Goal: Task Accomplishment & Management: Manage account settings

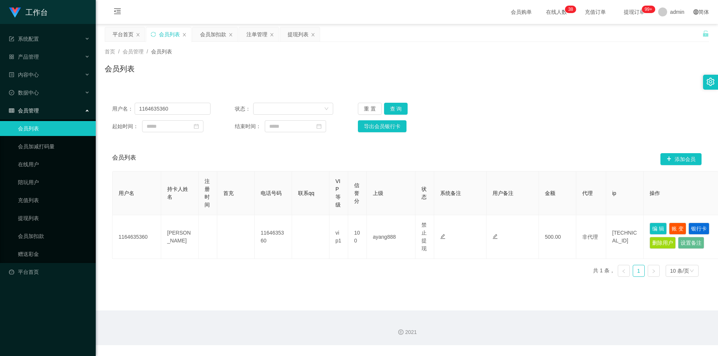
drag, startPoint x: 163, startPoint y: 35, endPoint x: 171, endPoint y: 34, distance: 8.7
click at [163, 35] on div "会员列表" at bounding box center [169, 34] width 21 height 14
click at [204, 35] on div "会员加扣款" at bounding box center [213, 34] width 26 height 14
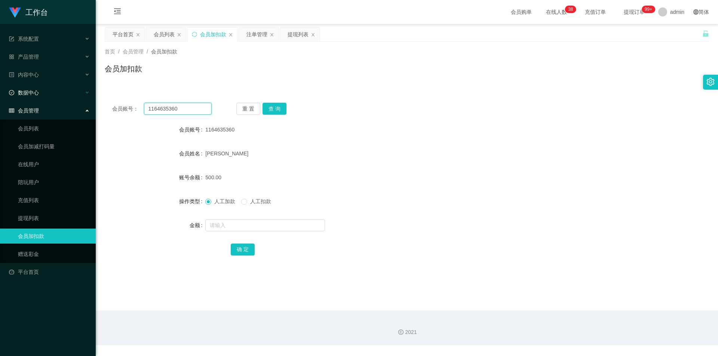
drag, startPoint x: 184, startPoint y: 109, endPoint x: 0, endPoint y: 91, distance: 184.9
click at [0, 91] on section "工作台 系统配置 产品管理 产品列表 产品预设列表 开奖记录 注单管理 即时注单 内容中心 站内信 公告列表 活动列表 数据中心 员工统计 团队统计 会员管理…" at bounding box center [359, 173] width 718 height 346
paste input "hugopann"
type input "hugopann"
click at [276, 108] on button "查 询" at bounding box center [275, 109] width 24 height 12
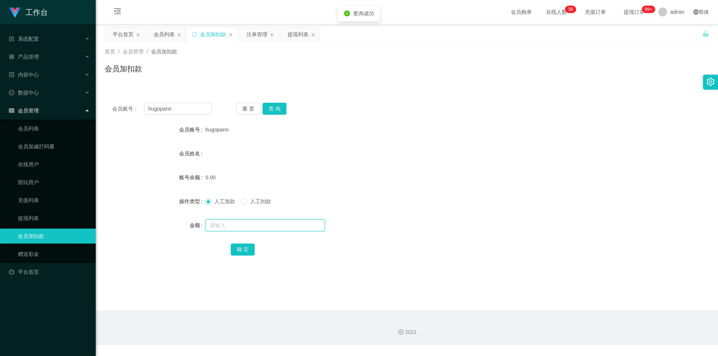
click at [230, 228] on input "text" at bounding box center [265, 226] width 120 height 12
type input "100"
click at [243, 252] on button "确 定" at bounding box center [243, 250] width 24 height 12
click at [523, 118] on div "会员账号： hugopann 重 置 查 询 会员账号 hugopann 会员姓名 账号余额 100.00 操作类型 人工加款 人工扣款 金额 确 定" at bounding box center [407, 184] width 604 height 178
drag, startPoint x: 184, startPoint y: 109, endPoint x: 0, endPoint y: 85, distance: 185.5
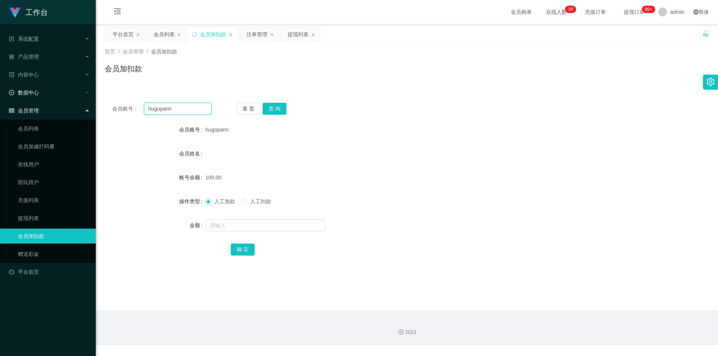
click at [0, 85] on section "工作台 系统配置 产品管理 产品列表 产品预设列表 开奖记录 注单管理 即时注单 内容中心 站内信 公告列表 活动列表 数据中心 员工统计 团队统计 会员管理…" at bounding box center [359, 173] width 718 height 346
paste input "Yu870228"
type input "Yu870228"
click at [266, 108] on button "查 询" at bounding box center [275, 109] width 24 height 12
click at [269, 107] on button "查 询" at bounding box center [275, 109] width 24 height 12
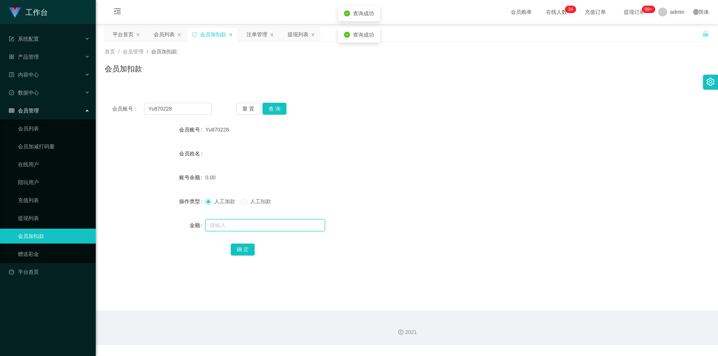
click at [224, 224] on input "text" at bounding box center [265, 226] width 120 height 12
type input "100"
click at [242, 252] on button "确 定" at bounding box center [243, 250] width 24 height 12
click at [491, 149] on div "会员姓名" at bounding box center [407, 153] width 604 height 15
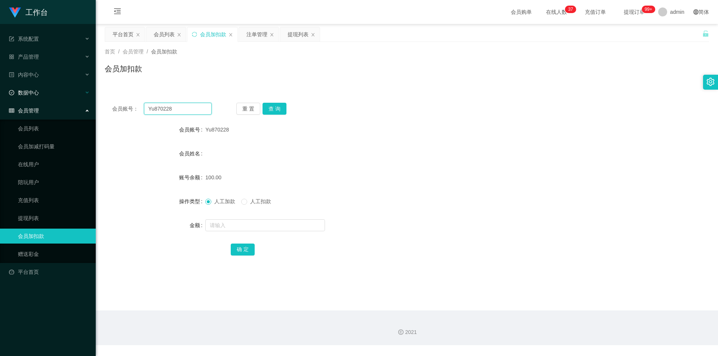
drag, startPoint x: 176, startPoint y: 108, endPoint x: 0, endPoint y: 96, distance: 176.2
click at [0, 96] on section "工作台 系统配置 产品管理 产品列表 产品预设列表 开奖记录 注单管理 即时注单 内容中心 站内信 公告列表 活动列表 数据中心 员工统计 团队统计 会员管理…" at bounding box center [359, 173] width 718 height 346
click at [274, 104] on button "查 询" at bounding box center [275, 109] width 24 height 12
click at [274, 105] on button "查 询" at bounding box center [275, 109] width 24 height 12
drag, startPoint x: 538, startPoint y: 109, endPoint x: 580, endPoint y: 95, distance: 44.5
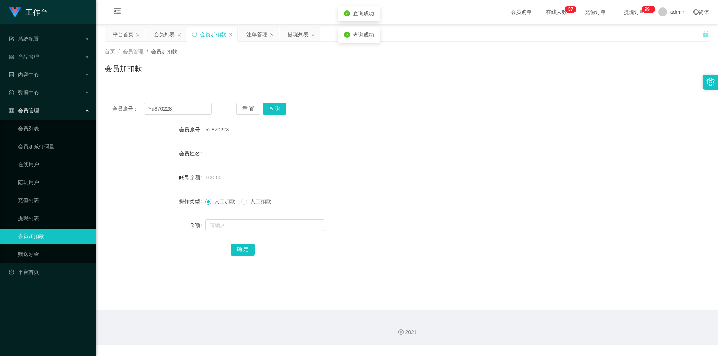
click at [551, 108] on div "会员账号： Yu870228 重 置 查 询" at bounding box center [407, 109] width 604 height 12
drag, startPoint x: 179, startPoint y: 109, endPoint x: 0, endPoint y: 92, distance: 179.6
click at [0, 92] on section "工作台 系统配置 产品管理 产品列表 产品预设列表 开奖记录 注单管理 即时注单 内容中心 站内信 公告列表 活动列表 数据中心 员工统计 团队统计 会员管理…" at bounding box center [359, 173] width 718 height 346
paste input "hugopann"
type input "hugopann"
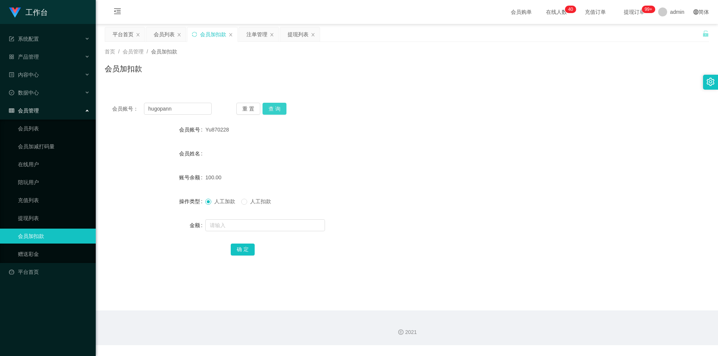
click at [275, 108] on button "查 询" at bounding box center [275, 109] width 24 height 12
click at [548, 118] on div "会员账号： hugopann 重 置 查 询 会员账号 hugopann 会员姓名 账号余额 100.00 操作类型 人工加款 人工扣款 金额 确 定" at bounding box center [407, 184] width 604 height 178
click at [46, 105] on div "会员管理" at bounding box center [48, 110] width 96 height 15
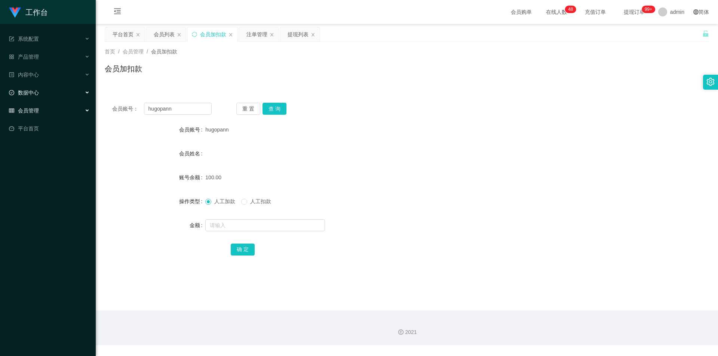
click at [46, 97] on div "数据中心" at bounding box center [48, 92] width 96 height 15
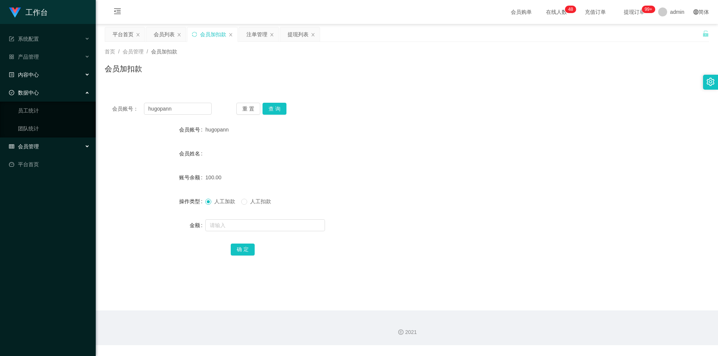
click at [47, 72] on div "内容中心" at bounding box center [48, 74] width 96 height 15
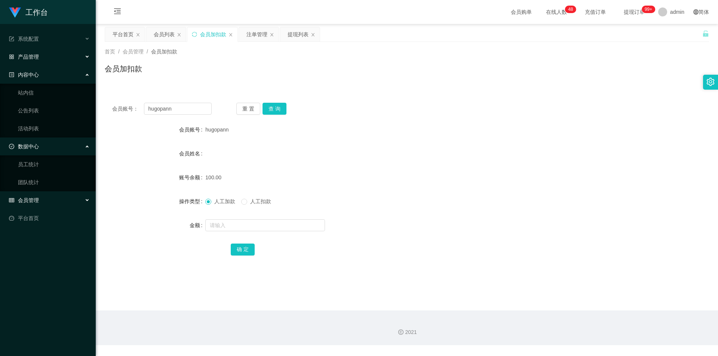
click at [48, 56] on div "产品管理" at bounding box center [48, 56] width 96 height 15
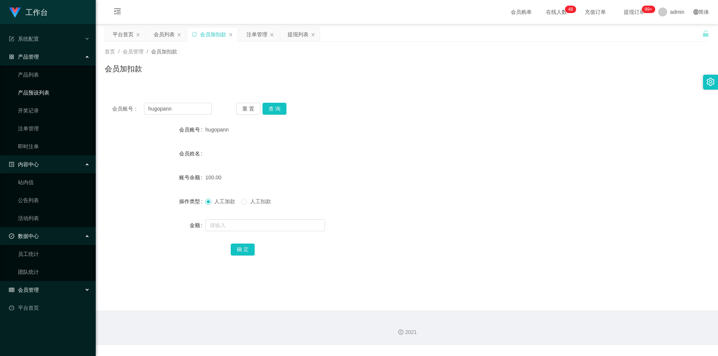
click at [46, 90] on link "产品预设列表" at bounding box center [54, 92] width 72 height 15
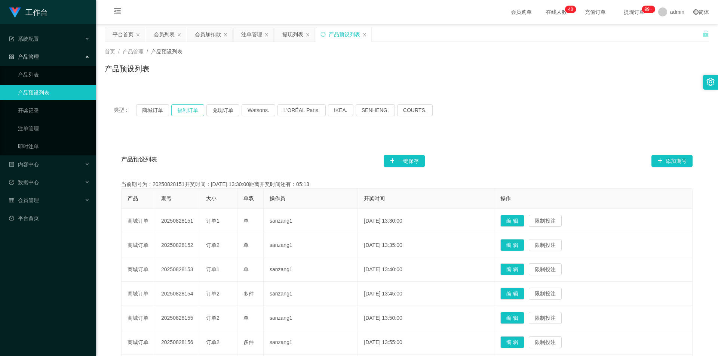
click at [184, 110] on button "福利订单" at bounding box center [187, 110] width 33 height 12
click at [341, 159] on div "产品预设列表 一键保存 添加期号" at bounding box center [406, 161] width 571 height 24
click at [499, 111] on div "类型： 商城订单 福利订单 兑现订单 Watsons. L'ORÉAL Paris. IKEA. [GEOGRAPHIC_DATA]. COURTS." at bounding box center [407, 110] width 586 height 12
click at [327, 143] on div "产品预设列表 一键保存 添加期号 当前期号为：20250828151开奖时间：[DATE] 13:30:00距离开奖时间还有：02:13 产品 期号 大小 单…" at bounding box center [407, 309] width 604 height 352
click at [425, 84] on div "首页 / 产品管理 / 产品预设列表 / 产品预设列表" at bounding box center [407, 64] width 622 height 45
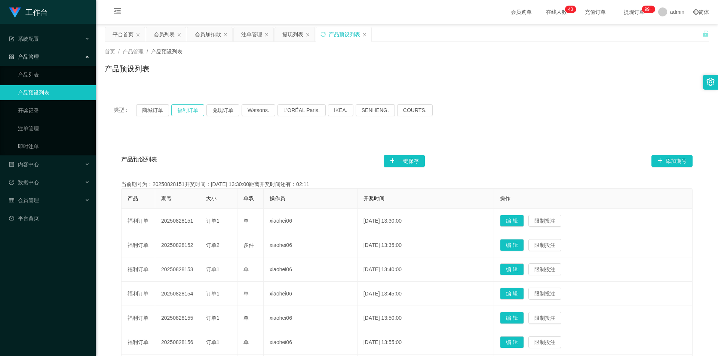
click at [190, 110] on button "福利订单" at bounding box center [187, 110] width 33 height 12
click at [525, 98] on div "类型： 商城订单 福利订单 兑现订单 Watsons. L'ORÉAL Paris. IKEA. [GEOGRAPHIC_DATA]. COURTS." at bounding box center [407, 110] width 604 height 30
click at [185, 109] on button "福利订单" at bounding box center [187, 110] width 33 height 12
click at [608, 82] on div "首页 / 产品管理 / 产品预设列表 / 产品预设列表" at bounding box center [407, 64] width 622 height 45
click at [161, 36] on div "会员列表" at bounding box center [164, 34] width 21 height 14
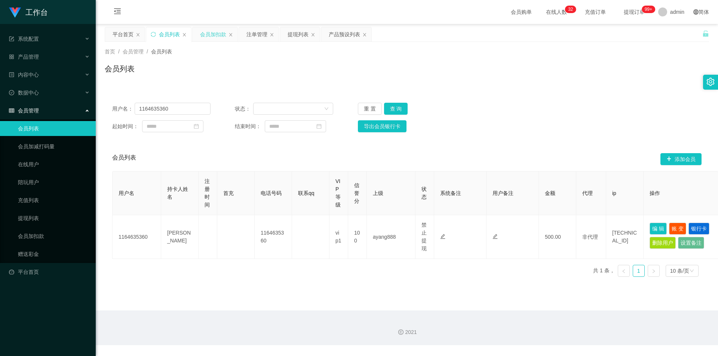
click at [214, 37] on div "会员加扣款" at bounding box center [213, 34] width 26 height 14
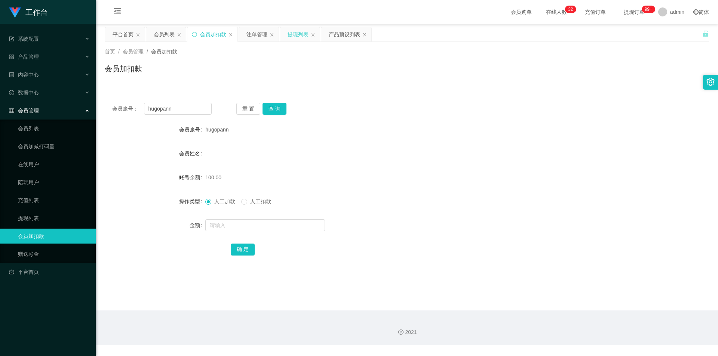
click at [297, 33] on div "提现列表" at bounding box center [298, 34] width 21 height 14
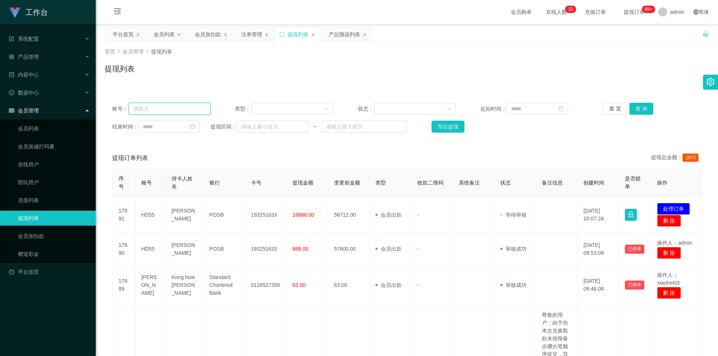
click at [182, 110] on input "text" at bounding box center [170, 109] width 82 height 12
paste input "hugopann"
click at [638, 107] on button "查 询" at bounding box center [641, 109] width 24 height 12
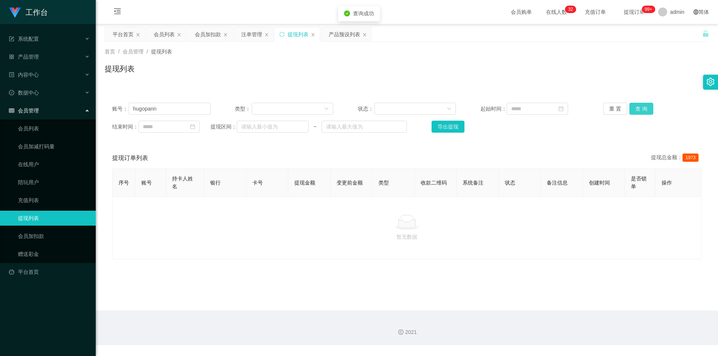
click at [638, 107] on button "查 询" at bounding box center [641, 109] width 24 height 12
click at [637, 56] on div "首页 / 会员管理 / 提现列表 / 提现列表" at bounding box center [407, 64] width 604 height 33
click at [289, 34] on div "提现列表" at bounding box center [298, 34] width 21 height 14
click at [0, 96] on section "工作台 系统配置 产品管理 产品列表 产品预设列表 开奖记录 注单管理 即时注单 内容中心 站内信 公告列表 活动列表 数据中心 员工统计 团队统计 会员管理…" at bounding box center [359, 173] width 718 height 346
paste input "Yu870228"
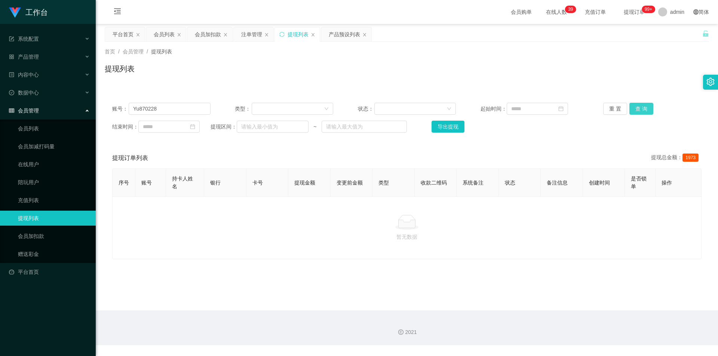
click at [633, 109] on button "查 询" at bounding box center [641, 109] width 24 height 12
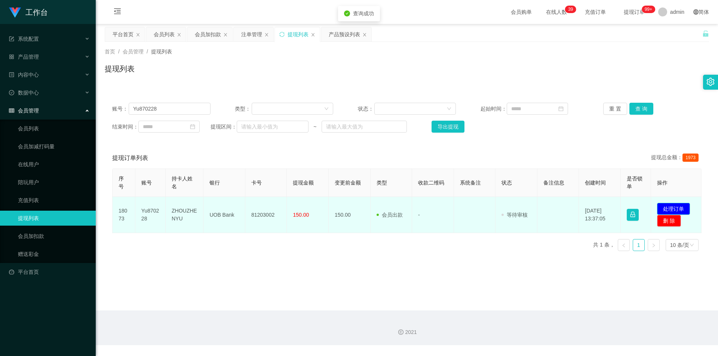
click at [672, 206] on button "处理订单" at bounding box center [673, 209] width 33 height 12
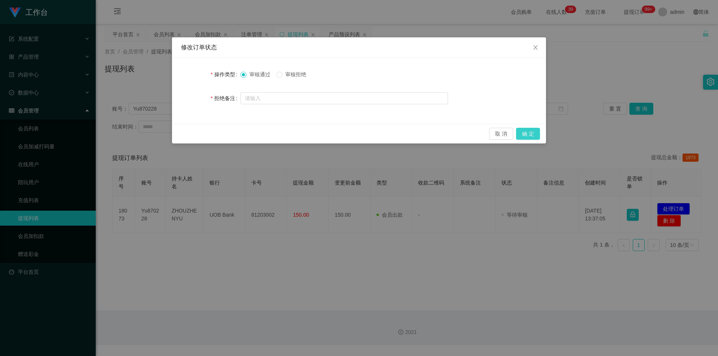
click at [527, 133] on button "确 定" at bounding box center [528, 134] width 24 height 12
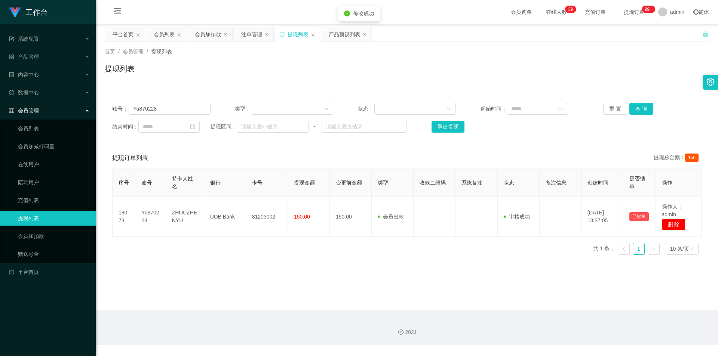
drag, startPoint x: 600, startPoint y: 77, endPoint x: 648, endPoint y: 7, distance: 85.1
click at [601, 77] on div "提现列表" at bounding box center [407, 71] width 604 height 17
drag, startPoint x: 175, startPoint y: 110, endPoint x: 0, endPoint y: 81, distance: 177.1
click at [0, 80] on section "工作台 系统配置 产品管理 产品列表 产品预设列表 开奖记录 注单管理 即时注单 内容中心 站内信 公告列表 活动列表 数据中心 员工统计 团队统计 会员管理…" at bounding box center [359, 173] width 718 height 346
paste input "hugopann"
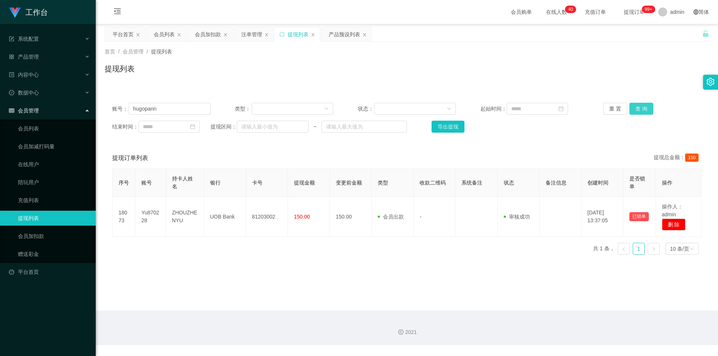
click at [638, 105] on button "查 询" at bounding box center [641, 109] width 24 height 12
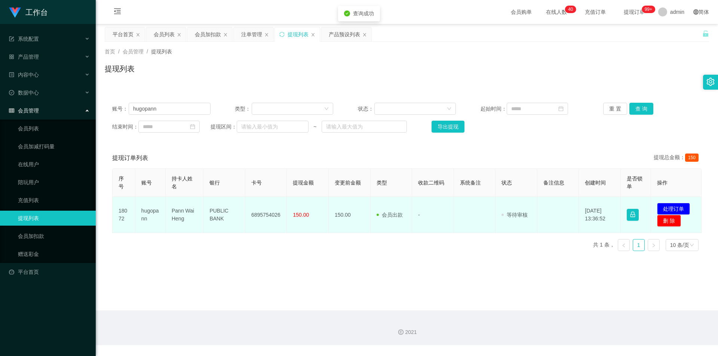
click at [268, 214] on td "6895754026" at bounding box center [266, 215] width 42 height 36
copy td "6895754026"
click at [219, 216] on td "PUBLIC BANK" at bounding box center [224, 215] width 42 height 36
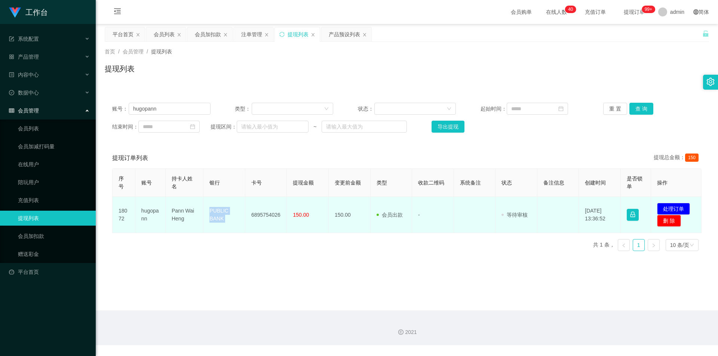
click at [219, 216] on td "PUBLIC BANK" at bounding box center [224, 215] width 42 height 36
copy td "PUBLIC BANK"
click at [181, 216] on td "Pann Wai Heng" at bounding box center [185, 215] width 38 height 36
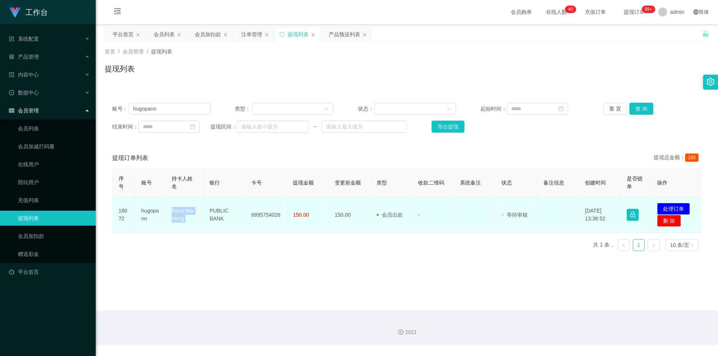
copy td "Pann Wai Heng"
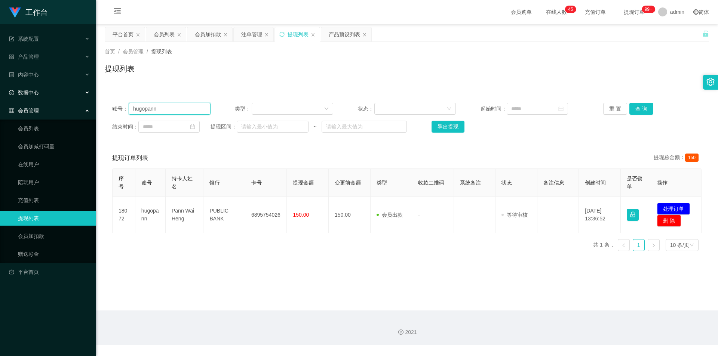
drag, startPoint x: 3, startPoint y: 98, endPoint x: 223, endPoint y: 114, distance: 220.8
click at [0, 97] on section "工作台 系统配置 产品管理 产品列表 产品预设列表 开奖记录 注单管理 即时注单 内容中心 站内信 公告列表 活动列表 数据中心 员工统计 团队统计 会员管理…" at bounding box center [359, 173] width 718 height 346
paste input "xueshangmeng"
type input "xueshangmeng"
click at [639, 108] on button "查 询" at bounding box center [641, 109] width 24 height 12
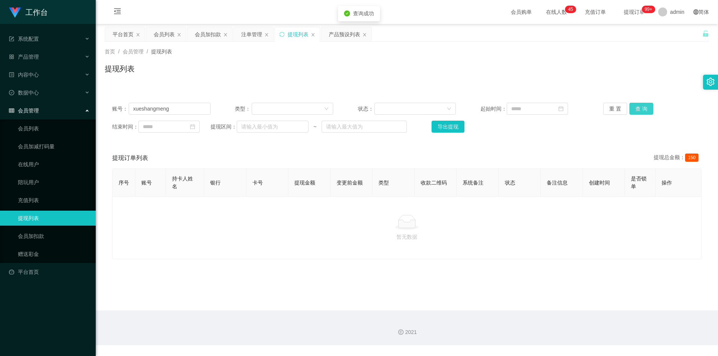
click at [639, 108] on button "查 询" at bounding box center [641, 109] width 24 height 12
drag, startPoint x: 212, startPoint y: 34, endPoint x: 201, endPoint y: 49, distance: 18.3
click at [211, 34] on div "会员加扣款" at bounding box center [208, 34] width 26 height 14
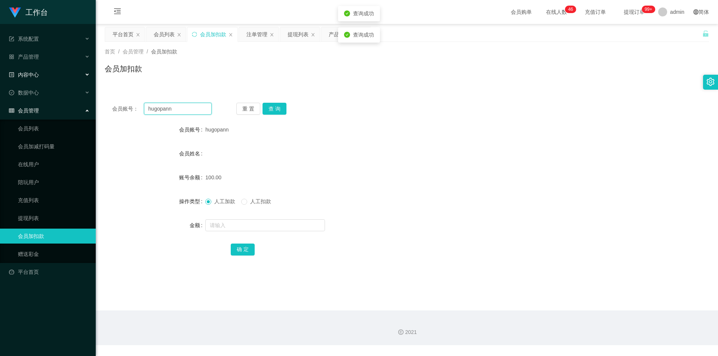
drag, startPoint x: 109, startPoint y: 101, endPoint x: 10, endPoint y: 76, distance: 102.3
click at [0, 77] on section "工作台 系统配置 产品管理 产品列表 产品预设列表 开奖记录 注单管理 即时注单 内容中心 站内信 公告列表 活动列表 数据中心 员工统计 团队统计 会员管理…" at bounding box center [359, 173] width 718 height 346
click at [267, 108] on button "查 询" at bounding box center [275, 109] width 24 height 12
paste input "xueshangmeng"
type input "xueshangmeng"
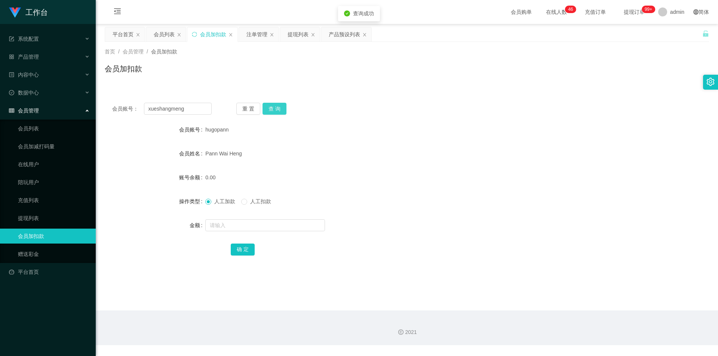
click at [269, 110] on button "查 询" at bounding box center [275, 109] width 24 height 12
click at [219, 223] on input "text" at bounding box center [265, 226] width 120 height 12
type input "100"
click at [239, 249] on button "确 定" at bounding box center [243, 250] width 24 height 12
drag, startPoint x: 438, startPoint y: 158, endPoint x: 557, endPoint y: 17, distance: 184.7
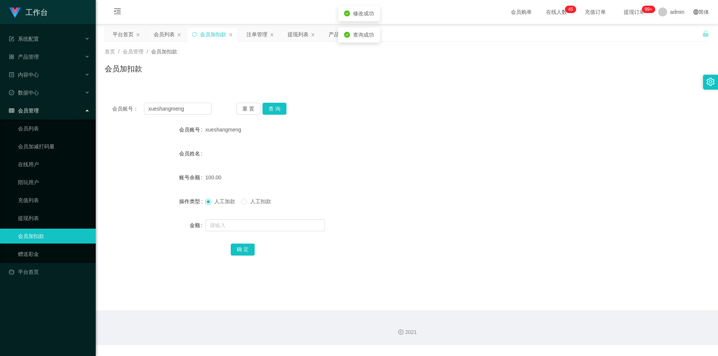
click at [447, 156] on div "会员姓名" at bounding box center [407, 153] width 604 height 15
click at [288, 38] on div "提现列表" at bounding box center [298, 34] width 21 height 14
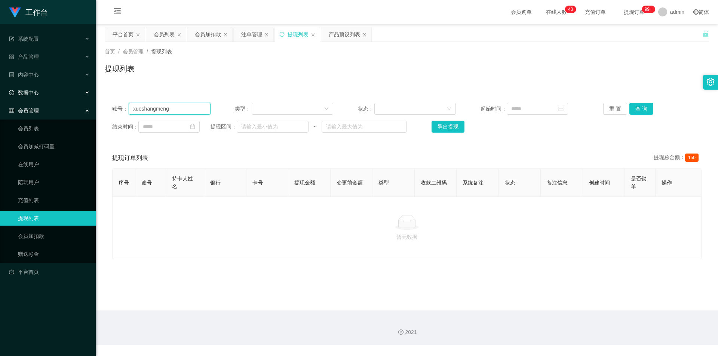
drag, startPoint x: 0, startPoint y: 98, endPoint x: 243, endPoint y: 110, distance: 243.7
click at [0, 98] on section "工作台 系统配置 产品管理 产品列表 产品预设列表 开奖记录 注单管理 即时注单 内容中心 站内信 公告列表 活动列表 数据中心 员工统计 团队统计 会员管理…" at bounding box center [359, 173] width 718 height 346
paste input "hugopann"
type input "hugopann"
click at [641, 105] on button "查 询" at bounding box center [641, 109] width 24 height 12
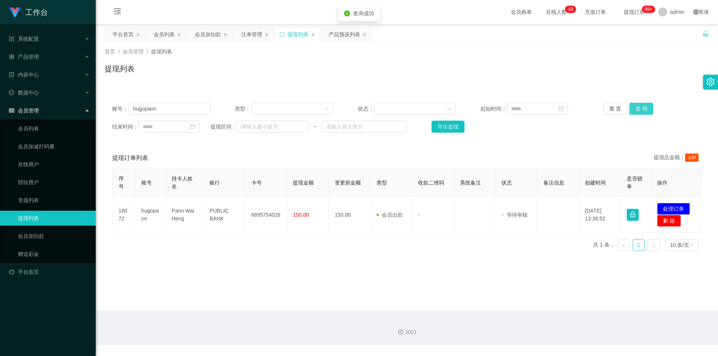
click at [641, 105] on button "查 询" at bounding box center [641, 109] width 24 height 12
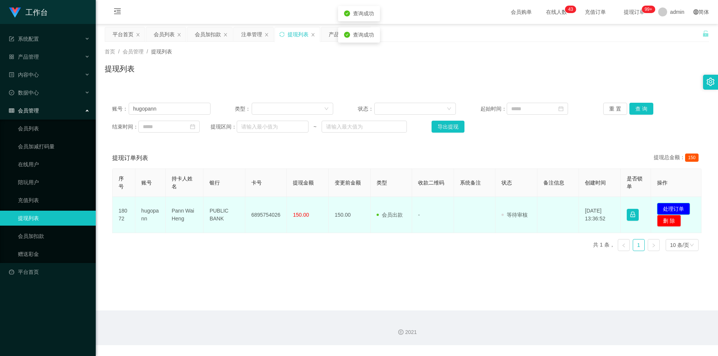
click at [675, 208] on button "处理订单" at bounding box center [673, 209] width 33 height 12
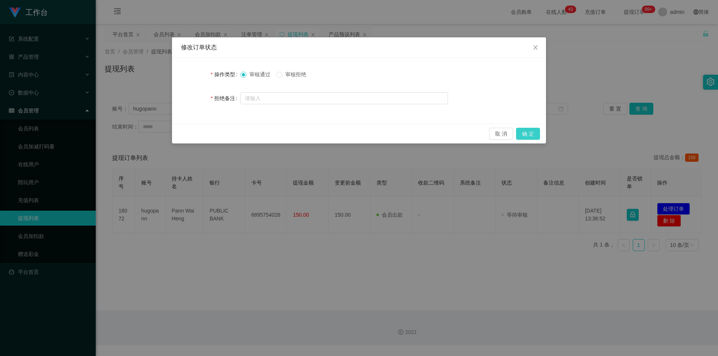
click at [536, 133] on button "确 定" at bounding box center [528, 134] width 24 height 12
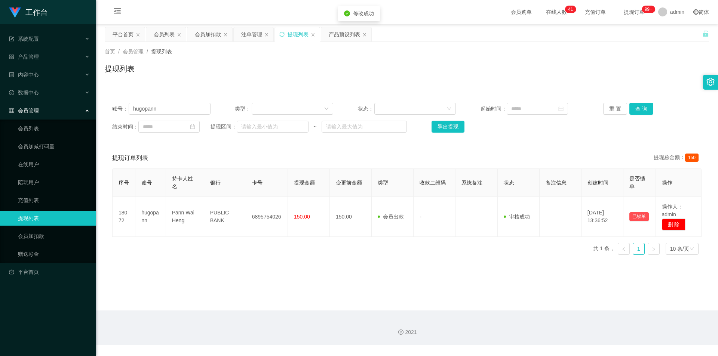
drag, startPoint x: 576, startPoint y: 80, endPoint x: 582, endPoint y: 74, distance: 8.7
click at [576, 79] on div "提现列表" at bounding box center [407, 71] width 604 height 17
click at [601, 61] on div "首页 / 会员管理 / 提现列表 / 提现列表" at bounding box center [407, 64] width 604 height 33
click at [344, 37] on div "产品预设列表" at bounding box center [344, 34] width 31 height 14
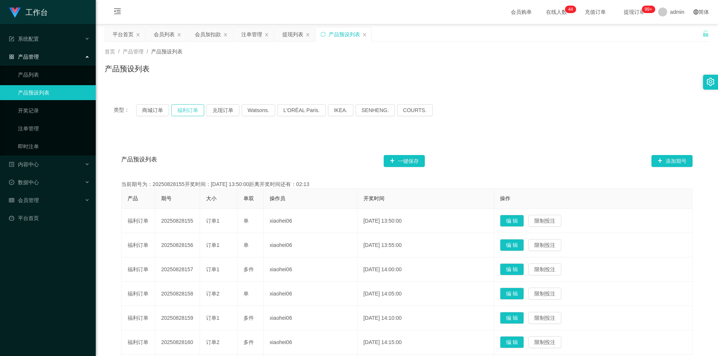
click at [190, 109] on button "福利订单" at bounding box center [187, 110] width 33 height 12
click at [567, 94] on div "类型： 商城订单 福利订单 兑现订单 Watsons. L'ORÉAL Paris. IKEA. [GEOGRAPHIC_DATA]. COURTS. 产品预…" at bounding box center [407, 285] width 604 height 399
click at [168, 31] on div "会员列表" at bounding box center [164, 34] width 21 height 14
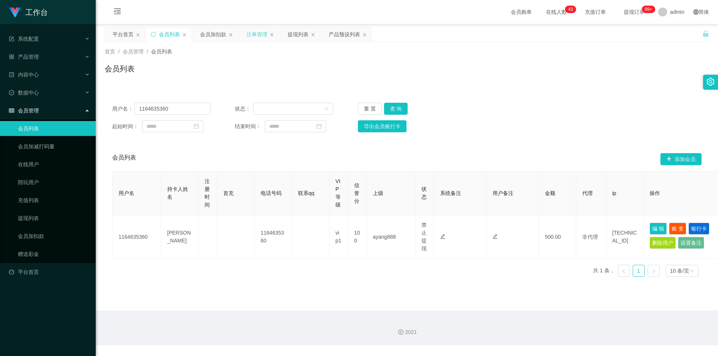
click at [250, 39] on div "注单管理" at bounding box center [256, 34] width 21 height 14
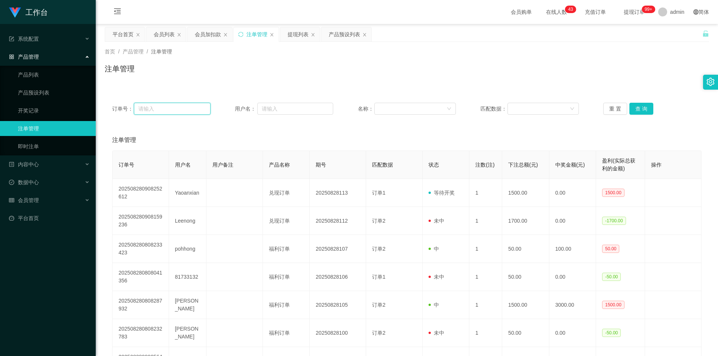
click at [191, 106] on input "text" at bounding box center [172, 109] width 76 height 12
paste input "xueshangmeng"
type input "xueshangmeng"
click at [641, 106] on button "查 询" at bounding box center [641, 109] width 24 height 12
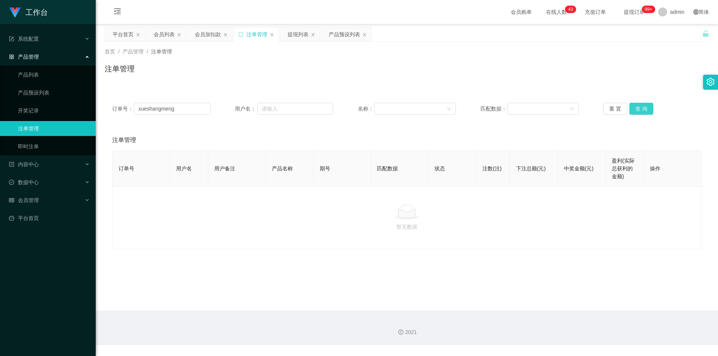
click at [641, 106] on button "查 询" at bounding box center [641, 109] width 24 height 12
click at [646, 61] on div "首页 / 产品管理 / 注单管理 / 注单管理" at bounding box center [407, 64] width 604 height 33
click at [295, 34] on div "提现列表" at bounding box center [298, 34] width 21 height 14
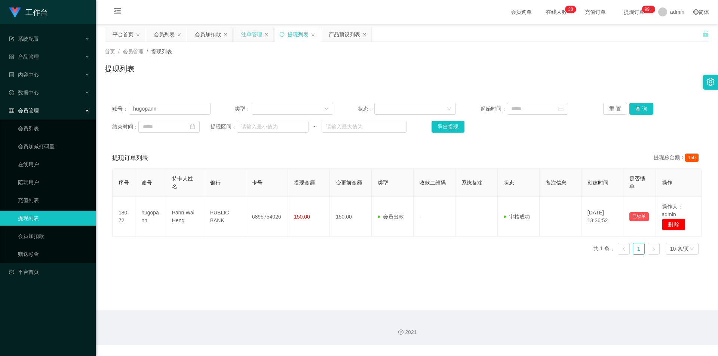
click at [259, 36] on div "注单管理" at bounding box center [251, 34] width 21 height 14
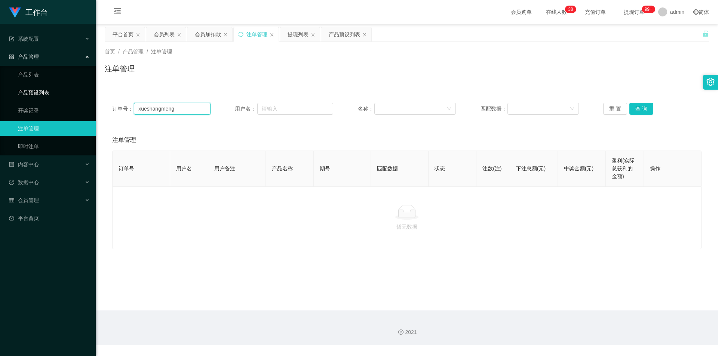
drag, startPoint x: 182, startPoint y: 109, endPoint x: 0, endPoint y: 90, distance: 183.1
click at [0, 90] on section "工作台 系统配置 产品管理 产品列表 产品预设列表 开奖记录 注单管理 即时注单 内容中心 站内信 公告列表 活动列表 数据中心 员工统计 团队统计 会员管理…" at bounding box center [359, 173] width 718 height 346
click at [630, 105] on button "查 询" at bounding box center [641, 109] width 24 height 12
click at [630, 105] on button "查 询" at bounding box center [645, 109] width 32 height 12
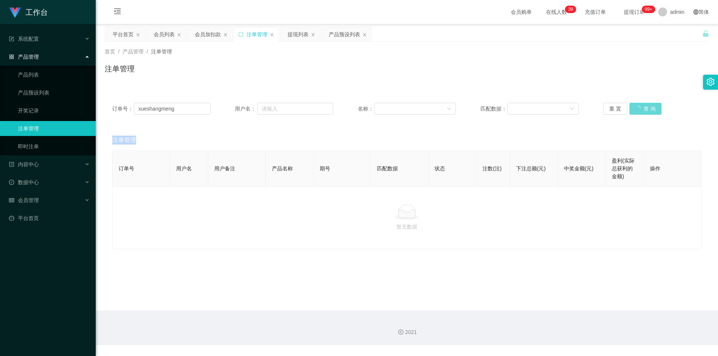
click at [630, 105] on div "重 置 查 询" at bounding box center [652, 109] width 98 height 12
drag, startPoint x: 633, startPoint y: 51, endPoint x: 647, endPoint y: 3, distance: 50.2
click at [634, 50] on div "首页 / 产品管理 / 注单管理 /" at bounding box center [407, 52] width 604 height 8
click at [212, 35] on div "会员加扣款" at bounding box center [208, 34] width 26 height 14
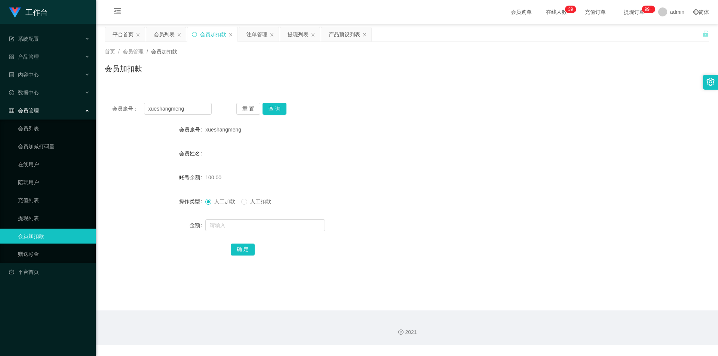
drag, startPoint x: 298, startPoint y: 36, endPoint x: 278, endPoint y: 46, distance: 22.4
click at [297, 36] on div "提现列表" at bounding box center [298, 34] width 21 height 14
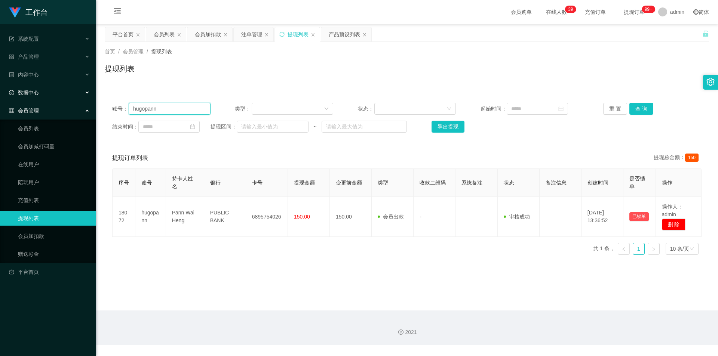
drag, startPoint x: 182, startPoint y: 106, endPoint x: 0, endPoint y: 83, distance: 183.2
click at [0, 83] on section "工作台 系统配置 产品管理 产品列表 产品预设列表 开奖记录 注单管理 即时注单 内容中心 站内信 公告列表 活动列表 数据中心 员工统计 团队统计 会员管理…" at bounding box center [359, 173] width 718 height 346
paste input "xueshangmeng"
type input "xueshangmeng"
click at [629, 110] on button "查 询" at bounding box center [641, 109] width 24 height 12
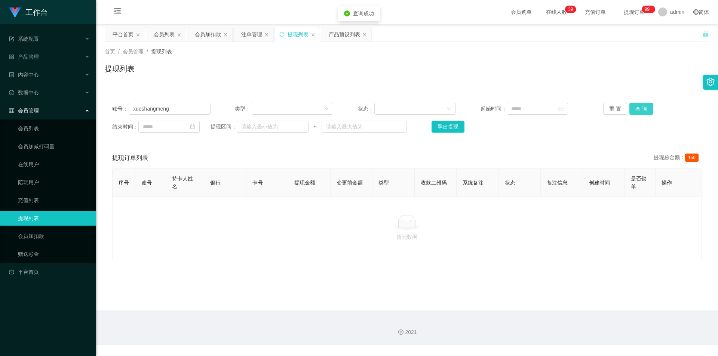
click at [629, 110] on button "查 询" at bounding box center [641, 109] width 24 height 12
click at [646, 64] on div "提现列表" at bounding box center [407, 71] width 604 height 17
click at [346, 34] on div "产品预设列表" at bounding box center [344, 34] width 31 height 14
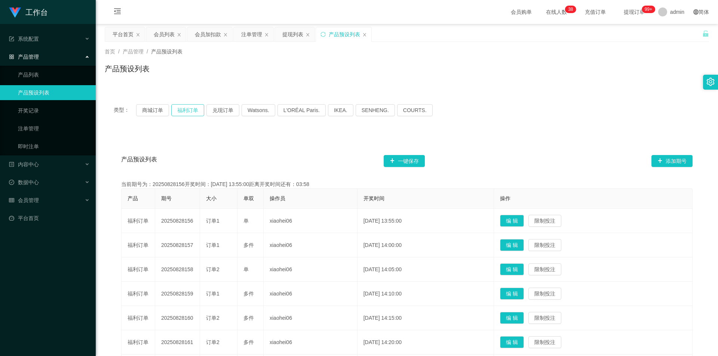
click at [190, 112] on button "福利订单" at bounding box center [187, 110] width 33 height 12
click at [513, 101] on div "类型： 商城订单 福利订单 兑现订单 Watsons. L'ORÉAL Paris. IKEA. [GEOGRAPHIC_DATA]. COURTS." at bounding box center [407, 110] width 604 height 30
click at [246, 34] on div "注单管理" at bounding box center [251, 34] width 21 height 14
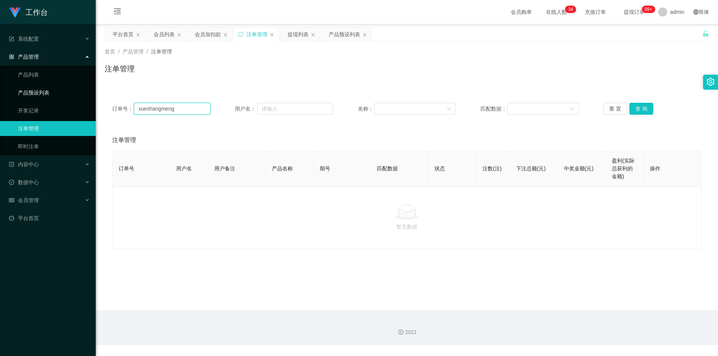
drag, startPoint x: 0, startPoint y: 102, endPoint x: 4, endPoint y: 95, distance: 8.7
click at [0, 100] on section "工作台 系统配置 产品管理 产品列表 产品预设列表 开奖记录 注单管理 即时注单 内容中心 站内信 公告列表 活动列表 数据中心 员工统计 团队统计 会员管理…" at bounding box center [359, 173] width 718 height 346
click at [638, 108] on button "查 询" at bounding box center [641, 109] width 24 height 12
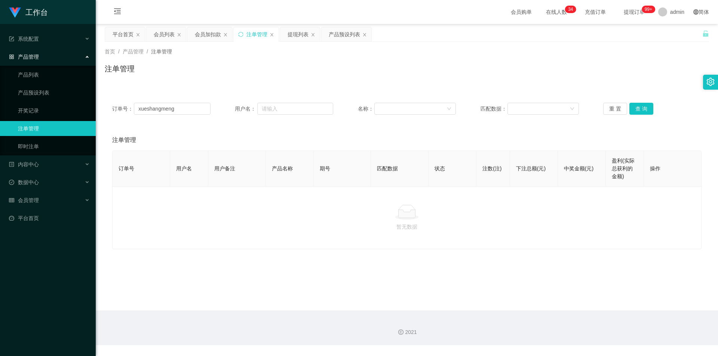
click at [634, 91] on div "订单号： xueshangmeng 用户名： 名称： 匹配数据： 重 置 查 询 注单管理 订单号 用户名 用户备注 产品名称 期号 匹配数据 状态 注数(注…" at bounding box center [407, 167] width 604 height 163
click at [241, 35] on icon "图标: sync" at bounding box center [240, 34] width 5 height 5
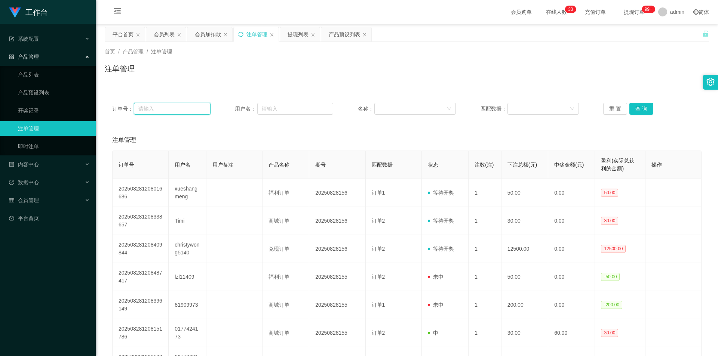
click at [177, 104] on input "text" at bounding box center [172, 109] width 76 height 12
paste input "xueshangmeng"
type input "xueshangmeng"
click at [643, 112] on button "查 询" at bounding box center [641, 109] width 24 height 12
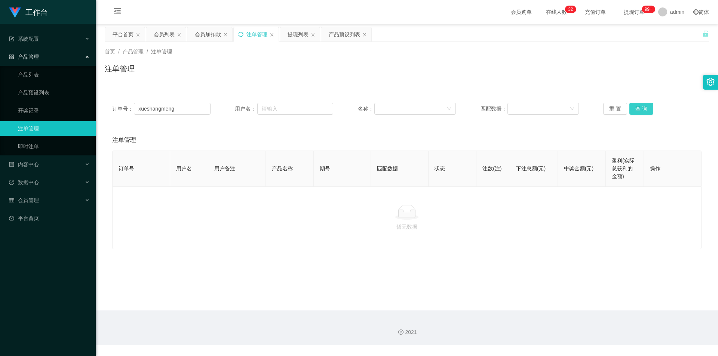
click at [643, 111] on button "查 询" at bounding box center [641, 109] width 24 height 12
drag, startPoint x: 543, startPoint y: 77, endPoint x: 386, endPoint y: 61, distance: 158.3
click at [539, 76] on div "注单管理" at bounding box center [407, 71] width 604 height 17
click at [204, 36] on div "会员加扣款" at bounding box center [208, 34] width 26 height 14
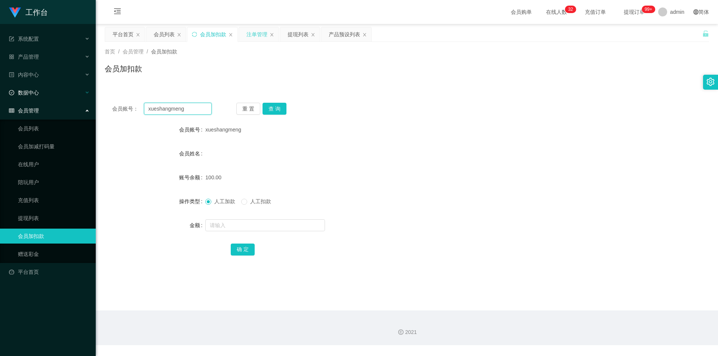
drag, startPoint x: 135, startPoint y: 110, endPoint x: 0, endPoint y: 92, distance: 135.7
click at [0, 92] on section "工作台 系统配置 产品管理 产品列表 产品预设列表 开奖记录 注单管理 即时注单 内容中心 站内信 公告列表 活动列表 数据中心 员工统计 团队统计 会员管理…" at bounding box center [359, 173] width 718 height 346
drag, startPoint x: 62, startPoint y: 103, endPoint x: 0, endPoint y: 92, distance: 62.7
click at [0, 92] on section "工作台 系统配置 产品管理 产品列表 产品预设列表 开奖记录 注单管理 即时注单 内容中心 站内信 公告列表 活动列表 数据中心 员工统计 团队统计 会员管理…" at bounding box center [359, 173] width 718 height 346
click at [280, 108] on button "查 询" at bounding box center [275, 109] width 24 height 12
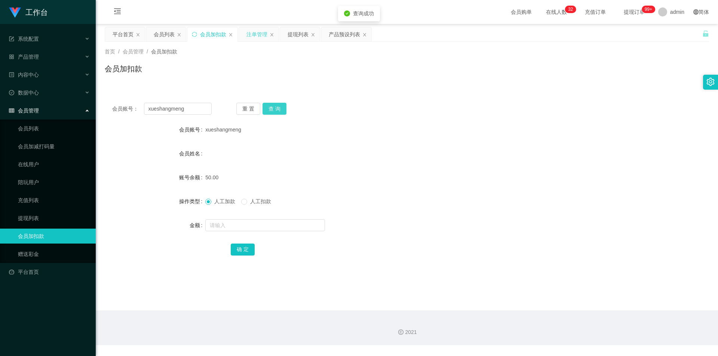
click at [279, 108] on button "查 询" at bounding box center [275, 109] width 24 height 12
click at [283, 94] on div "会员账号： xueshangmeng 重 置 查 询 会员账号 xueshangmeng 会员姓名 账号余额 50.00 操作类型 人工加款 人工扣款 金额 …" at bounding box center [407, 179] width 604 height 187
click at [260, 37] on div "注单管理" at bounding box center [256, 34] width 21 height 14
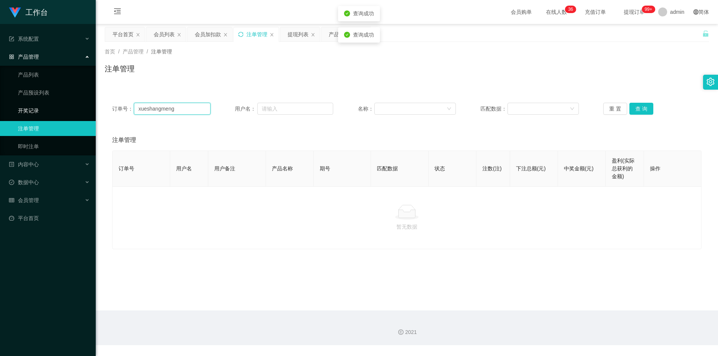
drag, startPoint x: 192, startPoint y: 107, endPoint x: 0, endPoint y: 113, distance: 192.3
click at [0, 113] on section "工作台 系统配置 产品管理 产品列表 产品预设列表 开奖记录 注单管理 即时注单 内容中心 站内信 公告列表 活动列表 数据中心 员工统计 团队统计 会员管理…" at bounding box center [359, 173] width 718 height 346
click at [634, 113] on button "查 询" at bounding box center [641, 109] width 24 height 12
click at [634, 107] on div "重 置 查 询" at bounding box center [652, 109] width 98 height 12
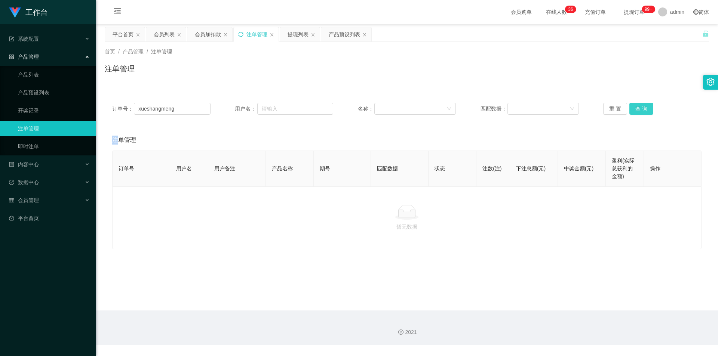
click at [634, 107] on button "查 询" at bounding box center [641, 109] width 24 height 12
drag, startPoint x: 360, startPoint y: 69, endPoint x: 247, endPoint y: 57, distance: 113.9
click at [352, 69] on div "注单管理" at bounding box center [407, 71] width 604 height 17
click at [300, 40] on div "提现列表" at bounding box center [298, 34] width 21 height 14
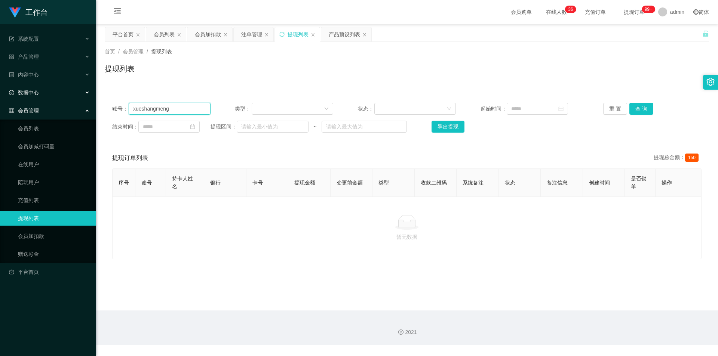
drag, startPoint x: 192, startPoint y: 111, endPoint x: 0, endPoint y: 95, distance: 192.5
click at [0, 95] on section "工作台 系统配置 产品管理 产品列表 产品预设列表 开奖记录 注单管理 即时注单 内容中心 站内信 公告列表 活动列表 数据中心 员工统计 团队统计 会员管理…" at bounding box center [359, 173] width 718 height 346
click at [639, 110] on button "查 询" at bounding box center [641, 109] width 24 height 12
click at [638, 109] on div "重 置 查 询" at bounding box center [652, 109] width 98 height 12
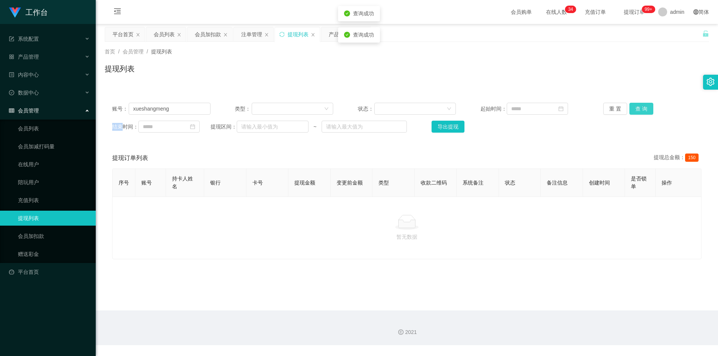
click at [638, 109] on button "查 询" at bounding box center [641, 109] width 24 height 12
click at [638, 108] on button "查 询" at bounding box center [641, 109] width 24 height 12
click at [616, 72] on div "提现列表" at bounding box center [407, 71] width 604 height 17
click at [537, 86] on div "首页 / 会员管理 / 提现列表 / 提现列表" at bounding box center [407, 64] width 622 height 45
click at [247, 34] on div "注单管理" at bounding box center [251, 34] width 21 height 14
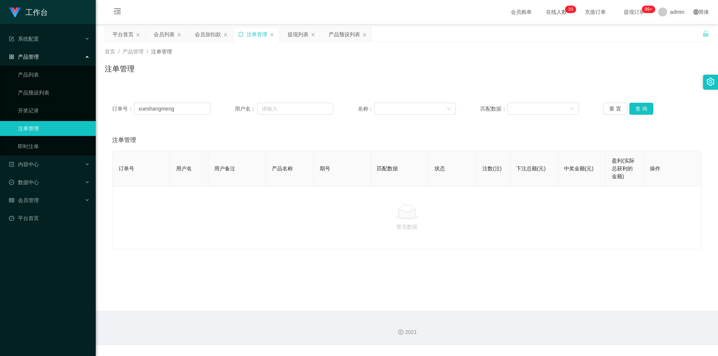
click at [241, 34] on icon "图标: sync" at bounding box center [240, 34] width 5 height 5
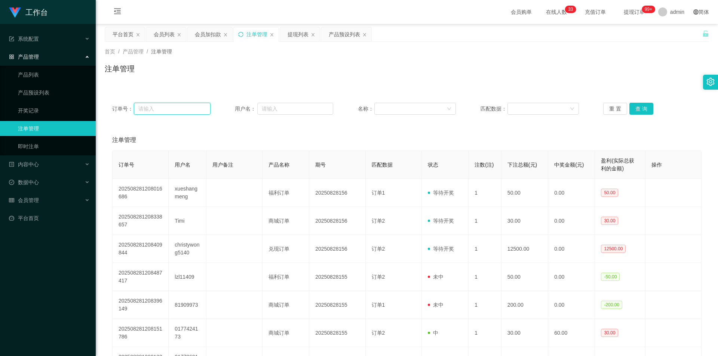
click at [183, 108] on input "text" at bounding box center [172, 109] width 76 height 12
paste input "xueshangmeng"
type input "xueshangmeng"
click at [637, 108] on button "查 询" at bounding box center [641, 109] width 24 height 12
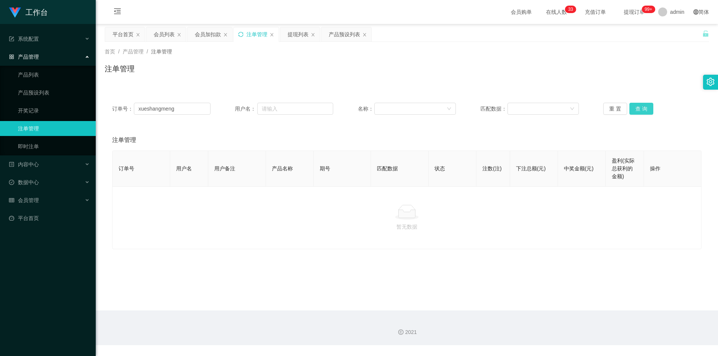
click at [637, 108] on button "查 询" at bounding box center [641, 109] width 24 height 12
click at [637, 108] on div "重 置 查 询" at bounding box center [652, 109] width 98 height 12
click at [637, 108] on button "查 询" at bounding box center [641, 109] width 24 height 12
click at [637, 108] on div "重 置 查 询" at bounding box center [652, 109] width 98 height 12
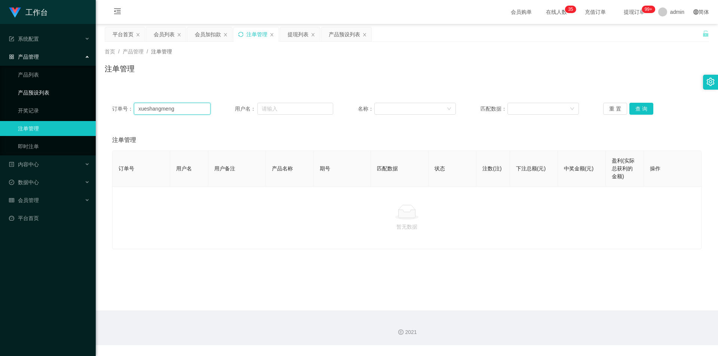
drag, startPoint x: 199, startPoint y: 107, endPoint x: 0, endPoint y: 99, distance: 198.7
click at [0, 99] on section "工作台 系统配置 产品管理 产品列表 产品预设列表 开奖记录 注单管理 即时注单 内容中心 站内信 公告列表 活动列表 数据中心 员工统计 团队统计 会员管理…" at bounding box center [359, 173] width 718 height 346
click at [276, 106] on input "text" at bounding box center [295, 109] width 76 height 12
paste input "xueshangmeng"
type input "xueshangmeng"
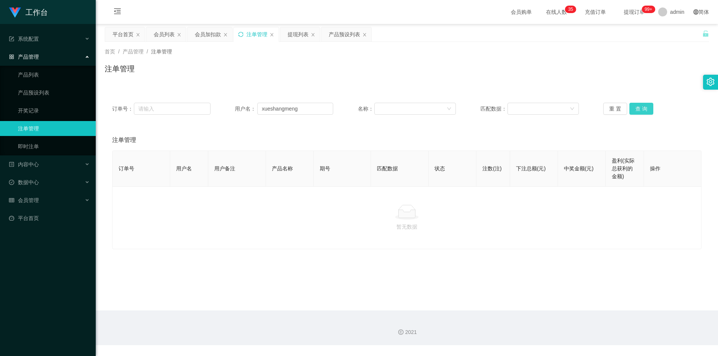
click at [638, 107] on button "查 询" at bounding box center [641, 109] width 24 height 12
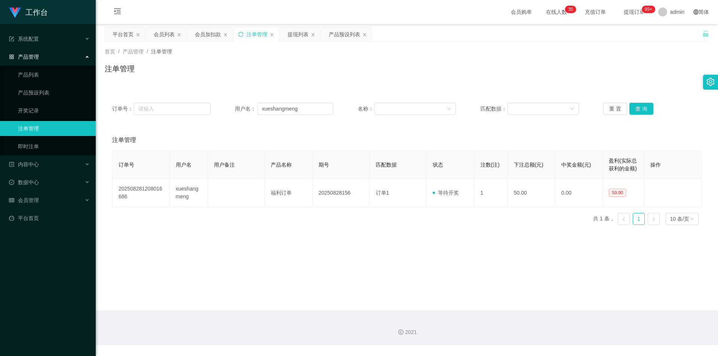
click at [610, 70] on div "注单管理" at bounding box center [407, 71] width 604 height 17
click at [609, 69] on div "注单管理" at bounding box center [407, 71] width 604 height 17
click at [546, 65] on div "注单管理" at bounding box center [407, 71] width 604 height 17
click at [244, 33] on div "注单管理" at bounding box center [256, 34] width 45 height 14
click at [236, 28] on div "注单管理" at bounding box center [256, 34] width 45 height 14
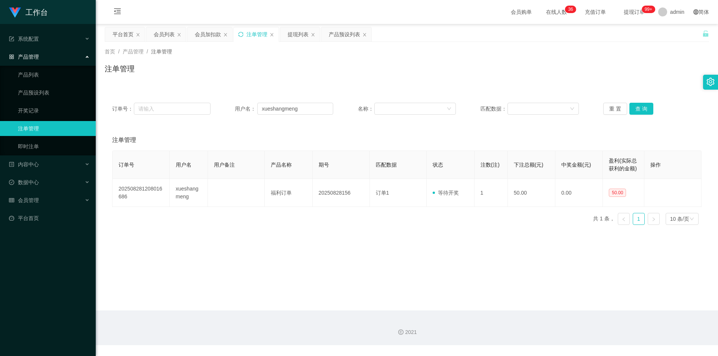
click at [243, 36] on div "注单管理" at bounding box center [256, 34] width 45 height 14
click at [243, 35] on icon "图标: sync" at bounding box center [240, 34] width 5 height 5
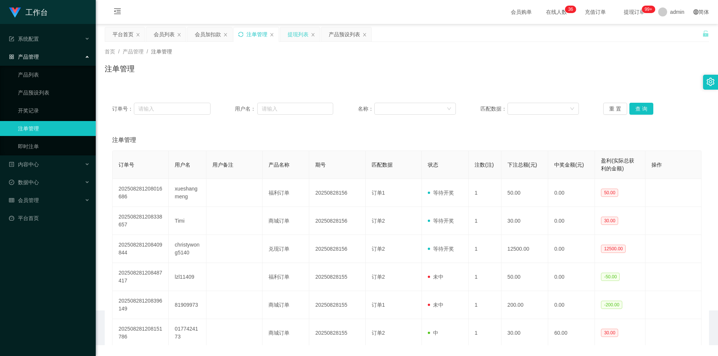
click at [295, 37] on div "提现列表" at bounding box center [298, 34] width 21 height 14
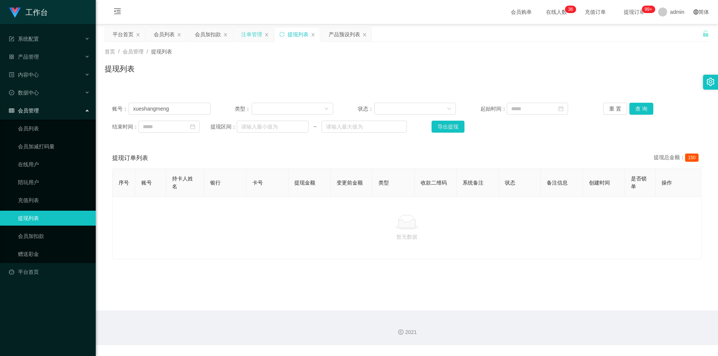
click at [243, 32] on div "注单管理" at bounding box center [251, 34] width 21 height 14
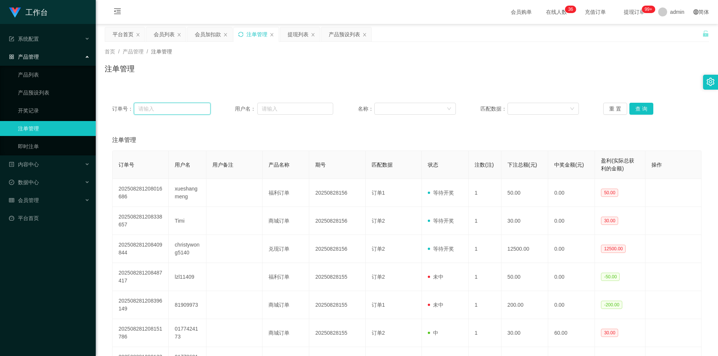
click at [191, 107] on input "text" at bounding box center [172, 109] width 76 height 12
click at [286, 108] on input "text" at bounding box center [295, 109] width 76 height 12
paste input "xueshangmeng"
type input "xueshangmeng"
click at [636, 109] on button "查 询" at bounding box center [641, 109] width 24 height 12
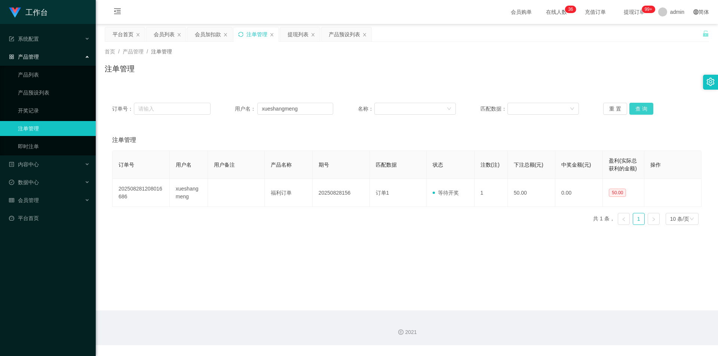
click at [636, 109] on button "查 询" at bounding box center [641, 109] width 24 height 12
click at [627, 68] on div "注单管理" at bounding box center [407, 71] width 604 height 17
drag, startPoint x: 302, startPoint y: 108, endPoint x: 7, endPoint y: 69, distance: 297.6
click at [0, 70] on section "工作台 系统配置 产品管理 产品列表 产品预设列表 开奖记录 注单管理 即时注单 内容中心 站内信 公告列表 活动列表 数据中心 员工统计 团队统计 会员管理…" at bounding box center [359, 173] width 718 height 346
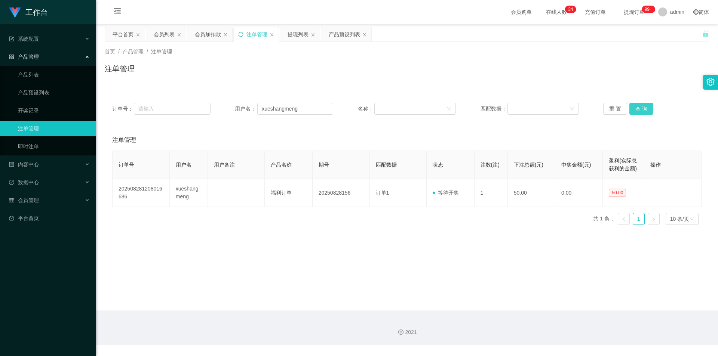
click at [641, 108] on button "查 询" at bounding box center [641, 109] width 24 height 12
drag, startPoint x: 637, startPoint y: 71, endPoint x: 554, endPoint y: 66, distance: 83.2
click at [633, 71] on div "注单管理" at bounding box center [407, 71] width 604 height 17
click at [194, 36] on div "会员加扣款" at bounding box center [209, 34] width 45 height 14
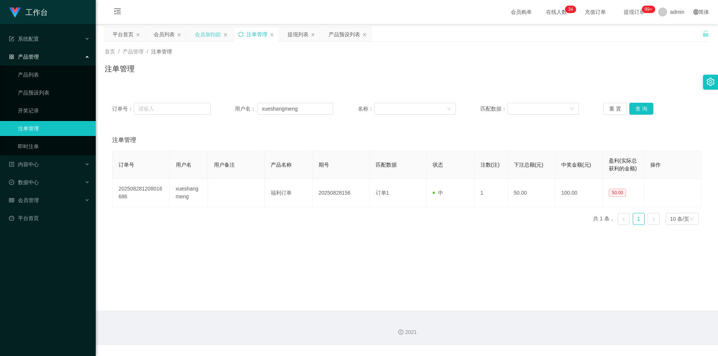
click at [209, 39] on div "会员加扣款" at bounding box center [208, 34] width 26 height 14
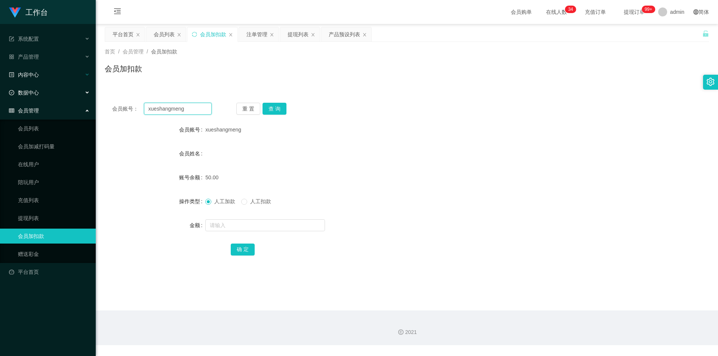
drag, startPoint x: 197, startPoint y: 110, endPoint x: 0, endPoint y: 77, distance: 199.7
click at [0, 77] on section "工作台 系统配置 产品管理 产品列表 产品预设列表 开奖记录 注单管理 即时注单 内容中心 站内信 公告列表 活动列表 数据中心 员工统计 团队统计 会员管理…" at bounding box center [359, 173] width 718 height 346
click at [276, 110] on button "查 询" at bounding box center [275, 109] width 24 height 12
drag, startPoint x: 479, startPoint y: 133, endPoint x: 623, endPoint y: 10, distance: 190.0
click at [480, 133] on div "xueshangmeng" at bounding box center [381, 129] width 353 height 15
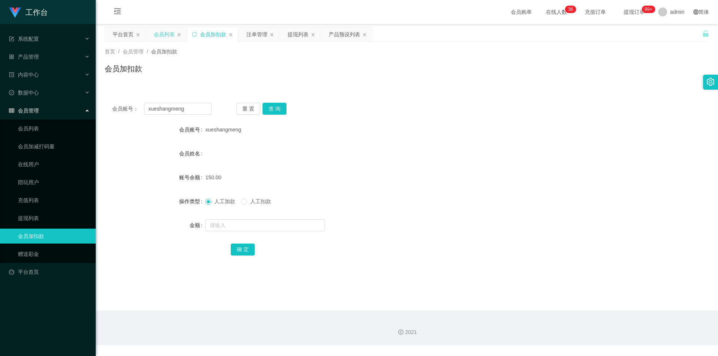
click at [160, 34] on div "会员列表" at bounding box center [164, 34] width 21 height 14
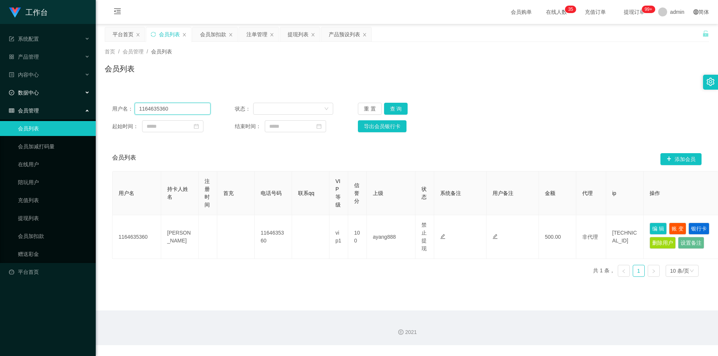
click at [0, 91] on section "工作台 系统配置 产品管理 产品列表 产品预设列表 开奖记录 注单管理 即时注单 内容中心 站内信 公告列表 活动列表 数据中心 员工统计 团队统计 会员管理…" at bounding box center [359, 173] width 718 height 346
paste input "hugopann"
type input "hugopann"
click at [396, 111] on button "查 询" at bounding box center [396, 109] width 24 height 12
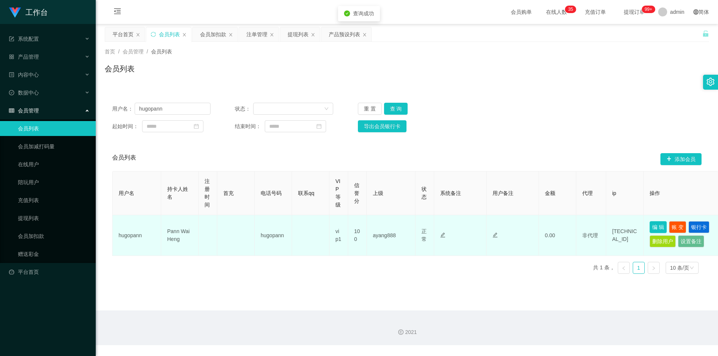
click at [660, 226] on button "编 辑" at bounding box center [658, 227] width 17 height 12
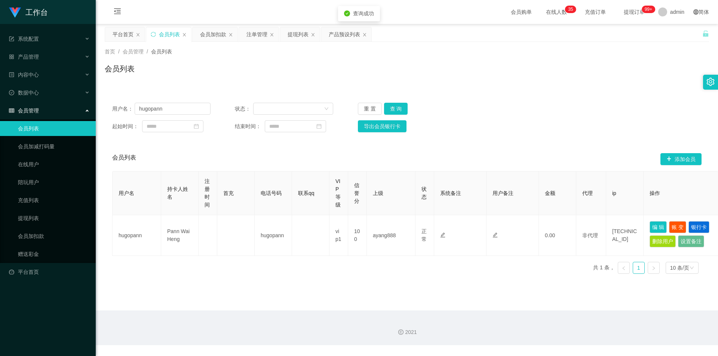
type input "hugopann"
type input "Pann Wai Heng"
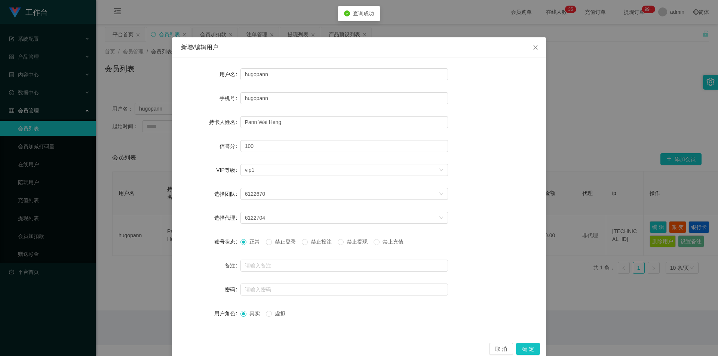
click at [573, 120] on div "新增/编辑用户 用户名 hugopann 手机号 hugopann 持卡人姓名 [PERSON_NAME] 信誉分 100 VIP等级 选择VIP等级 vip…" at bounding box center [359, 178] width 718 height 356
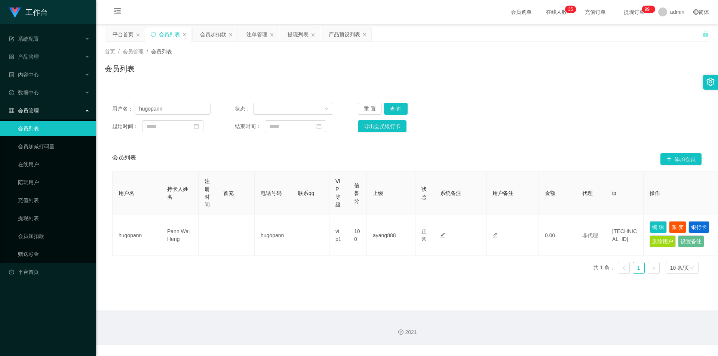
click at [458, 161] on div "会员列表 添加会员" at bounding box center [406, 159] width 589 height 24
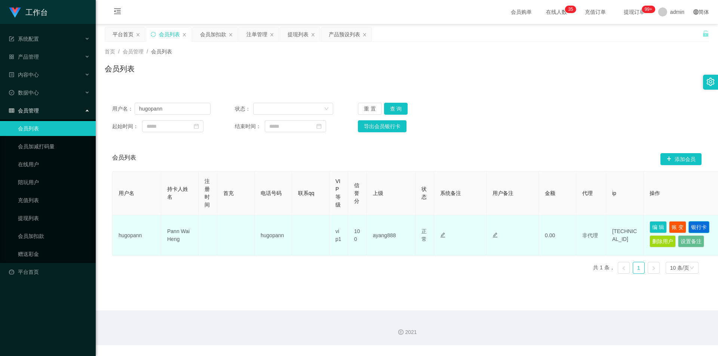
click at [692, 226] on button "银行卡" at bounding box center [698, 227] width 21 height 12
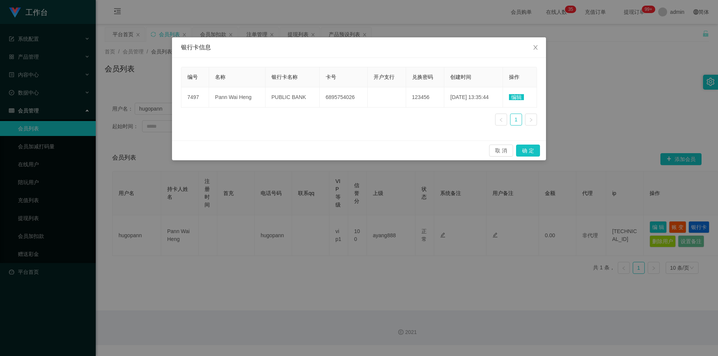
click at [608, 77] on div "银行卡信息 编号 名称 银行卡名称 卡号 开户支行 兑换密码 创建时间 操作 7497 Pann Wai Heng PUBLIC BANK 689575402…" at bounding box center [359, 178] width 718 height 356
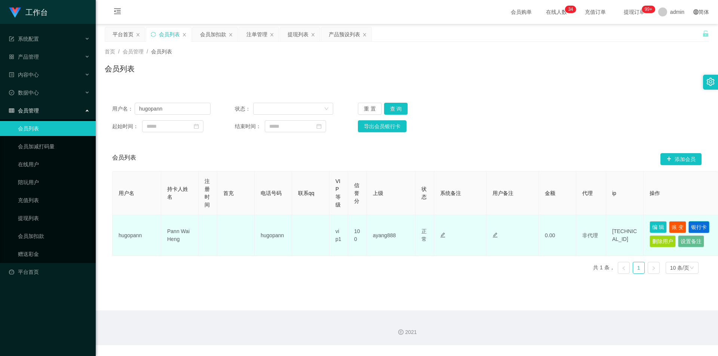
click at [697, 226] on button "银行卡" at bounding box center [698, 227] width 21 height 12
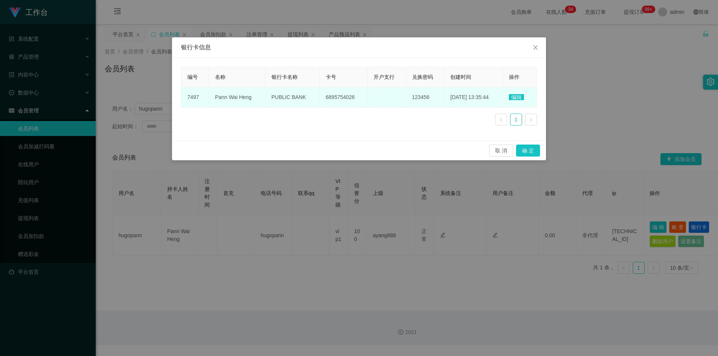
click at [517, 96] on span "编辑" at bounding box center [516, 97] width 15 height 6
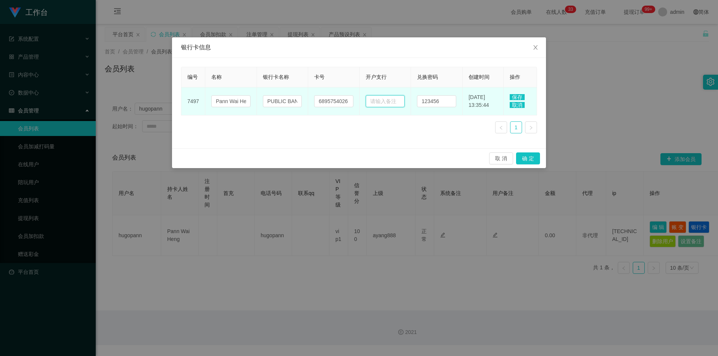
click at [381, 102] on input "text" at bounding box center [385, 101] width 39 height 12
click at [341, 101] on input "6895754026" at bounding box center [333, 101] width 39 height 12
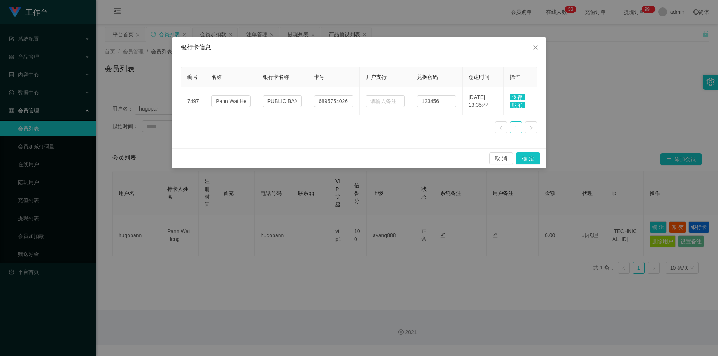
click at [496, 152] on div "取 消 确 定" at bounding box center [359, 158] width 374 height 20
click at [507, 159] on button "取 消" at bounding box center [501, 159] width 24 height 12
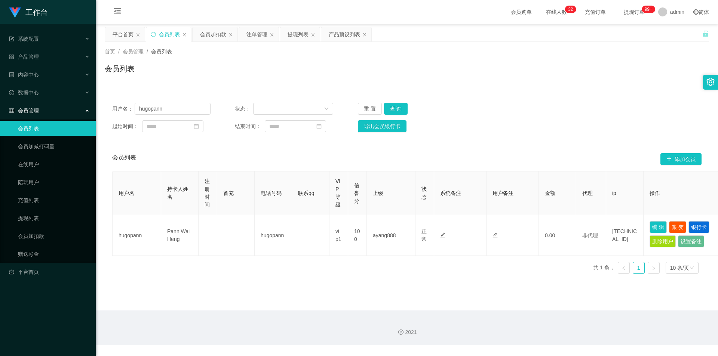
click at [567, 98] on div "用户名： hugopann 状态： 重 置 查 询 起始时间： 结束时间： 导出会员银行卡" at bounding box center [407, 117] width 604 height 45
drag, startPoint x: 113, startPoint y: 107, endPoint x: 63, endPoint y: 102, distance: 49.5
click at [0, 93] on section "工作台 系统配置 产品管理 产品列表 产品预设列表 开奖记录 注单管理 即时注单 内容中心 站内信 公告列表 活动列表 数据中心 员工统计 团队统计 会员管理…" at bounding box center [359, 173] width 718 height 346
paste input "xueshangmeng"
type input "xueshangmeng"
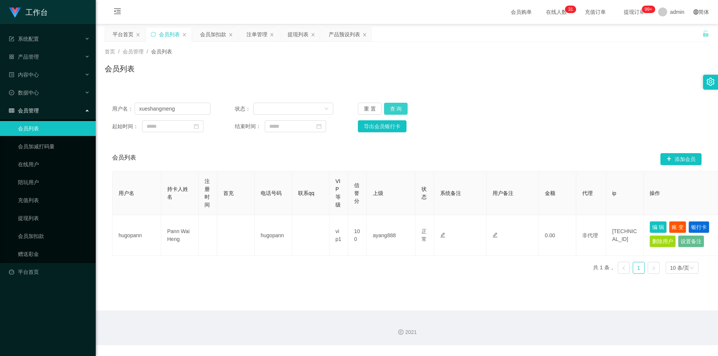
click at [389, 106] on button "查 询" at bounding box center [396, 109] width 24 height 12
click at [459, 77] on div "会员列表" at bounding box center [407, 71] width 604 height 17
drag, startPoint x: 459, startPoint y: 77, endPoint x: 454, endPoint y: 75, distance: 5.4
click at [459, 77] on div "会员列表" at bounding box center [407, 71] width 604 height 17
click at [287, 33] on div "提现列表" at bounding box center [300, 34] width 40 height 14
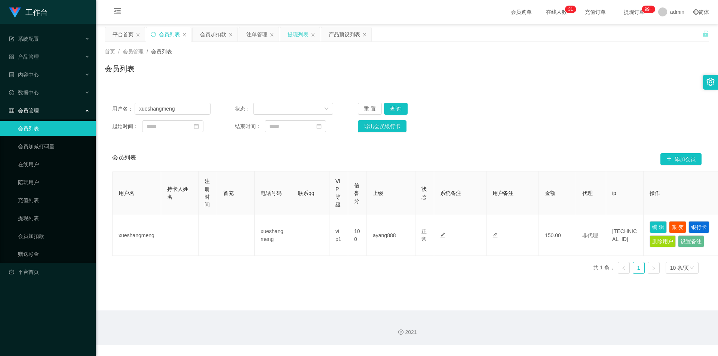
click at [292, 40] on div "提现列表" at bounding box center [298, 34] width 21 height 14
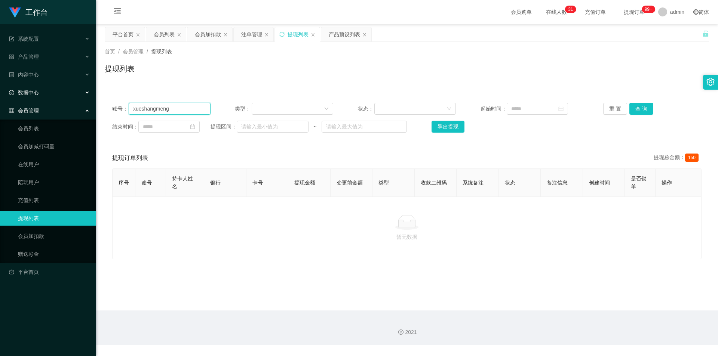
click at [0, 97] on section "工作台 系统配置 产品管理 产品列表 产品预设列表 开奖记录 注单管理 即时注单 内容中心 站内信 公告列表 活动列表 数据中心 员工统计 团队统计 会员管理…" at bounding box center [359, 173] width 718 height 346
click at [638, 108] on button "查 询" at bounding box center [641, 109] width 24 height 12
click at [656, 56] on div "首页 / 会员管理 / 提现列表 / 提现列表" at bounding box center [407, 64] width 604 height 33
click at [154, 13] on div "会员购单 在线人数 0 1 2 3 4 5 6 7 8 9 0 1 2 3 4 5 6 7 8 9 0 1 2 3 4 5 6 7 8 9 0 1 2 3 4…" at bounding box center [407, 12] width 622 height 24
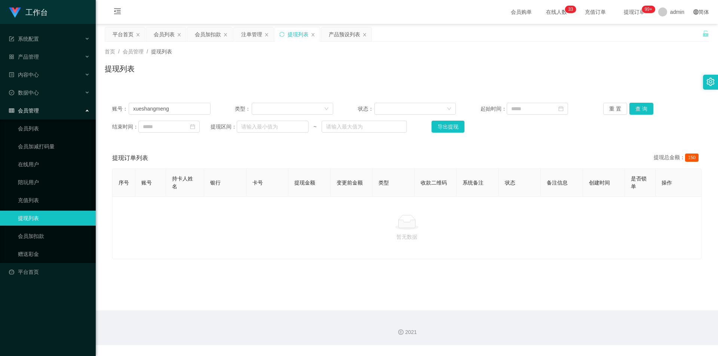
click at [154, 13] on div "会员购单 在线人数 0 1 2 3 4 5 6 7 8 9 0 1 2 3 4 5 6 7 8 9 0 1 2 3 4 5 6 7 8 9 0 1 2 3 4…" at bounding box center [407, 12] width 622 height 24
drag, startPoint x: 162, startPoint y: 11, endPoint x: 218, endPoint y: 33, distance: 59.6
click at [166, 10] on div "会员购单 在线人数 0 1 2 3 4 5 6 7 8 9 0 1 2 3 4 5 6 7 8 9 0 1 2 3 4 5 6 7 8 9 0 1 2 3 4…" at bounding box center [407, 12] width 622 height 24
click at [281, 35] on icon "图标: sync" at bounding box center [281, 34] width 5 height 5
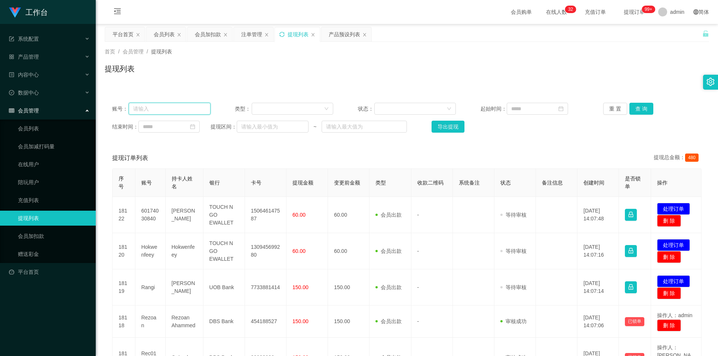
click at [171, 110] on input "text" at bounding box center [170, 109] width 82 height 12
paste input "xueshangmeng"
type input "xueshangmeng"
click at [641, 107] on button "查 询" at bounding box center [641, 109] width 24 height 12
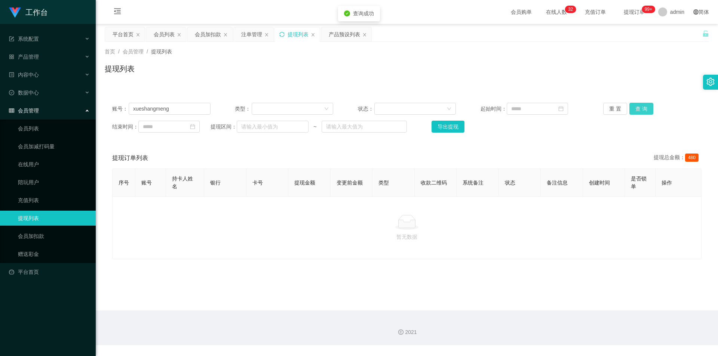
click at [641, 107] on button "查 询" at bounding box center [641, 109] width 24 height 12
drag, startPoint x: 647, startPoint y: 48, endPoint x: 670, endPoint y: 3, distance: 50.3
click at [651, 45] on div "首页 / 会员管理 / 提现列表 / 提现列表" at bounding box center [407, 64] width 622 height 45
click at [283, 35] on icon "图标: sync" at bounding box center [281, 34] width 5 height 5
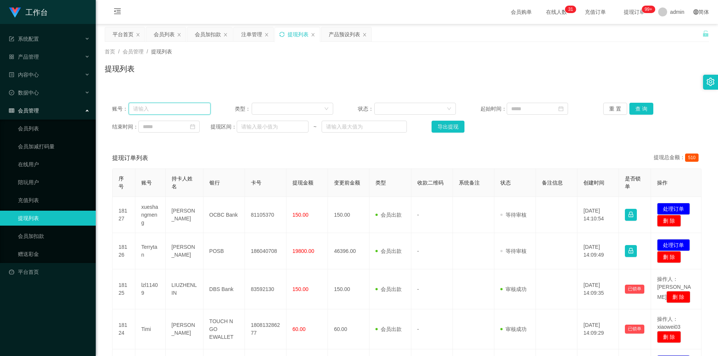
click at [187, 109] on input "text" at bounding box center [170, 109] width 82 height 12
paste input "xueshangmeng"
type input "xueshangmeng"
click at [644, 106] on button "查 询" at bounding box center [641, 109] width 24 height 12
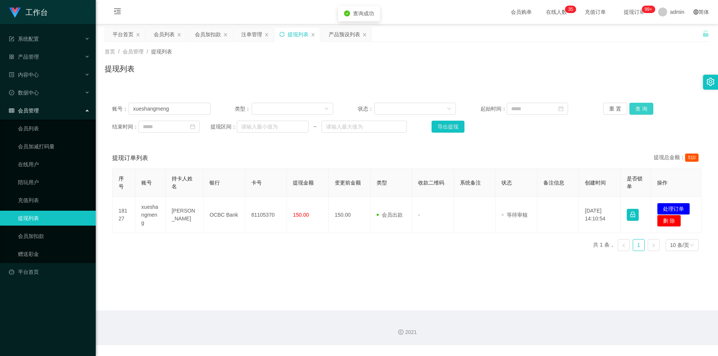
click at [644, 106] on button "查 询" at bounding box center [641, 109] width 24 height 12
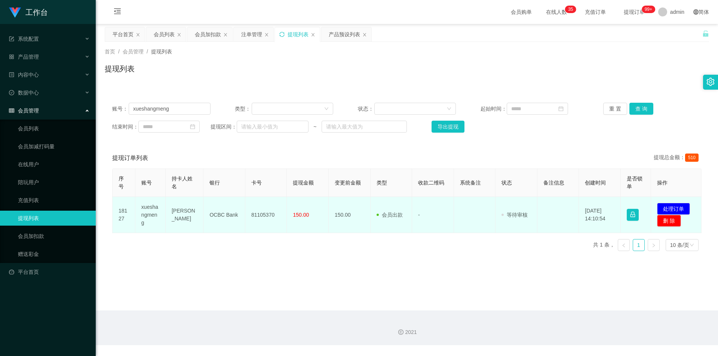
click at [258, 217] on td "81105370" at bounding box center [266, 215] width 42 height 36
copy td "81105370"
click at [666, 207] on button "处理订单" at bounding box center [673, 209] width 33 height 12
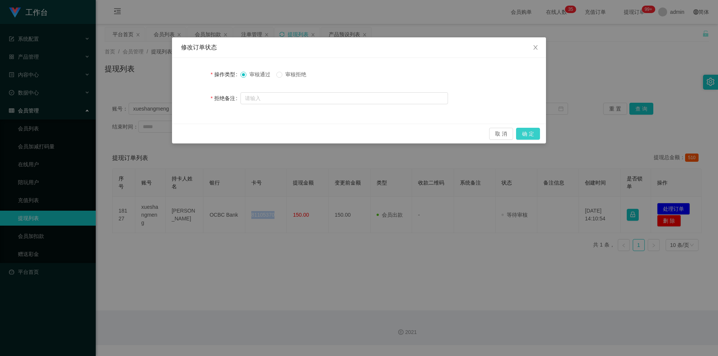
click at [528, 129] on button "确 定" at bounding box center [528, 134] width 24 height 12
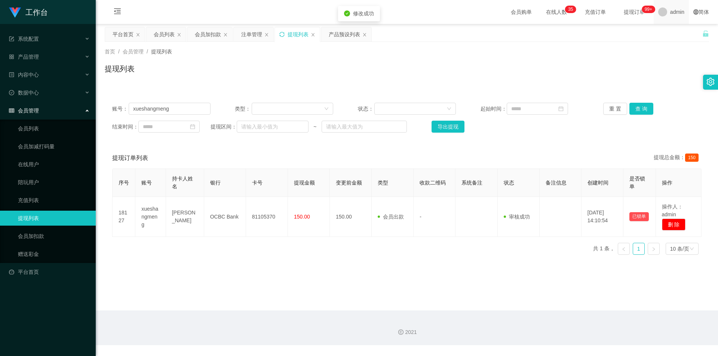
drag, startPoint x: 636, startPoint y: 63, endPoint x: 654, endPoint y: 1, distance: 65.0
click at [639, 58] on div "首页 / 会员管理 / 提现列表 / 提现列表" at bounding box center [407, 64] width 604 height 33
click at [211, 34] on div "会员加扣款" at bounding box center [208, 34] width 26 height 14
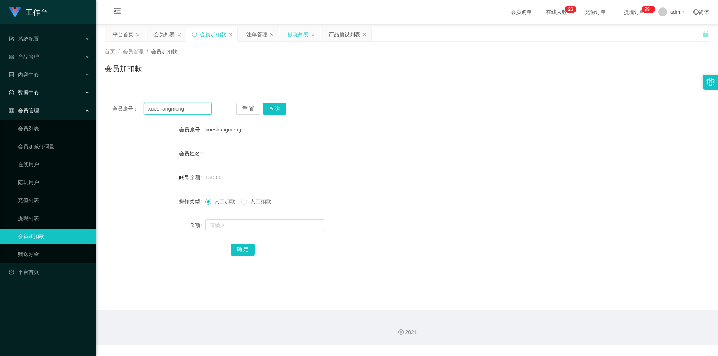
drag, startPoint x: 188, startPoint y: 108, endPoint x: 0, endPoint y: 89, distance: 188.7
click at [0, 89] on section "工作台 系统配置 产品管理 产品列表 产品预设列表 开奖记录 注单管理 即时注单 内容中心 站内信 公告列表 活动列表 数据中心 员工统计 团队统计 会员管理…" at bounding box center [359, 173] width 718 height 346
paste input "Nora1900"
type input "Nora1900"
click at [273, 108] on button "查 询" at bounding box center [275, 109] width 24 height 12
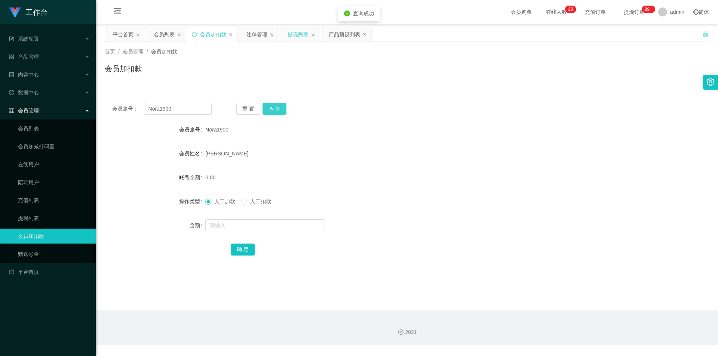
click at [273, 108] on button "查 询" at bounding box center [275, 109] width 24 height 12
click at [225, 223] on input "text" at bounding box center [265, 226] width 120 height 12
type input "1000"
click at [239, 248] on button "确 定" at bounding box center [243, 250] width 24 height 12
click at [359, 126] on div "Nora1900" at bounding box center [381, 129] width 353 height 15
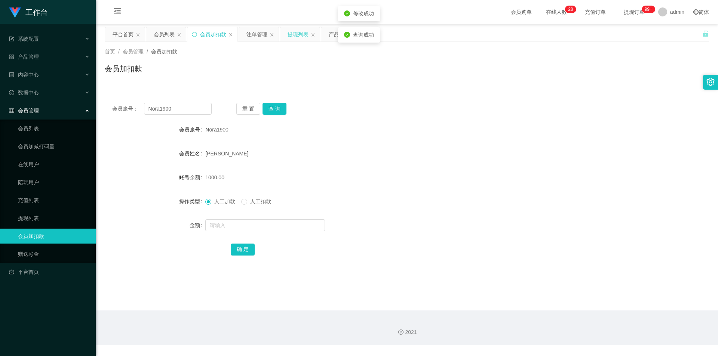
click at [280, 56] on div "首页 / 会员管理 / 会员加扣款 / 会员加扣款" at bounding box center [407, 64] width 604 height 33
click at [291, 32] on div "提现列表" at bounding box center [298, 34] width 21 height 14
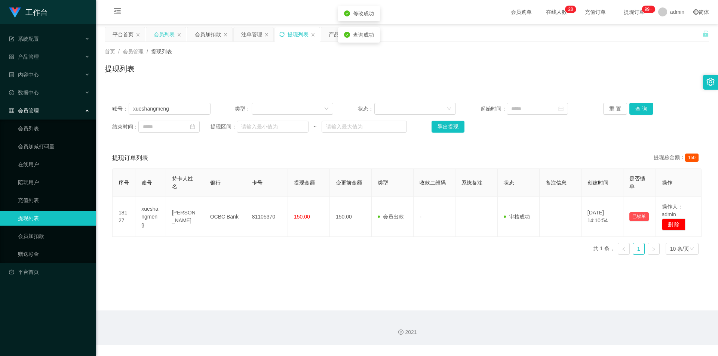
click at [149, 36] on div "会员列表" at bounding box center [166, 34] width 40 height 14
click at [165, 36] on div "会员列表" at bounding box center [164, 34] width 21 height 14
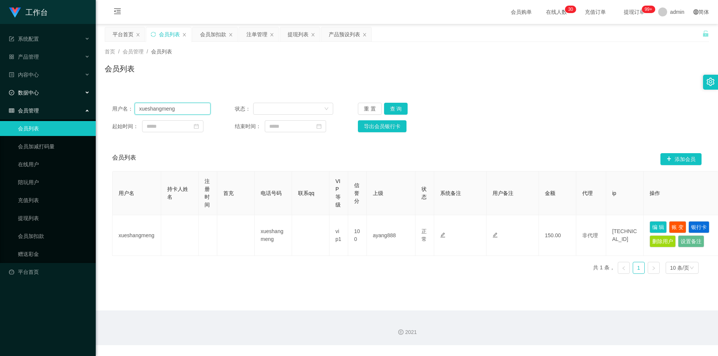
click at [0, 92] on section "工作台 系统配置 产品管理 产品列表 产品预设列表 开奖记录 注单管理 即时注单 内容中心 站内信 公告列表 活动列表 数据中心 员工统计 团队统计 会员管理…" at bounding box center [359, 173] width 718 height 346
paste input "Nora1900"
type input "Nora1900"
click at [395, 106] on button "查 询" at bounding box center [396, 109] width 24 height 12
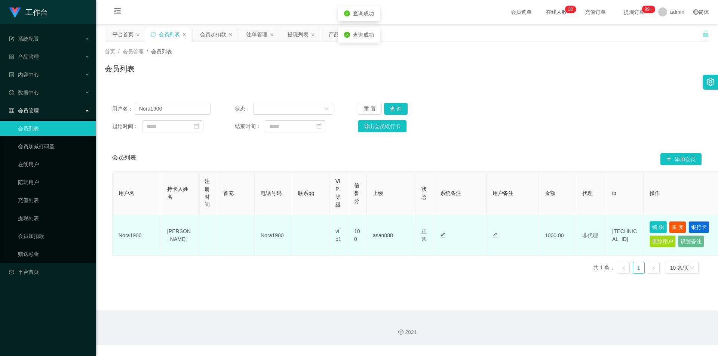
click at [662, 229] on button "编 辑" at bounding box center [658, 227] width 17 height 12
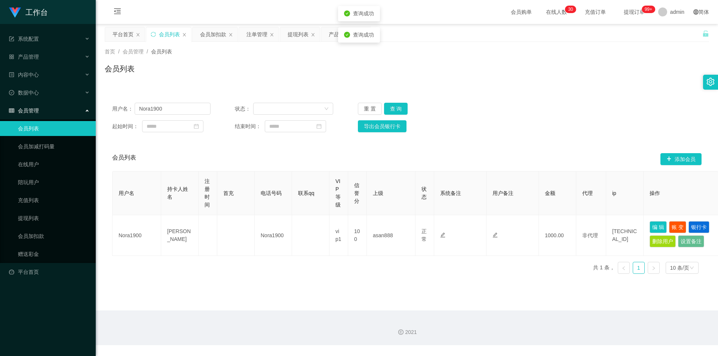
type input "Nora1900"
type input "[PERSON_NAME]"
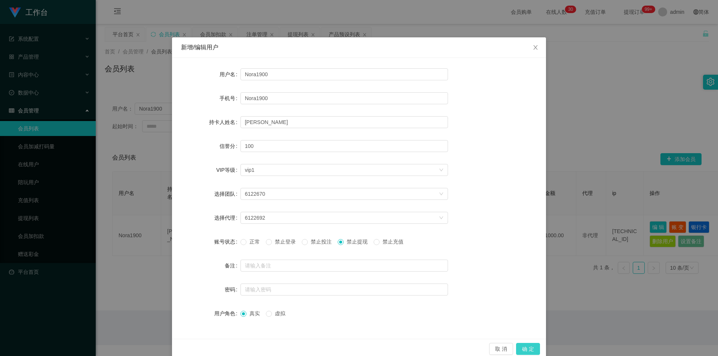
click at [529, 349] on button "确 定" at bounding box center [528, 349] width 24 height 12
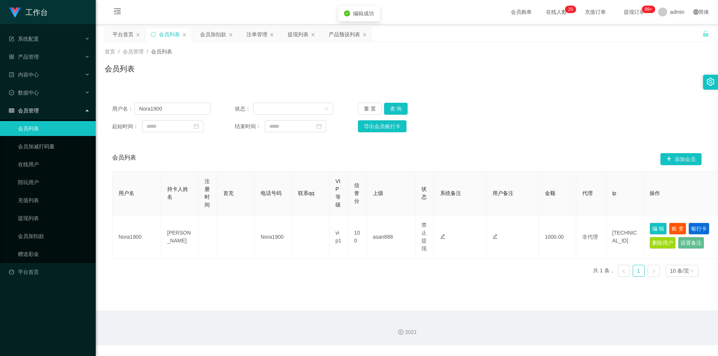
click at [509, 314] on div "2021" at bounding box center [407, 328] width 622 height 35
click at [491, 81] on div "首页 / 会员管理 / 会员列表 / 会员列表" at bounding box center [407, 64] width 622 height 45
click at [314, 68] on div "会员列表" at bounding box center [407, 71] width 604 height 17
click at [217, 37] on div "会员加扣款" at bounding box center [213, 34] width 26 height 14
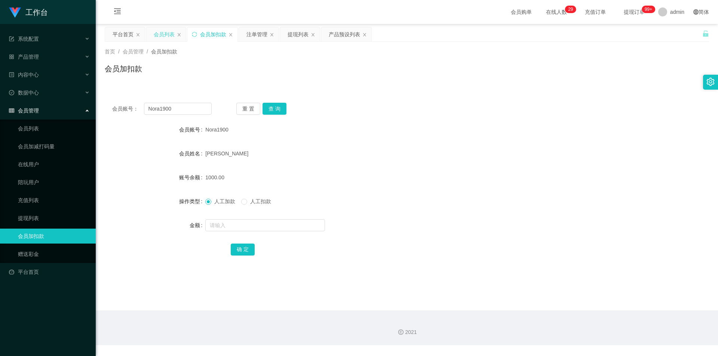
click at [169, 34] on div "会员列表" at bounding box center [164, 34] width 21 height 14
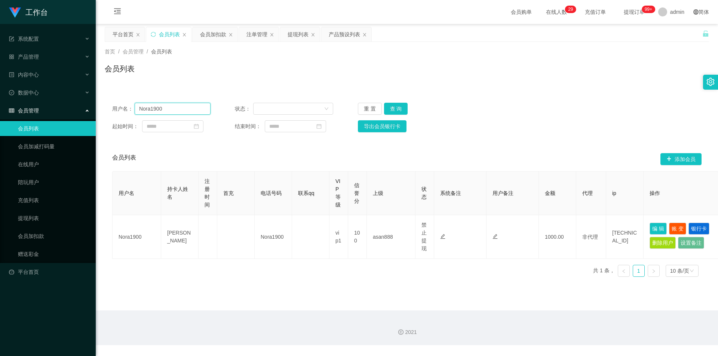
drag, startPoint x: 178, startPoint y: 110, endPoint x: 30, endPoint y: 106, distance: 147.8
click at [0, 108] on section "工作台 系统配置 产品管理 产品列表 产品预设列表 开奖记录 注单管理 即时注单 内容中心 站内信 公告列表 活动列表 数据中心 员工统计 团队统计 会员管理…" at bounding box center [359, 173] width 718 height 346
paste input "xueshangmeng"
type input "xueshangmeng"
click at [405, 108] on button "查 询" at bounding box center [396, 109] width 24 height 12
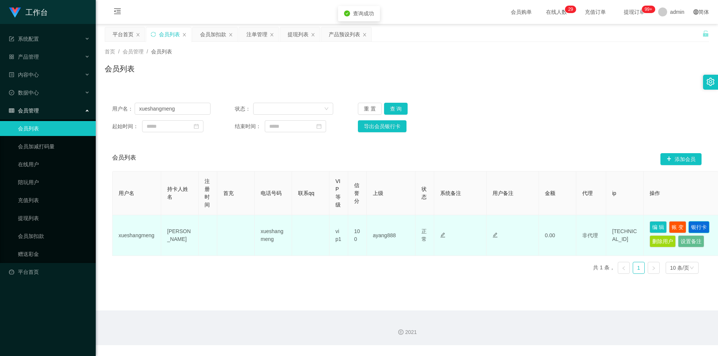
click at [704, 228] on button "银行卡" at bounding box center [698, 227] width 21 height 12
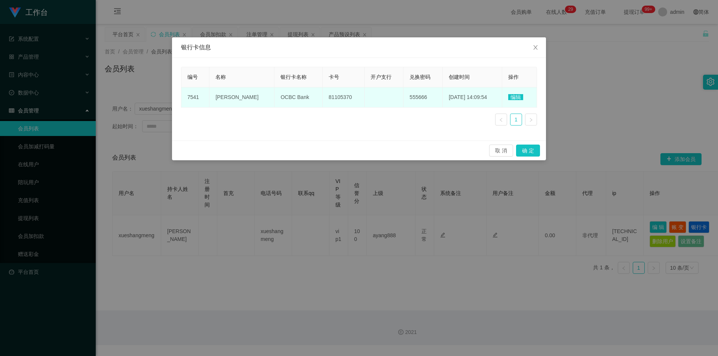
click at [229, 95] on span "[PERSON_NAME]" at bounding box center [236, 97] width 43 height 6
copy span "weidong"
click at [229, 95] on span "[PERSON_NAME]" at bounding box center [236, 97] width 43 height 6
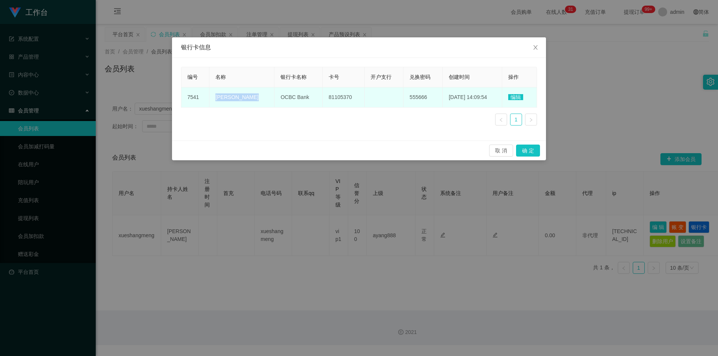
click at [229, 95] on span "[PERSON_NAME]" at bounding box center [236, 97] width 43 height 6
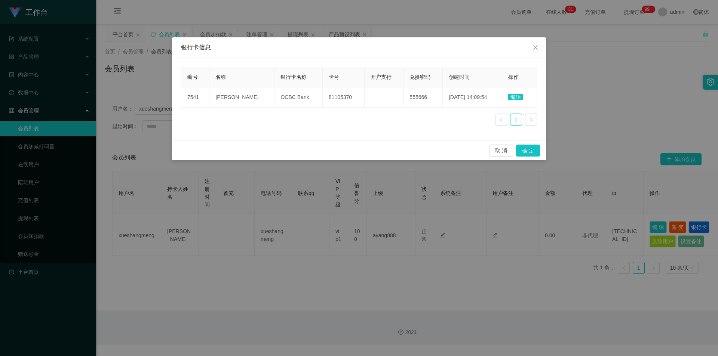
drag, startPoint x: 587, startPoint y: 71, endPoint x: 657, endPoint y: 7, distance: 94.5
click at [588, 71] on div "银行卡信息 编号 名称 银行卡名称 卡号 开户支行 兑换密码 创建时间 操作 7541 [PERSON_NAME] OCBC Bank 81105370 55…" at bounding box center [359, 178] width 718 height 356
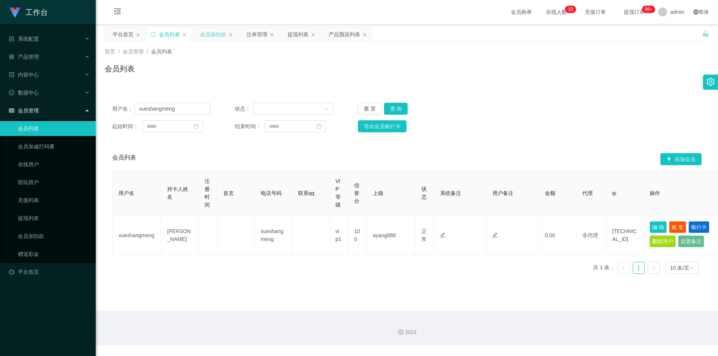
click at [216, 37] on div "会员加扣款" at bounding box center [213, 34] width 26 height 14
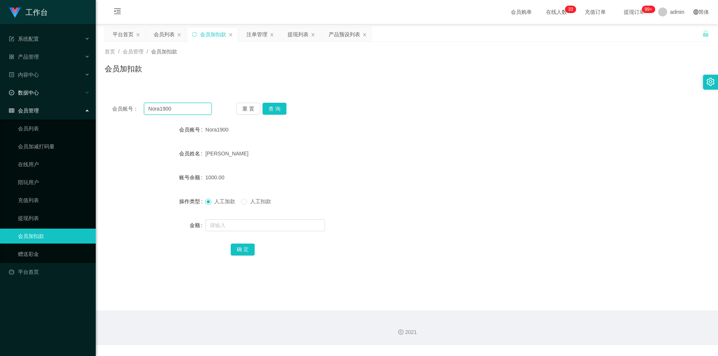
drag, startPoint x: 180, startPoint y: 107, endPoint x: 0, endPoint y: 95, distance: 179.9
click at [0, 95] on section "工作台 系统配置 产品管理 产品列表 产品预设列表 开奖记录 注单管理 即时注单 内容中心 站内信 公告列表 活动列表 数据中心 员工统计 团队统计 会员管理…" at bounding box center [359, 173] width 718 height 346
paste input "Yu870228"
type input "Yu870228"
click at [270, 108] on button "查 询" at bounding box center [275, 109] width 24 height 12
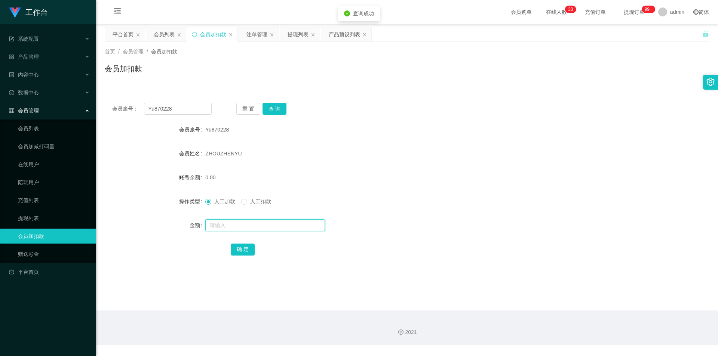
click at [219, 224] on input "text" at bounding box center [265, 226] width 120 height 12
type input "300"
click at [246, 253] on button "确 定" at bounding box center [243, 250] width 24 height 12
click at [502, 173] on div "300.00" at bounding box center [381, 177] width 353 height 15
click at [162, 33] on div "会员列表" at bounding box center [164, 34] width 21 height 14
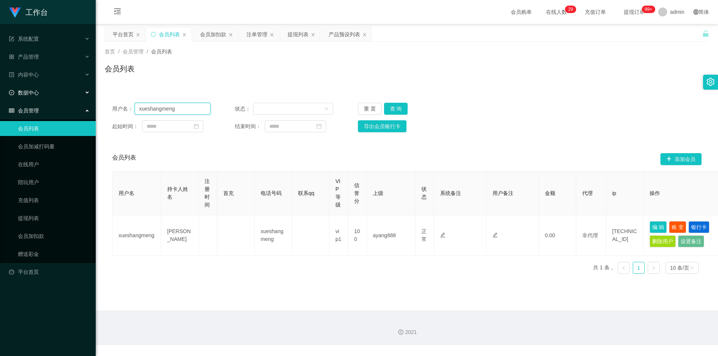
drag, startPoint x: 160, startPoint y: 107, endPoint x: 0, endPoint y: 95, distance: 160.9
click at [0, 95] on section "工作台 系统配置 产品管理 产品列表 产品预设列表 开奖记录 注单管理 即时注单 内容中心 站内信 公告列表 活动列表 数据中心 员工统计 团队统计 会员管理…" at bounding box center [359, 173] width 718 height 346
click at [395, 108] on button "查 询" at bounding box center [396, 109] width 24 height 12
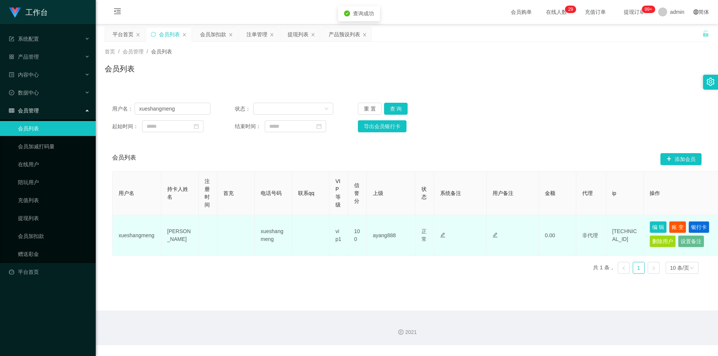
click at [171, 233] on td "[PERSON_NAME]" at bounding box center [179, 235] width 37 height 41
copy td "[PERSON_NAME]"
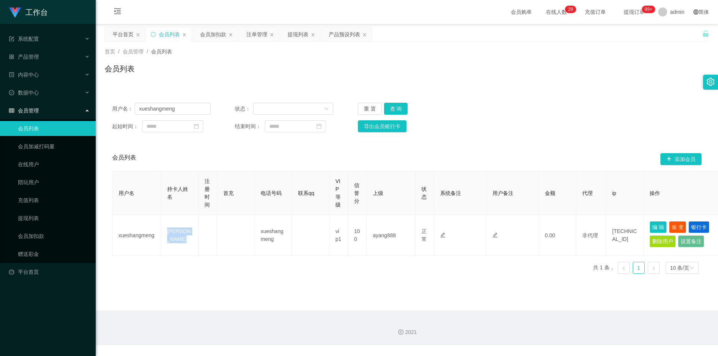
click at [166, 33] on div "会员列表" at bounding box center [169, 34] width 21 height 14
drag, startPoint x: 191, startPoint y: 109, endPoint x: 0, endPoint y: 99, distance: 191.4
click at [0, 99] on section "工作台 系统配置 产品管理 产品列表 产品预设列表 开奖记录 注单管理 即时注单 内容中心 站内信 公告列表 活动列表 数据中心 员工统计 团队统计 会员管理…" at bounding box center [359, 173] width 718 height 346
paste input "ash"
click at [400, 107] on button "查 询" at bounding box center [396, 109] width 24 height 12
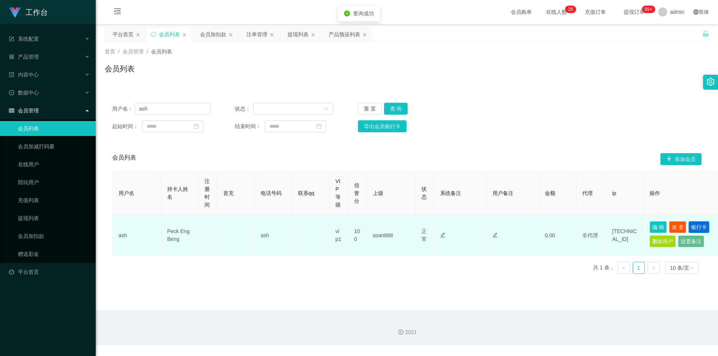
click at [699, 226] on button "银行卡" at bounding box center [698, 227] width 21 height 12
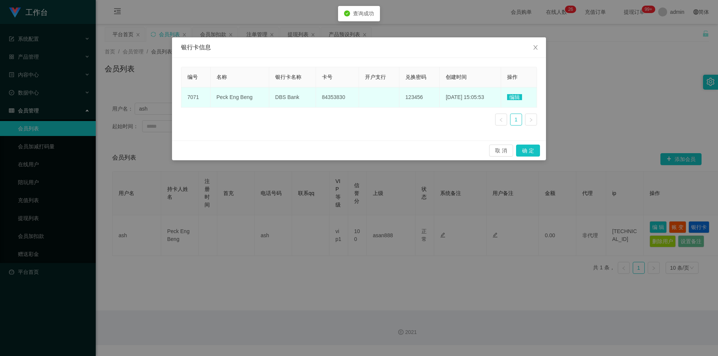
click at [329, 99] on span "84353830" at bounding box center [333, 97] width 23 height 6
copy span "84353830"
click at [283, 100] on span "DBS Bank" at bounding box center [287, 97] width 24 height 6
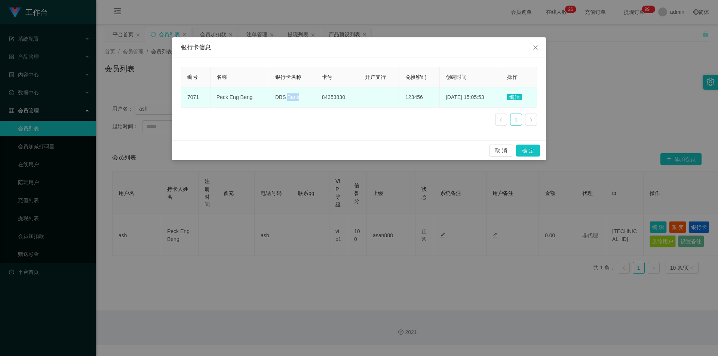
copy span "Bank"
click at [276, 96] on span "DBS Bank" at bounding box center [287, 97] width 24 height 6
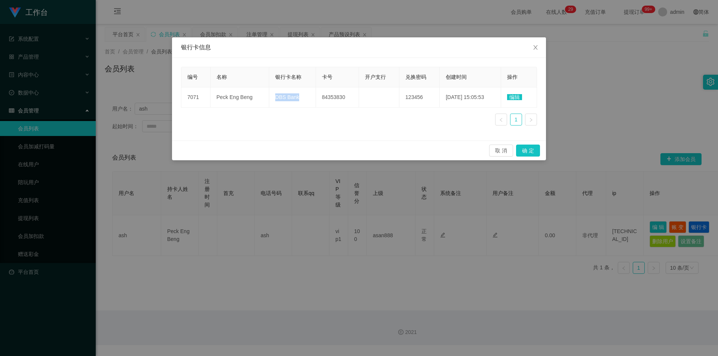
copy span "DBS Bank"
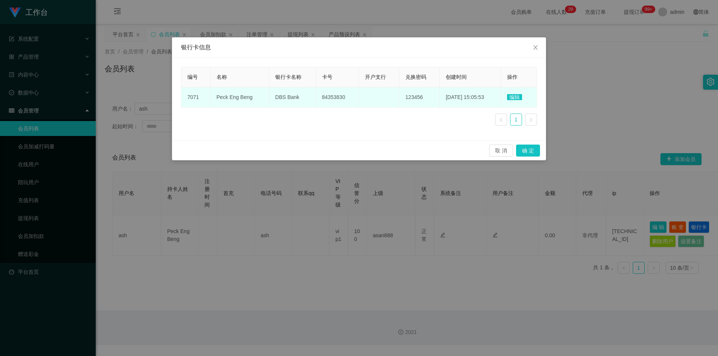
click at [235, 98] on span "Peck Eng Beng" at bounding box center [235, 97] width 36 height 6
copy span "Peck Eng Beng"
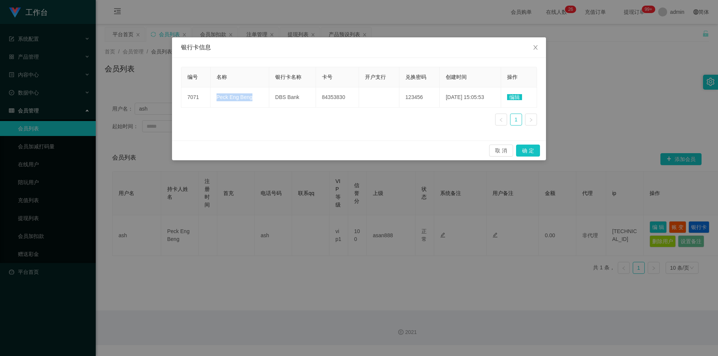
click at [238, 170] on div "银行卡信息 编号 名称 银行卡名称 卡号 开户支行 兑换密码 创建时间 操作 7071 Peck Eng Beng DBS Bank 84353830 123…" at bounding box center [359, 178] width 718 height 356
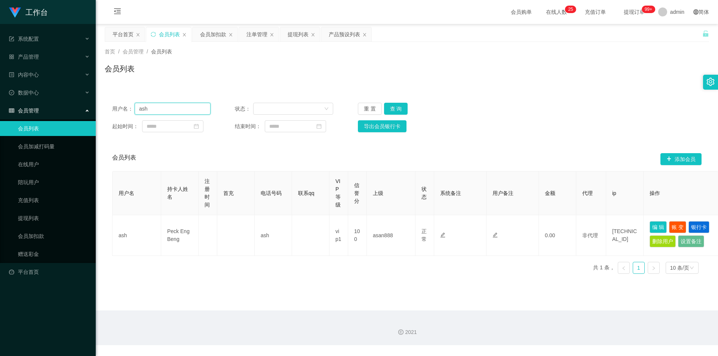
click at [167, 111] on input "ash" at bounding box center [173, 109] width 76 height 12
paste input "Yu870228"
type input "Yu870228"
click at [403, 110] on button "查 询" at bounding box center [396, 109] width 24 height 12
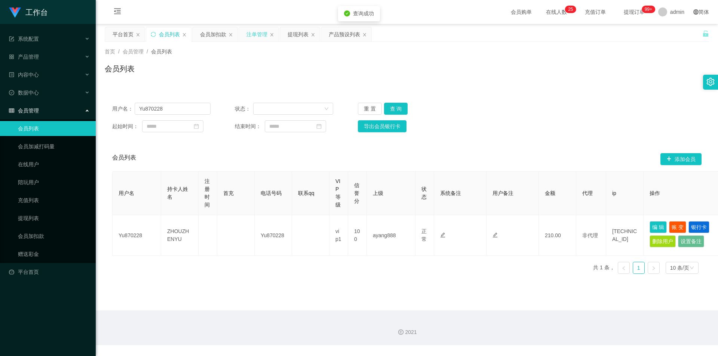
click at [255, 37] on div "注单管理" at bounding box center [256, 34] width 21 height 14
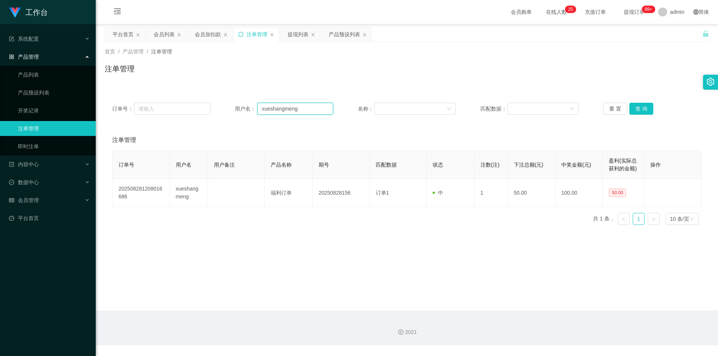
click at [316, 114] on input "xueshangmeng" at bounding box center [295, 109] width 76 height 12
paste input "Yu870228"
type input "Yu870228"
click at [641, 108] on button "查 询" at bounding box center [641, 109] width 24 height 12
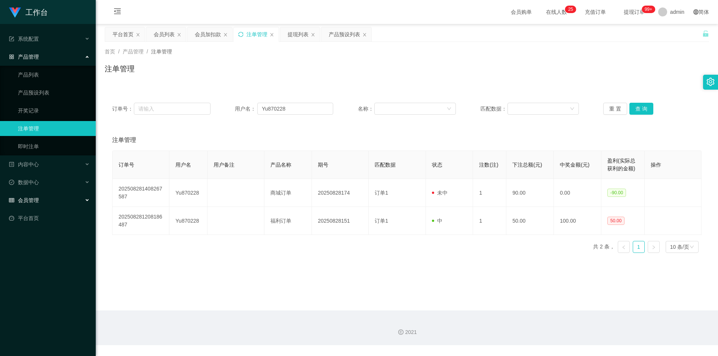
click at [27, 197] on span "会员管理" at bounding box center [24, 200] width 30 height 6
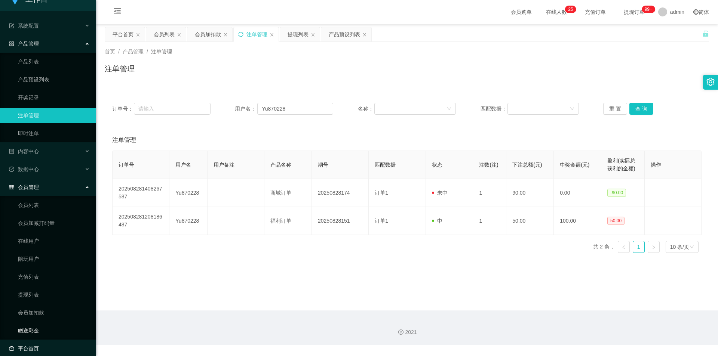
scroll to position [21, 0]
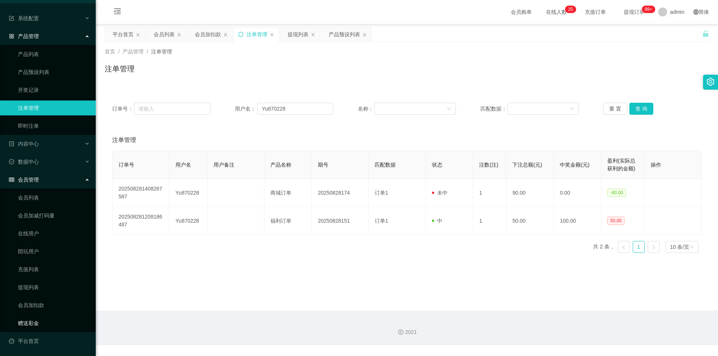
click at [34, 325] on link "赠送彩金" at bounding box center [54, 323] width 72 height 15
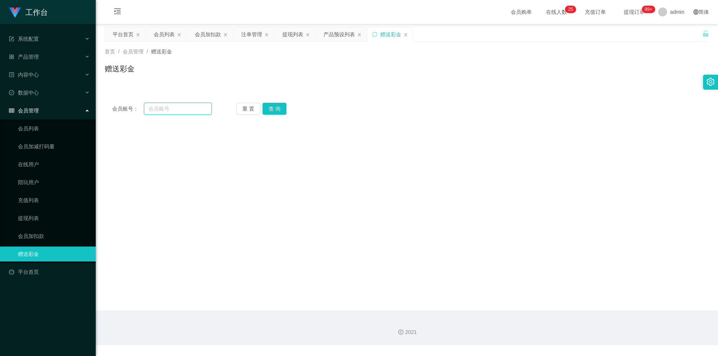
click at [186, 113] on input "text" at bounding box center [178, 109] width 68 height 12
paste input "Yu870228"
type input "Yu870228"
click at [283, 110] on button "查 询" at bounding box center [275, 109] width 24 height 12
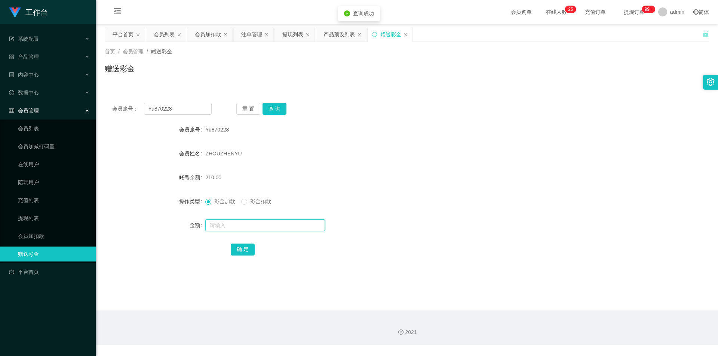
click at [225, 225] on input "text" at bounding box center [265, 226] width 120 height 12
type input "180"
click at [235, 248] on button "确 定" at bounding box center [243, 250] width 24 height 12
drag, startPoint x: 47, startPoint y: 110, endPoint x: 43, endPoint y: 109, distance: 4.6
click at [43, 110] on section "工作台 系统配置 产品管理 产品列表 产品预设列表 开奖记录 注单管理 即时注单 内容中心 站内信 公告列表 活动列表 数据中心 员工统计 团队统计 会员管理…" at bounding box center [359, 173] width 718 height 346
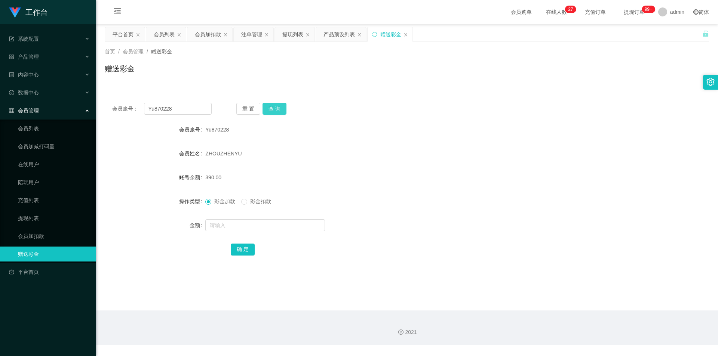
click at [280, 112] on button "查 询" at bounding box center [275, 109] width 24 height 12
click at [299, 78] on div "赠送彩金" at bounding box center [407, 71] width 604 height 17
click at [292, 37] on div "提现列表" at bounding box center [292, 34] width 21 height 14
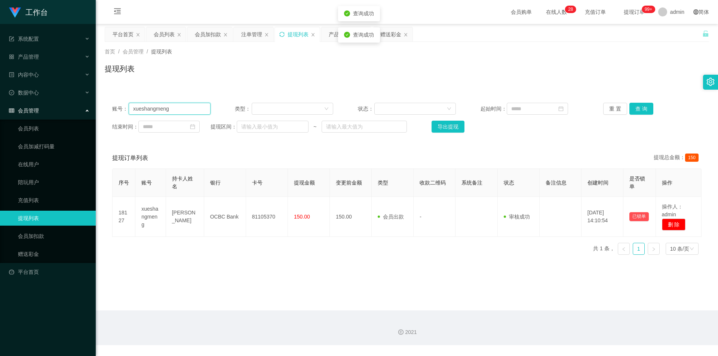
click at [0, 103] on section "工作台 系统配置 产品管理 产品列表 产品预设列表 开奖记录 注单管理 即时注单 内容中心 站内信 公告列表 活动列表 数据中心 员工统计 团队统计 会员管理…" at bounding box center [359, 173] width 718 height 346
paste input "Yu870228"
type input "Yu870228"
click at [640, 109] on button "查 询" at bounding box center [641, 109] width 24 height 12
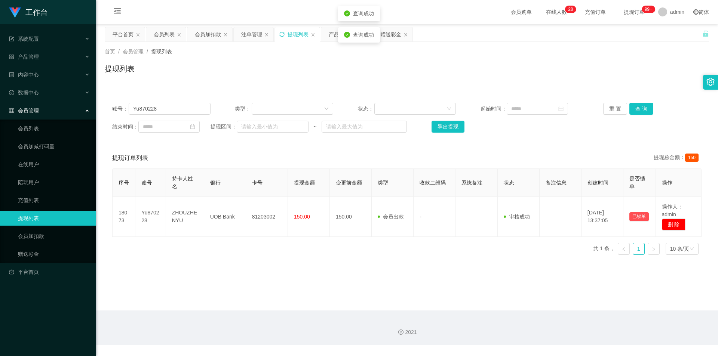
click at [639, 65] on div "提现列表" at bounding box center [407, 71] width 604 height 17
drag, startPoint x: 112, startPoint y: 106, endPoint x: 0, endPoint y: 98, distance: 112.1
click at [0, 98] on section "工作台 系统配置 产品管理 产品列表 产品预设列表 开奖记录 注单管理 即时注单 内容中心 站内信 公告列表 活动列表 数据中心 员工统计 团队统计 会员管理…" at bounding box center [359, 173] width 718 height 346
click at [638, 107] on button "查 询" at bounding box center [641, 109] width 24 height 12
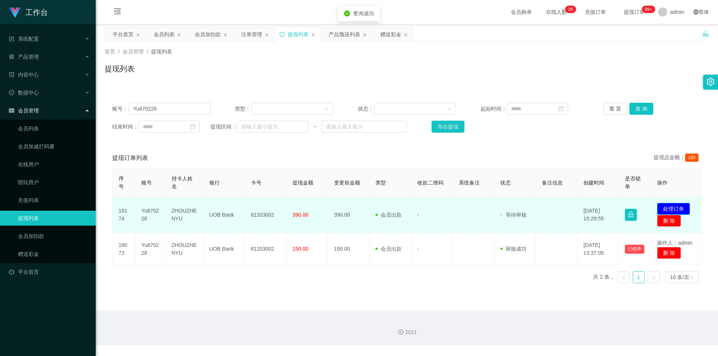
click at [665, 203] on button "处理订单" at bounding box center [673, 209] width 33 height 12
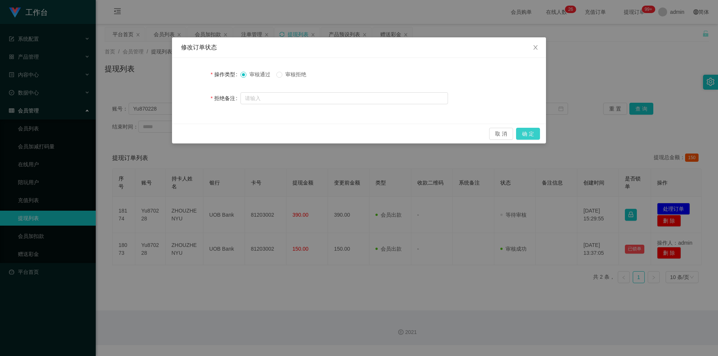
click at [529, 131] on button "确 定" at bounding box center [528, 134] width 24 height 12
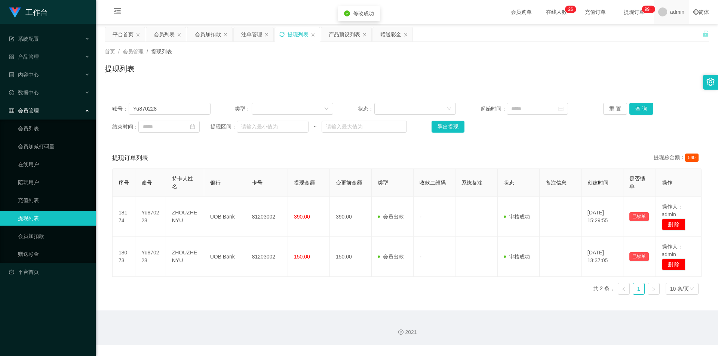
drag, startPoint x: 610, startPoint y: 81, endPoint x: 656, endPoint y: 0, distance: 93.1
click at [610, 80] on div "首页 / 会员管理 / 提现列表 / 提现列表" at bounding box center [407, 64] width 622 height 45
drag, startPoint x: 126, startPoint y: 111, endPoint x: 0, endPoint y: 98, distance: 126.6
click at [0, 98] on section "工作台 系统配置 产品管理 产品列表 产品预设列表 开奖记录 注单管理 即时注单 内容中心 站内信 公告列表 活动列表 数据中心 员工统计 团队统计 会员管理…" at bounding box center [359, 173] width 718 height 346
click at [638, 113] on button "查 询" at bounding box center [641, 109] width 24 height 12
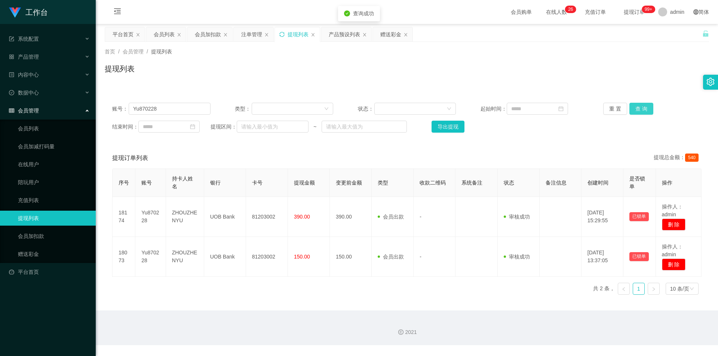
click at [638, 111] on button "查 询" at bounding box center [641, 109] width 24 height 12
click at [558, 88] on div "账号： Yu870228 类型： 状态： 起始时间： 重 置 查 询 结束时间： 提现区间： ~ 导出提现 提现订单列表 提现总金额： 540 序号 账号 持…" at bounding box center [407, 193] width 604 height 215
click at [212, 34] on div "会员加扣款" at bounding box center [208, 34] width 26 height 14
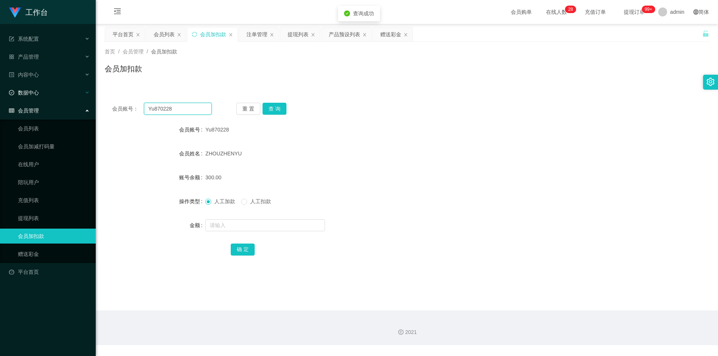
drag, startPoint x: 168, startPoint y: 110, endPoint x: 1, endPoint y: 98, distance: 167.6
click at [1, 98] on section "工作台 系统配置 产品管理 产品列表 产品预设列表 开奖记录 注单管理 即时注单 内容中心 站内信 公告列表 活动列表 数据中心 员工统计 团队统计 会员管理…" at bounding box center [359, 173] width 718 height 346
click at [280, 101] on div "会员账号： Yu870228 重 置 查 询 会员账号 Yu870228 会员姓名 [PERSON_NAME] 账号余额 300.00 操作类型 人工加款 人…" at bounding box center [407, 184] width 604 height 178
click at [272, 108] on button "查 询" at bounding box center [275, 109] width 24 height 12
click at [289, 109] on div "重 置 查 询" at bounding box center [285, 109] width 99 height 12
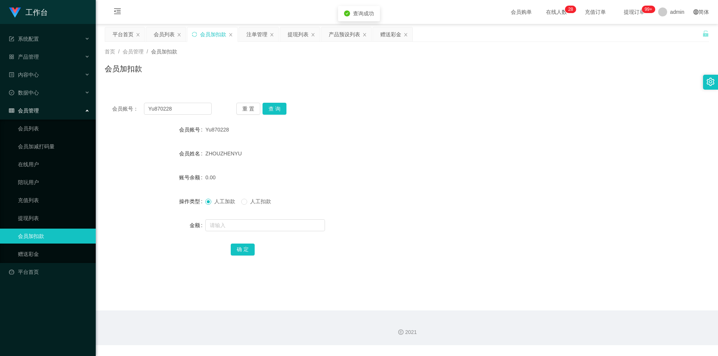
drag, startPoint x: 492, startPoint y: 106, endPoint x: 545, endPoint y: 85, distance: 56.6
click at [514, 100] on div "会员账号： Yu870228 重 置 查 询 会员账号 Yu870228 会员姓名 [PERSON_NAME] 账号余额 0.00 操作类型 人工加款 人工扣…" at bounding box center [407, 184] width 604 height 178
drag, startPoint x: 108, startPoint y: 108, endPoint x: 0, endPoint y: 95, distance: 109.2
click at [0, 95] on section "工作台 系统配置 产品管理 产品列表 产品预设列表 开奖记录 注单管理 即时注单 内容中心 站内信 公告列表 活动列表 数据中心 员工统计 团队统计 会员管理…" at bounding box center [359, 173] width 718 height 346
paste input "xueshangmeng"
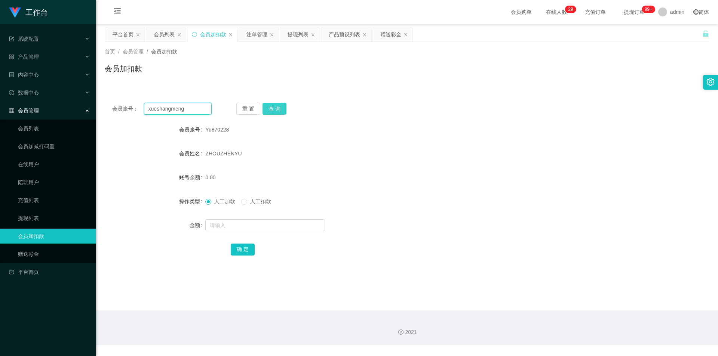
type input "xueshangmeng"
click at [269, 110] on button "查 询" at bounding box center [275, 109] width 24 height 12
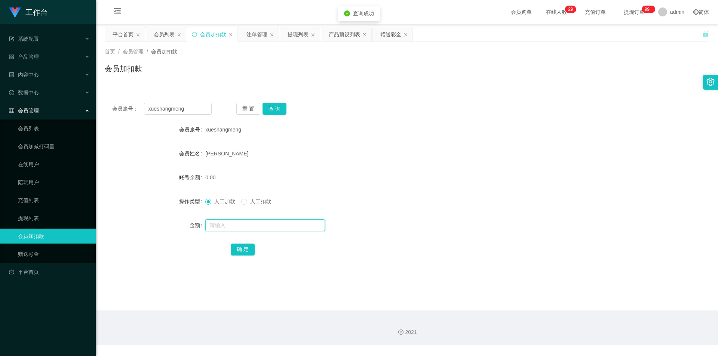
click at [223, 224] on input "text" at bounding box center [265, 226] width 120 height 12
type input "100"
click at [242, 252] on button "确 定" at bounding box center [243, 250] width 24 height 12
drag, startPoint x: 512, startPoint y: 187, endPoint x: 640, endPoint y: 12, distance: 216.9
click at [513, 187] on form "会员账号 xueshangmeng 会员姓名 [PERSON_NAME] 账号余额 100.00 操作类型 人工加款 人工扣款 金额 确 定" at bounding box center [407, 189] width 604 height 135
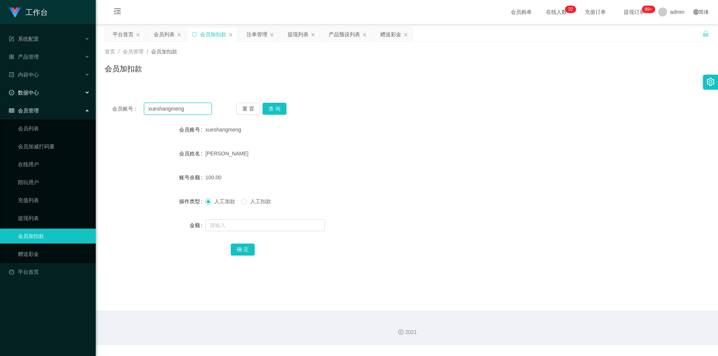
drag, startPoint x: 191, startPoint y: 109, endPoint x: 0, endPoint y: 99, distance: 191.0
click at [0, 99] on section "工作台 系统配置 产品管理 产品列表 产品预设列表 开奖记录 注单管理 即时注单 内容中心 站内信 公告列表 活动列表 数据中心 员工统计 团队统计 会员管理…" at bounding box center [359, 173] width 718 height 346
click at [271, 104] on button "查 询" at bounding box center [275, 109] width 24 height 12
click at [347, 111] on div "会员账号： xueshangmeng 重 置 查 询" at bounding box center [407, 109] width 604 height 12
drag, startPoint x: 72, startPoint y: 97, endPoint x: 0, endPoint y: 80, distance: 74.2
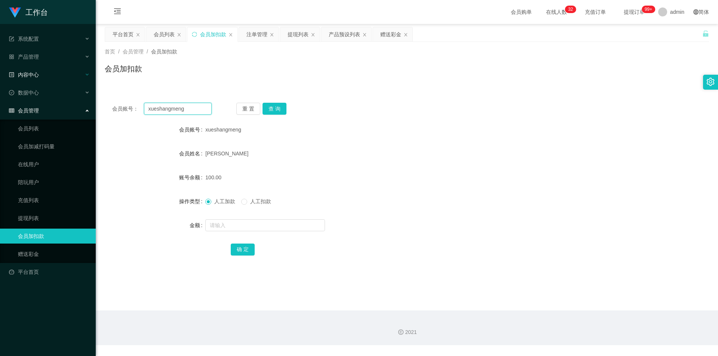
click at [0, 80] on section "工作台 系统配置 产品管理 产品列表 产品预设列表 开奖记录 注单管理 即时注单 内容中心 站内信 公告列表 活动列表 数据中心 员工统计 团队统计 会员管理…" at bounding box center [359, 173] width 718 height 346
click at [282, 111] on button "查 询" at bounding box center [275, 109] width 24 height 12
click at [318, 100] on div "会员账号： xueshangmeng 重 置 查 询 会员账号 xueshangmeng 会员姓名 [PERSON_NAME] 账号余额 70.00 操作类型…" at bounding box center [407, 184] width 604 height 178
click at [289, 35] on div "提现列表" at bounding box center [298, 34] width 21 height 14
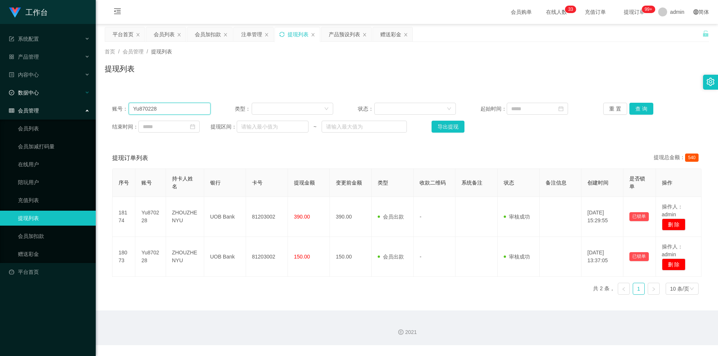
drag, startPoint x: 198, startPoint y: 108, endPoint x: 7, endPoint y: 98, distance: 190.6
click at [0, 98] on section "工作台 系统配置 产品管理 产品列表 产品预设列表 开奖记录 注单管理 即时注单 内容中心 站内信 公告列表 活动列表 数据中心 员工统计 团队统计 会员管理…" at bounding box center [359, 173] width 718 height 346
paste input "xueshangmeng"
type input "xueshangmeng"
click at [638, 107] on button "查 询" at bounding box center [641, 109] width 24 height 12
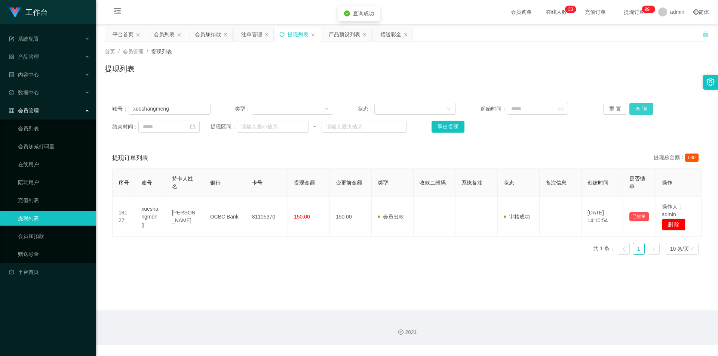
click at [635, 106] on button "查 询" at bounding box center [641, 109] width 24 height 12
click at [562, 49] on div "首页 / 会员管理 / 提现列表 /" at bounding box center [407, 52] width 604 height 8
drag, startPoint x: 243, startPoint y: 54, endPoint x: 214, endPoint y: 42, distance: 32.0
click at [242, 54] on div "首页 / 会员管理 / 提现列表 /" at bounding box center [407, 52] width 604 height 8
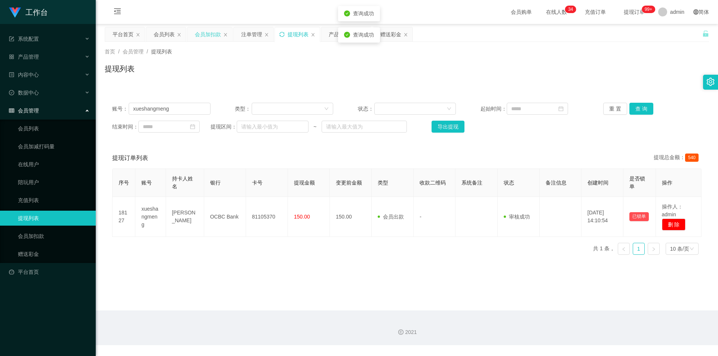
click at [203, 36] on div "会员加扣款" at bounding box center [208, 34] width 26 height 14
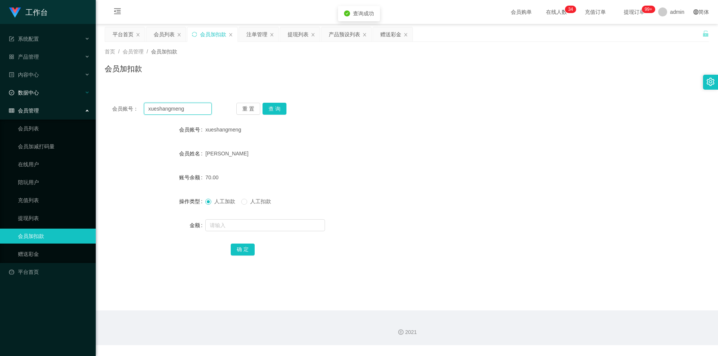
click at [0, 88] on section "工作台 系统配置 产品管理 产品列表 产品预设列表 开奖记录 注单管理 即时注单 内容中心 站内信 公告列表 活动列表 数据中心 员工统计 团队统计 会员管理…" at bounding box center [359, 173] width 718 height 346
click at [273, 105] on button "查 询" at bounding box center [275, 109] width 24 height 12
click at [221, 226] on input "text" at bounding box center [265, 226] width 120 height 12
type input "60"
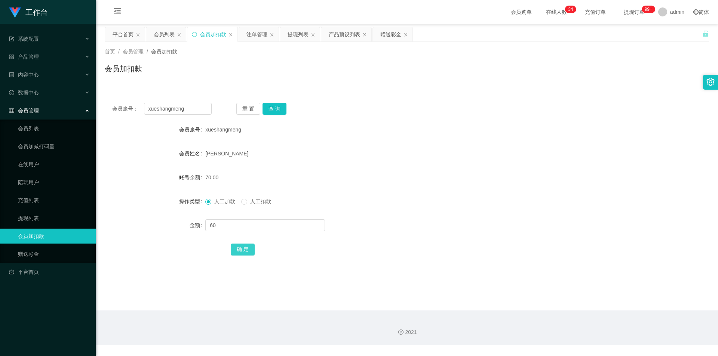
click at [239, 248] on button "确 定" at bounding box center [243, 250] width 24 height 12
click at [353, 151] on div "[PERSON_NAME]" at bounding box center [381, 153] width 353 height 15
drag, startPoint x: 450, startPoint y: 120, endPoint x: 552, endPoint y: 47, distance: 125.2
click at [464, 113] on div "会员账号： xueshangmeng 重 置 查 询 会员账号 xueshangmeng 会员姓名 [PERSON_NAME] 账号余额 130.00 操作类…" at bounding box center [407, 184] width 604 height 178
click at [0, 81] on section "工作台 系统配置 产品管理 产品列表 产品预设列表 开奖记录 注单管理 即时注单 内容中心 站内信 公告列表 活动列表 数据中心 员工统计 团队统计 会员管理…" at bounding box center [359, 173] width 718 height 346
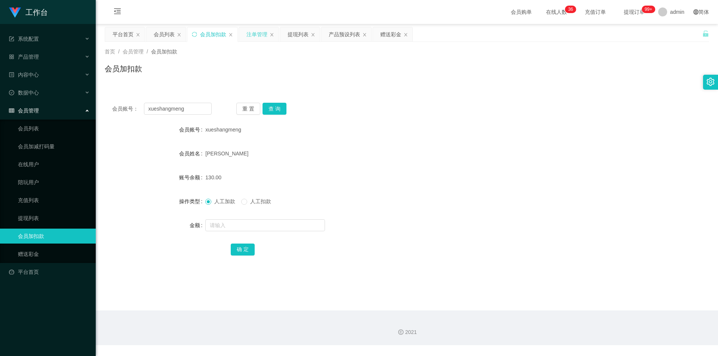
click at [255, 32] on div "注单管理" at bounding box center [256, 34] width 21 height 14
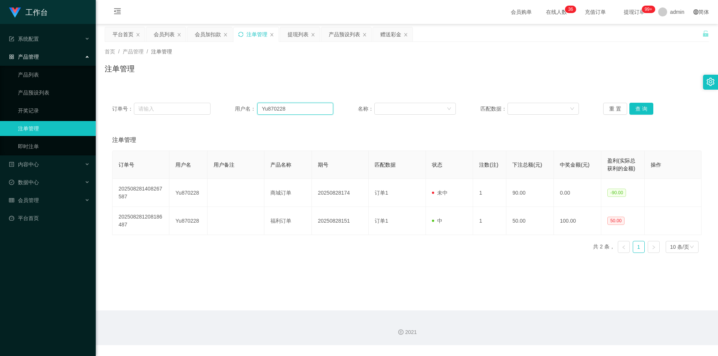
drag, startPoint x: 294, startPoint y: 106, endPoint x: 0, endPoint y: 84, distance: 294.8
click at [0, 84] on section "工作台 系统配置 产品管理 产品列表 产品预设列表 开奖记录 注单管理 即时注单 内容中心 站内信 公告列表 活动列表 数据中心 员工统计 团队统计 会员管理…" at bounding box center [359, 173] width 718 height 346
paste input "xueshangmeng"
type input "xueshangmeng"
click at [640, 108] on button "查 询" at bounding box center [641, 109] width 24 height 12
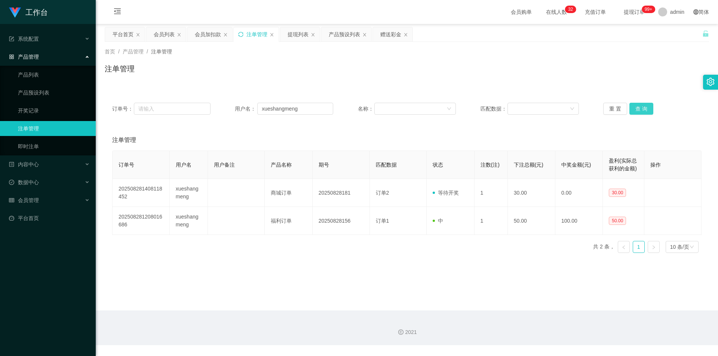
click at [640, 108] on button "查 询" at bounding box center [641, 109] width 24 height 12
click at [636, 104] on button "查 询" at bounding box center [641, 109] width 24 height 12
click at [566, 80] on div "注单管理" at bounding box center [407, 71] width 604 height 17
click at [329, 78] on div "注单管理" at bounding box center [407, 71] width 604 height 17
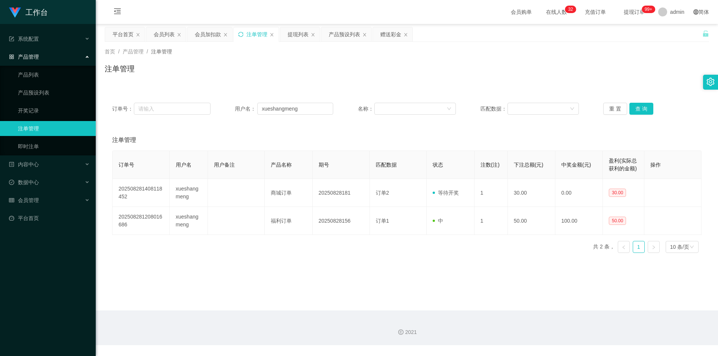
click at [209, 38] on div "会员加扣款" at bounding box center [208, 34] width 26 height 14
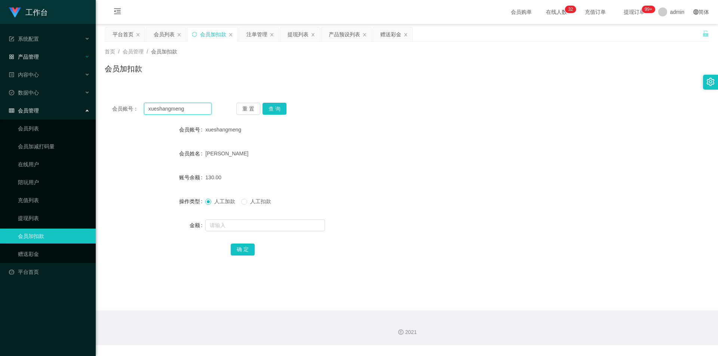
drag, startPoint x: 192, startPoint y: 108, endPoint x: 0, endPoint y: 57, distance: 198.6
click at [0, 57] on section "工作台 系统配置 产品管理 产品列表 产品预设列表 开奖记录 注单管理 即时注单 内容中心 站内信 公告列表 活动列表 数据中心 员工统计 团队统计 会员管理…" at bounding box center [359, 173] width 718 height 346
click at [277, 107] on button "查 询" at bounding box center [275, 109] width 24 height 12
click at [352, 80] on div "首页 / 会员管理 / 会员加扣款 / 会员加扣款" at bounding box center [407, 64] width 622 height 45
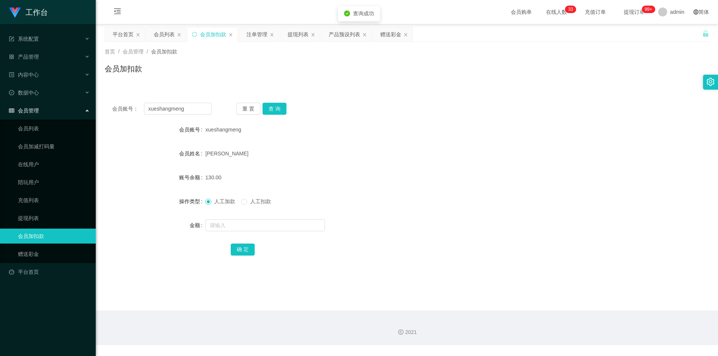
click at [241, 201] on div "人工加款 人工扣款" at bounding box center [241, 202] width 72 height 8
click at [245, 205] on span at bounding box center [244, 202] width 6 height 6
click at [220, 224] on input "text" at bounding box center [265, 226] width 120 height 12
click at [411, 64] on div "会员加扣款" at bounding box center [407, 71] width 604 height 17
click at [258, 32] on div "注单管理" at bounding box center [256, 34] width 21 height 14
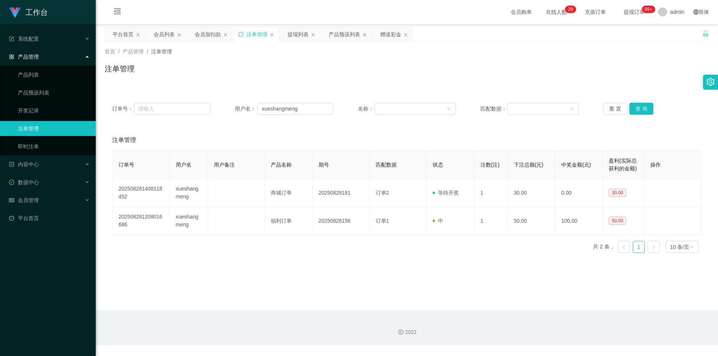
click at [337, 83] on div "首页 / 产品管理 / 注单管理 / 注单管理" at bounding box center [407, 64] width 622 height 45
click at [343, 36] on div "产品预设列表" at bounding box center [344, 34] width 31 height 14
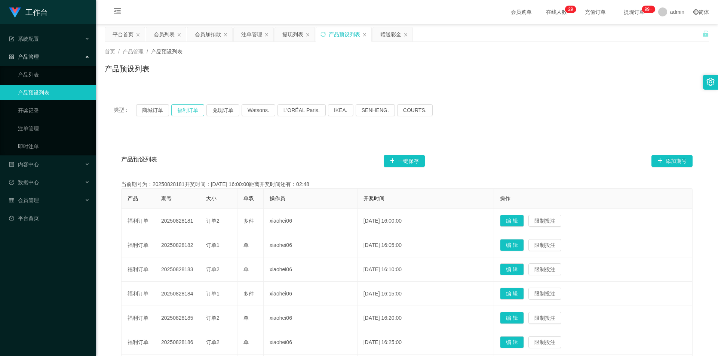
click at [189, 111] on button "福利订单" at bounding box center [187, 110] width 33 height 12
click at [338, 67] on div "产品预设列表" at bounding box center [407, 71] width 604 height 17
click at [199, 34] on div "会员加扣款" at bounding box center [208, 34] width 26 height 14
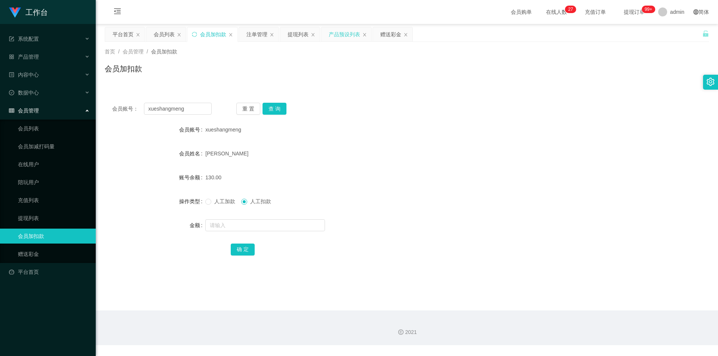
click at [341, 38] on div "产品预设列表" at bounding box center [344, 34] width 31 height 14
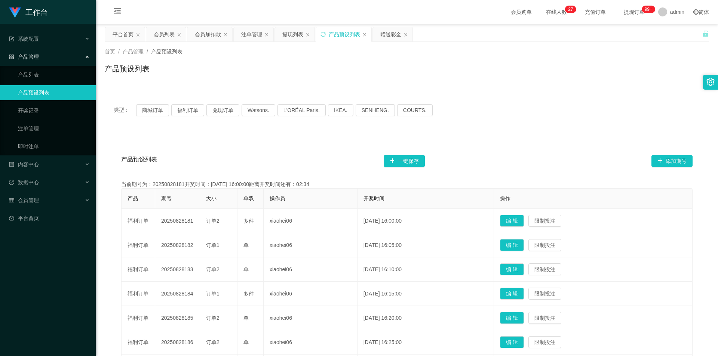
click at [283, 74] on div "产品预设列表" at bounding box center [407, 71] width 604 height 17
click at [247, 59] on div "首页 / 产品管理 / 产品预设列表 / 产品预设列表" at bounding box center [407, 64] width 604 height 33
click at [191, 112] on button "福利订单" at bounding box center [187, 110] width 33 height 12
click at [270, 65] on div "产品预设列表" at bounding box center [407, 71] width 604 height 17
click at [208, 34] on div "会员加扣款" at bounding box center [208, 34] width 26 height 14
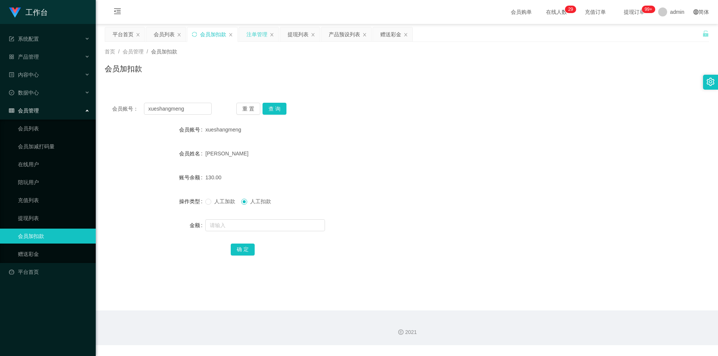
click at [263, 35] on div "注单管理" at bounding box center [256, 34] width 21 height 14
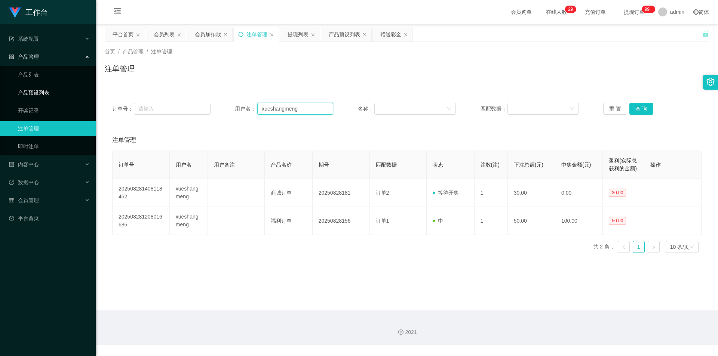
drag, startPoint x: 313, startPoint y: 110, endPoint x: 52, endPoint y: 91, distance: 262.5
click at [29, 90] on section "工作台 系统配置 产品管理 产品列表 产品预设列表 开奖记录 注单管理 即时注单 内容中心 站内信 公告列表 活动列表 数据中心 员工统计 团队统计 会员管理…" at bounding box center [359, 173] width 718 height 346
click at [638, 110] on button "查 询" at bounding box center [641, 109] width 24 height 12
click at [402, 70] on div "注单管理" at bounding box center [407, 71] width 604 height 17
click at [210, 34] on div "会员加扣款" at bounding box center [208, 34] width 26 height 14
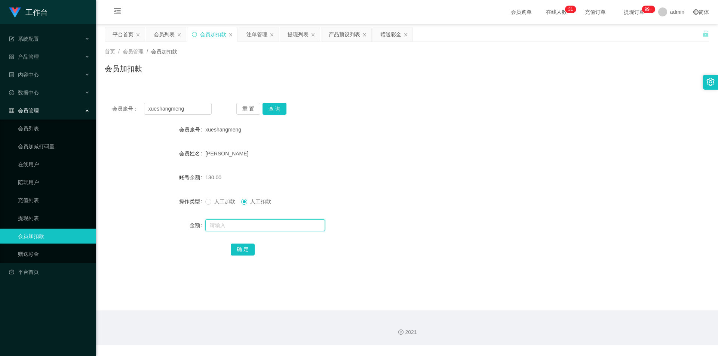
click at [228, 222] on input "text" at bounding box center [265, 226] width 120 height 12
type input "60"
click at [245, 247] on button "确 定" at bounding box center [243, 250] width 24 height 12
click at [427, 121] on div "会员账号： xueshangmeng 重 置 查 询 会员账号 xueshangmeng 会员姓名 [PERSON_NAME] 账号余额 70.00 操作类型…" at bounding box center [407, 184] width 604 height 178
drag, startPoint x: 191, startPoint y: 110, endPoint x: 0, endPoint y: 74, distance: 194.9
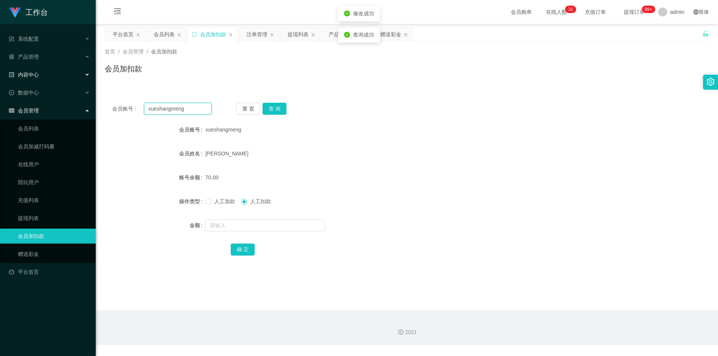
click at [0, 74] on section "工作台 系统配置 产品管理 产品列表 产品预设列表 开奖记录 注单管理 即时注单 内容中心 站内信 公告列表 活动列表 数据中心 员工统计 团队统计 会员管理…" at bounding box center [359, 173] width 718 height 346
click at [164, 34] on div "会员列表" at bounding box center [164, 34] width 21 height 14
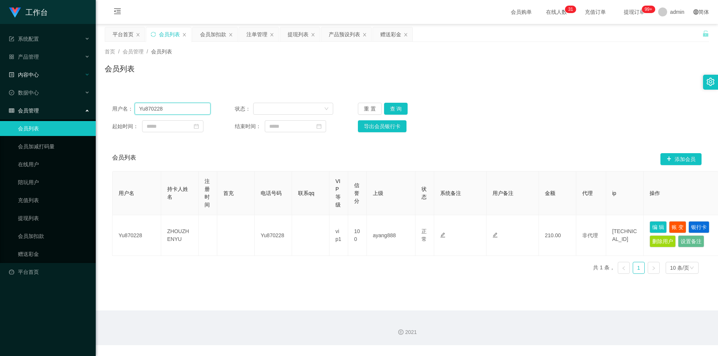
drag, startPoint x: 170, startPoint y: 107, endPoint x: 0, endPoint y: 79, distance: 172.1
click at [0, 79] on section "工作台 系统配置 产品管理 产品列表 产品预设列表 开奖记录 注单管理 即时注单 内容中心 站内信 公告列表 活动列表 数据中心 员工统计 团队统计 会员管理…" at bounding box center [359, 173] width 718 height 346
paste input "xueshangmeng"
type input "xueshangmeng"
click at [397, 107] on button "查 询" at bounding box center [396, 109] width 24 height 12
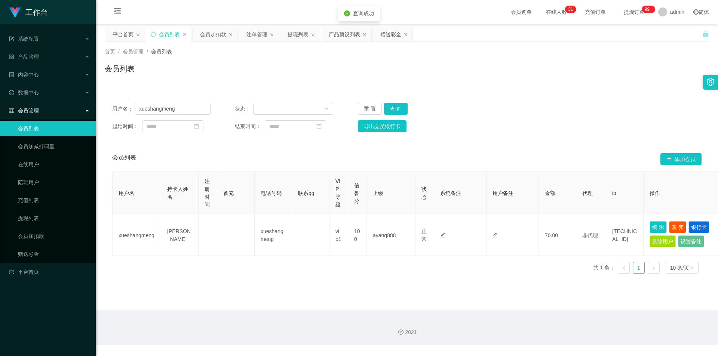
drag, startPoint x: 322, startPoint y: 79, endPoint x: 308, endPoint y: 65, distance: 19.3
click at [322, 79] on div "会员列表" at bounding box center [407, 71] width 604 height 17
click at [295, 34] on div "提现列表" at bounding box center [298, 34] width 21 height 14
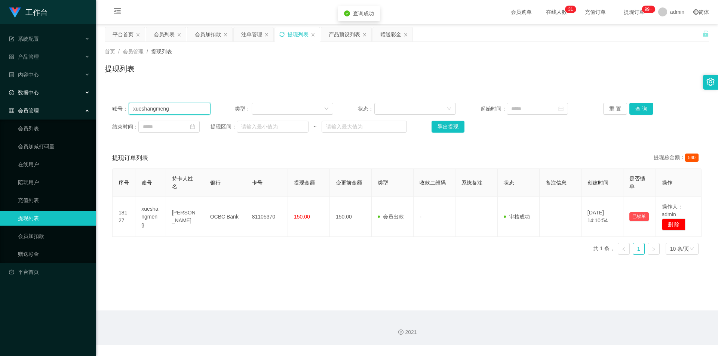
drag, startPoint x: 184, startPoint y: 108, endPoint x: 0, endPoint y: 84, distance: 185.9
click at [0, 84] on section "工作台 系统配置 产品管理 产品列表 产品预设列表 开奖记录 注单管理 即时注单 内容中心 站内信 公告列表 活动列表 数据中心 员工统计 团队统计 会员管理…" at bounding box center [359, 173] width 718 height 346
click at [639, 107] on button "查 询" at bounding box center [641, 109] width 24 height 12
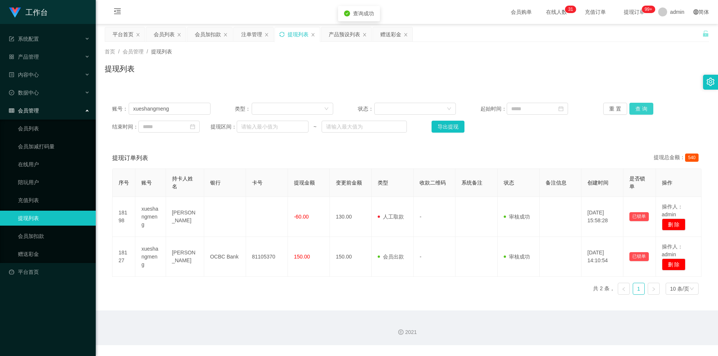
click at [639, 107] on button "查 询" at bounding box center [641, 109] width 24 height 12
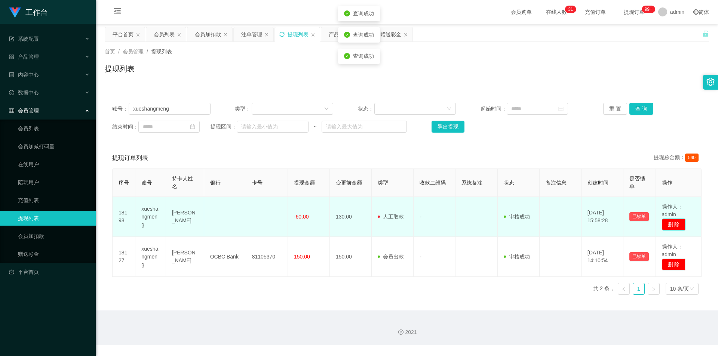
click at [671, 220] on button "删 除" at bounding box center [674, 225] width 24 height 12
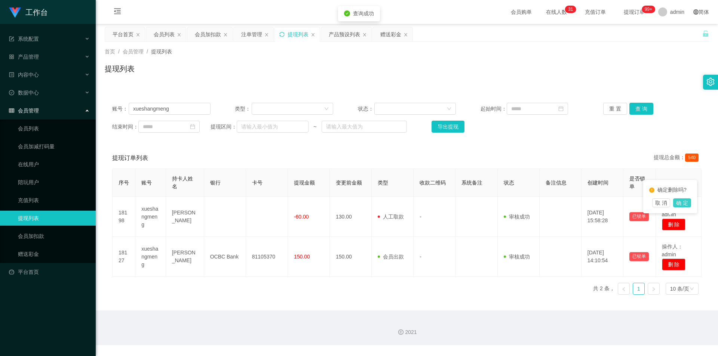
click at [681, 202] on button "确 定" at bounding box center [682, 203] width 18 height 9
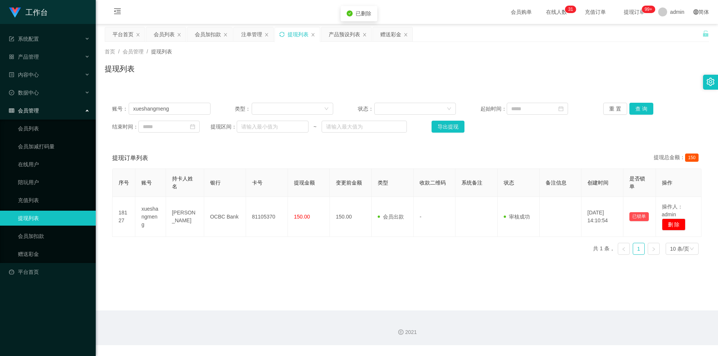
click at [570, 83] on div "首页 / 会员管理 / 提现列表 / 提现列表" at bounding box center [407, 64] width 622 height 45
click at [252, 53] on div "首页 / 会员管理 / 提现列表 /" at bounding box center [407, 52] width 604 height 8
click at [282, 35] on icon "图标: sync" at bounding box center [281, 34] width 5 height 5
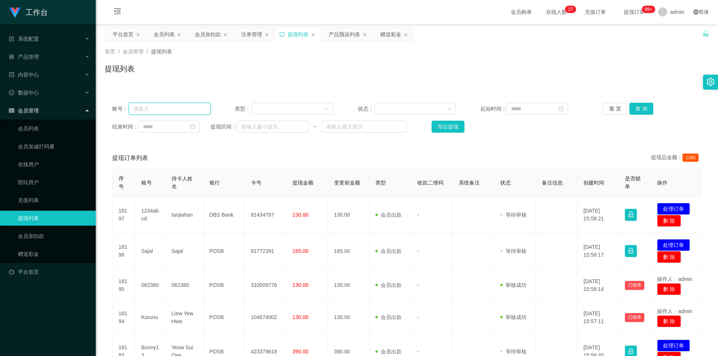
click at [182, 105] on input "text" at bounding box center [170, 109] width 82 height 12
paste input "xueshangmeng"
type input "xueshangmeng"
click at [637, 106] on button "查 询" at bounding box center [641, 109] width 24 height 12
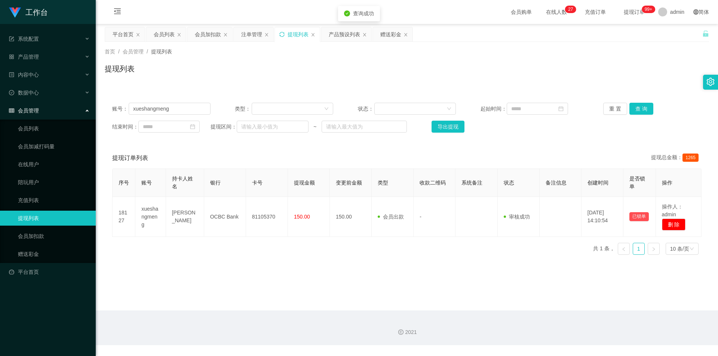
click at [588, 80] on div "首页 / 会员管理 / 提现列表 / 提现列表" at bounding box center [407, 64] width 622 height 45
click at [571, 82] on div "首页 / 会员管理 / 提现列表 / 提现列表" at bounding box center [407, 64] width 622 height 45
click at [209, 37] on div "会员加扣款" at bounding box center [208, 34] width 26 height 14
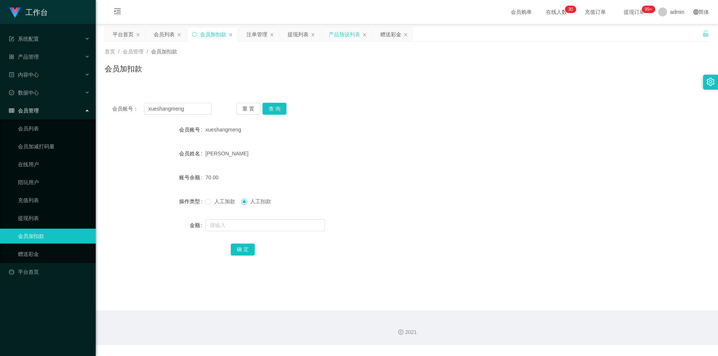
click at [352, 33] on div "产品预设列表" at bounding box center [344, 34] width 31 height 14
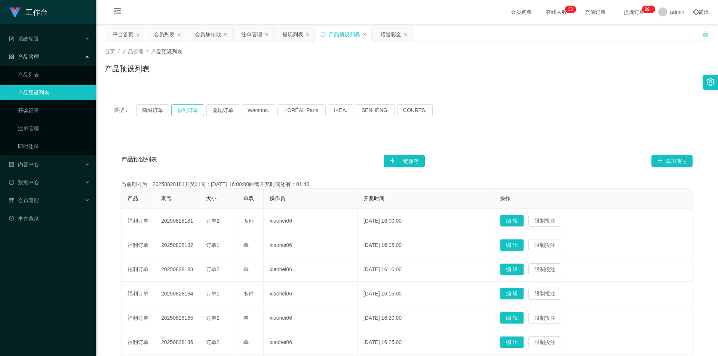
click at [186, 110] on button "福利订单" at bounding box center [187, 110] width 33 height 12
click at [417, 68] on div "产品预设列表" at bounding box center [407, 71] width 604 height 17
click at [411, 65] on div "产品预设列表" at bounding box center [407, 71] width 604 height 17
click at [334, 35] on div "产品预设列表" at bounding box center [344, 34] width 31 height 14
click at [326, 34] on div "产品预设列表" at bounding box center [343, 34] width 55 height 14
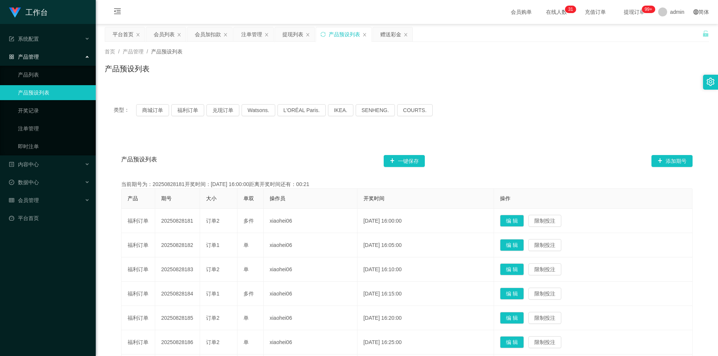
click at [320, 34] on div "产品预设列表" at bounding box center [343, 34] width 55 height 14
click at [186, 113] on button "福利订单" at bounding box center [187, 110] width 33 height 12
click at [280, 72] on div "产品预设列表" at bounding box center [407, 71] width 604 height 17
click at [202, 33] on div "会员加扣款" at bounding box center [208, 34] width 26 height 14
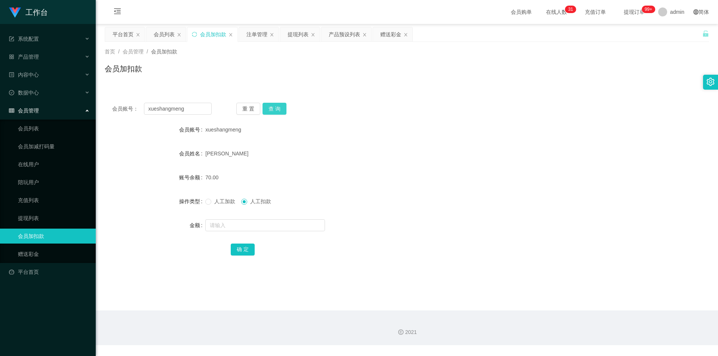
click at [273, 109] on button "查 询" at bounding box center [275, 109] width 24 height 12
click at [258, 37] on div "注单管理" at bounding box center [256, 34] width 21 height 14
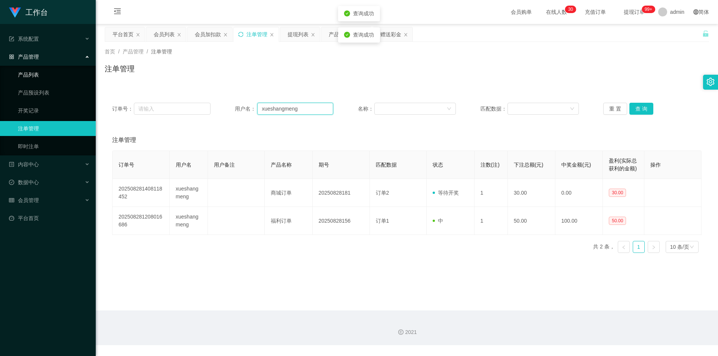
drag, startPoint x: 314, startPoint y: 111, endPoint x: 0, endPoint y: 75, distance: 315.8
click at [0, 75] on section "工作台 系统配置 产品管理 产品列表 产品预设列表 开奖记录 注单管理 即时注单 内容中心 站内信 公告列表 活动列表 数据中心 员工统计 团队统计 会员管理…" at bounding box center [359, 173] width 718 height 346
click at [629, 107] on button "查 询" at bounding box center [641, 109] width 24 height 12
drag, startPoint x: 487, startPoint y: 76, endPoint x: 233, endPoint y: 34, distance: 257.5
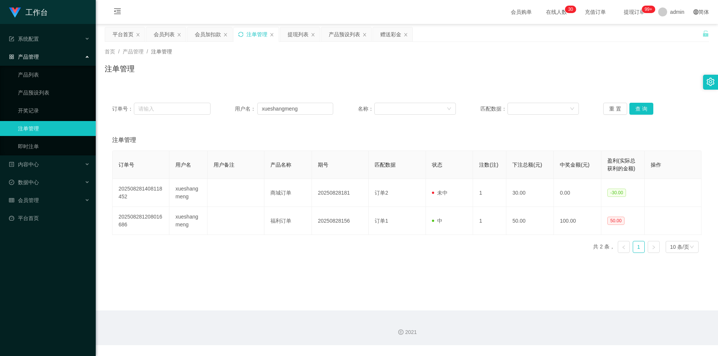
click at [486, 76] on div "注单管理" at bounding box center [407, 71] width 604 height 17
click at [208, 39] on div "会员加扣款" at bounding box center [208, 34] width 26 height 14
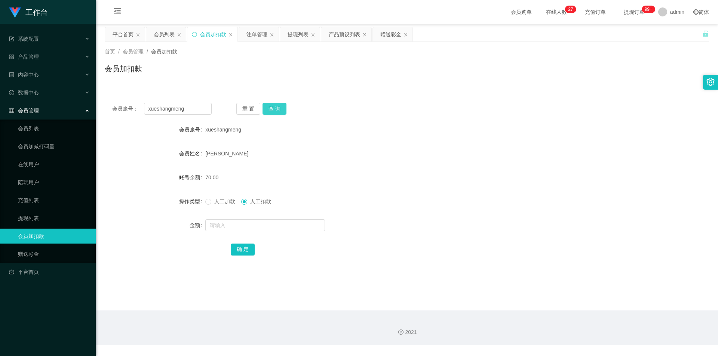
click at [268, 110] on button "查 询" at bounding box center [275, 109] width 24 height 12
click at [212, 200] on span "人工加款" at bounding box center [224, 202] width 27 height 6
click at [213, 227] on input "text" at bounding box center [265, 226] width 120 height 12
type input "60"
click at [246, 250] on button "确 定" at bounding box center [243, 250] width 24 height 12
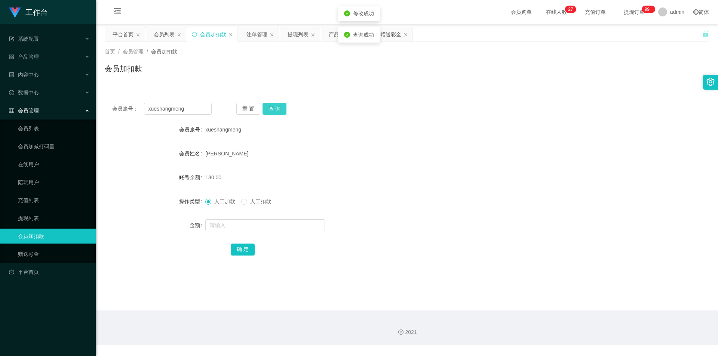
click at [275, 107] on button "查 询" at bounding box center [275, 109] width 24 height 12
click at [374, 94] on div "会员账号： xueshangmeng 重 置 查 询 会员账号 xueshangmeng 会员姓名 [PERSON_NAME] 账号余额 130.00 操作类…" at bounding box center [407, 179] width 604 height 187
click at [377, 98] on div "会员账号： xueshangmeng 重 置 查 询 会员账号 xueshangmeng 会员姓名 [PERSON_NAME] 账号余额 130.00 操作类…" at bounding box center [407, 184] width 604 height 178
click at [340, 37] on div "产品预设列表" at bounding box center [344, 34] width 31 height 14
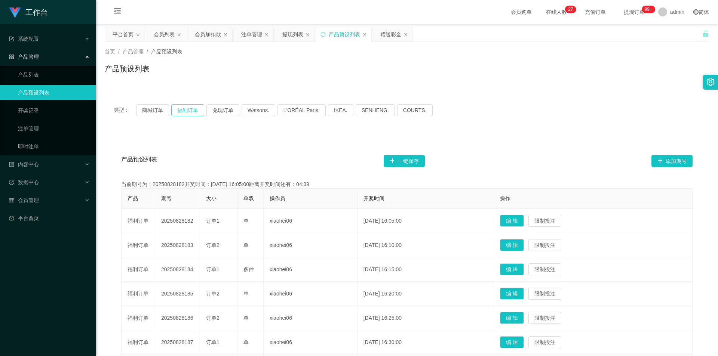
click at [187, 110] on button "福利订单" at bounding box center [187, 110] width 33 height 12
click at [320, 144] on div "产品预设列表 一键保存 添加期号 当前期号为：20250828182开奖时间：[DATE] 16:05:00距离开奖时间还有：04:37 产品 期号 大小 单…" at bounding box center [407, 309] width 604 height 352
click at [333, 73] on div "产品预设列表" at bounding box center [407, 71] width 604 height 17
click at [294, 150] on div "产品预设列表 一键保存 添加期号" at bounding box center [406, 161] width 571 height 24
click at [263, 141] on div "产品预设列表 一键保存 添加期号 当前期号为：20250828182开奖时间：[DATE] 16:05:00距离开奖时间还有：04:18 产品 期号 大小 单…" at bounding box center [407, 309] width 604 height 352
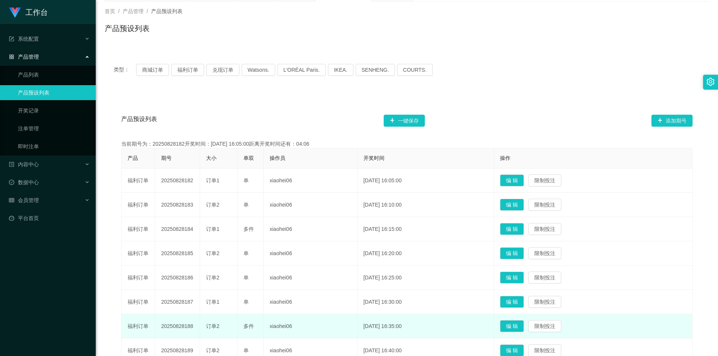
scroll to position [14, 0]
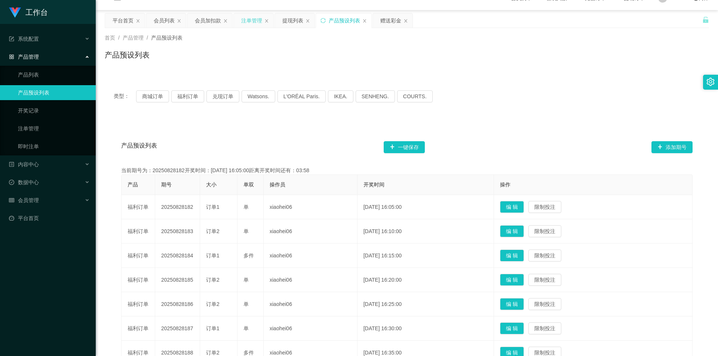
click at [252, 20] on div "注单管理" at bounding box center [251, 20] width 21 height 14
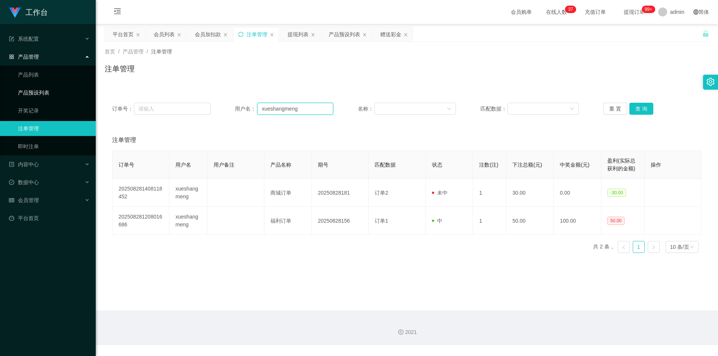
drag, startPoint x: 312, startPoint y: 107, endPoint x: 62, endPoint y: 89, distance: 249.7
click at [62, 89] on section "工作台 系统配置 产品管理 产品列表 产品预设列表 开奖记录 注单管理 即时注单 内容中心 站内信 公告列表 活动列表 数据中心 员工统计 团队统计 会员管理…" at bounding box center [359, 173] width 718 height 346
drag, startPoint x: 386, startPoint y: 129, endPoint x: 506, endPoint y: 120, distance: 120.4
click at [389, 129] on div "订单号： 用户名： xueshangmeng 名称： 匹配数据： 重 置 查 询 注单管理 订单号 用户名 用户备注 产品名称 期号 匹配数据 状态 注数(注…" at bounding box center [407, 177] width 604 height 164
click at [635, 107] on button "查 询" at bounding box center [641, 109] width 24 height 12
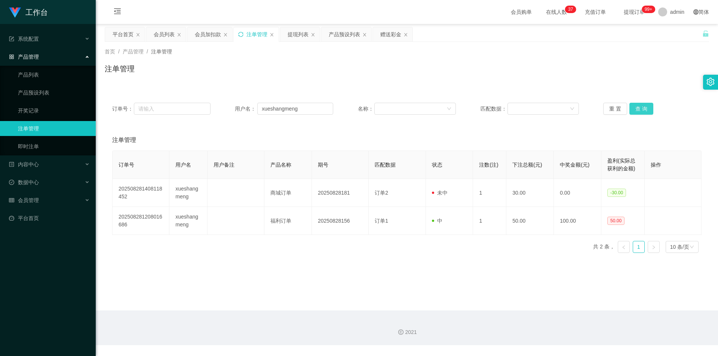
click at [635, 107] on button "查 询" at bounding box center [641, 109] width 24 height 12
click at [334, 68] on div "注单管理" at bounding box center [407, 71] width 604 height 17
click at [337, 68] on div "注单管理" at bounding box center [407, 71] width 604 height 17
click at [345, 40] on div "产品预设列表" at bounding box center [344, 34] width 31 height 14
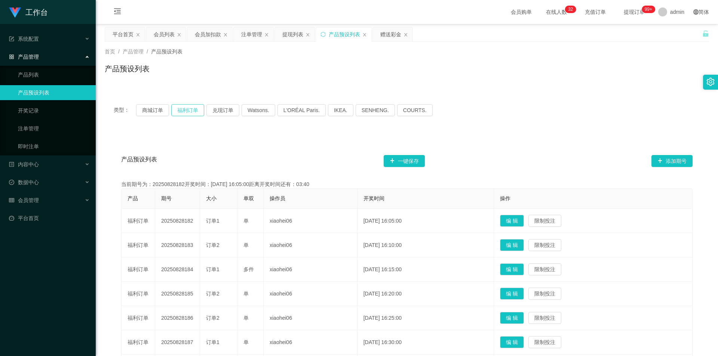
click at [186, 111] on button "福利订单" at bounding box center [187, 110] width 33 height 12
click at [571, 145] on div "产品预设列表 一键保存 添加期号 当前期号为：20250828182开奖时间：[DATE] 16:05:00距离开奖时间还有：03:33 产品 期号 大小 单…" at bounding box center [407, 309] width 604 height 352
click at [189, 107] on button "福利订单" at bounding box center [187, 110] width 33 height 12
click at [314, 74] on div "产品预设列表" at bounding box center [407, 71] width 604 height 17
click at [325, 32] on icon "图标: sync" at bounding box center [322, 34] width 5 height 5
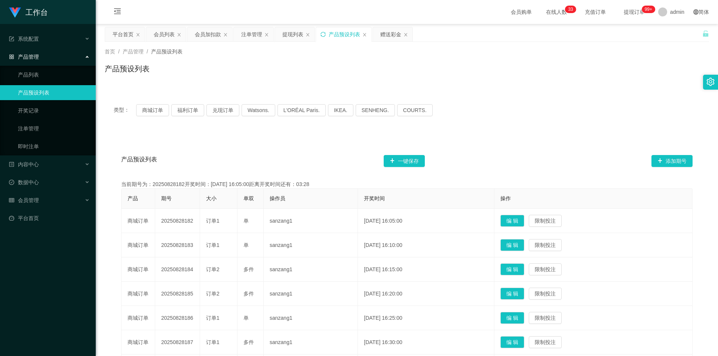
click at [233, 151] on div "产品预设列表 一键保存 添加期号" at bounding box center [406, 161] width 571 height 24
click at [185, 107] on button "福利订单" at bounding box center [187, 110] width 33 height 12
click at [226, 132] on div "类型： 商城订单 福利订单 兑现订单 Watsons. L'ORÉAL Paris. IKEA. [GEOGRAPHIC_DATA]. COURTS. 产品预…" at bounding box center [407, 290] width 604 height 390
click at [266, 60] on div "首页 / 产品管理 / 产品预设列表 / 产品预设列表" at bounding box center [407, 64] width 604 height 33
click at [529, 86] on div "首页 / 产品管理 / 产品预设列表 / 产品预设列表" at bounding box center [407, 64] width 622 height 45
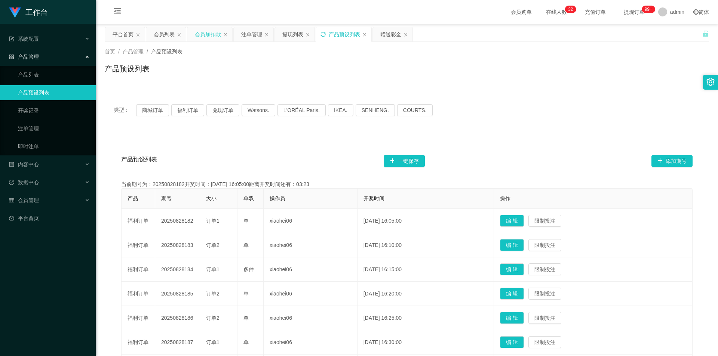
click at [208, 37] on div "会员加扣款" at bounding box center [208, 34] width 26 height 14
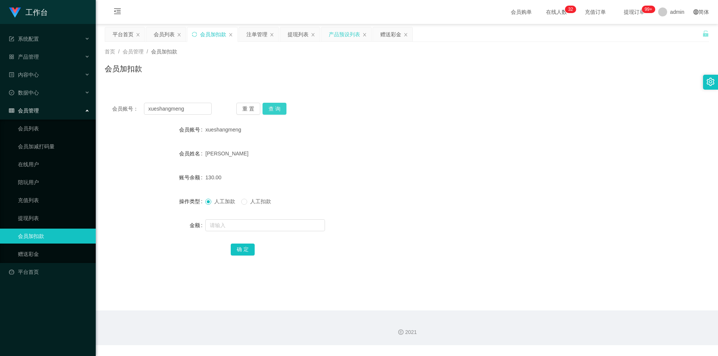
click at [277, 113] on button "查 询" at bounding box center [275, 109] width 24 height 12
click at [277, 109] on button "查 询" at bounding box center [275, 109] width 24 height 12
click at [378, 87] on div "会员账号： xueshangmeng 重 置 查 询 会员账号 xueshangmeng 会员姓名 [PERSON_NAME] 账号余额 0.00 操作类型 …" at bounding box center [407, 179] width 604 height 187
click at [294, 38] on div "提现列表" at bounding box center [298, 34] width 21 height 14
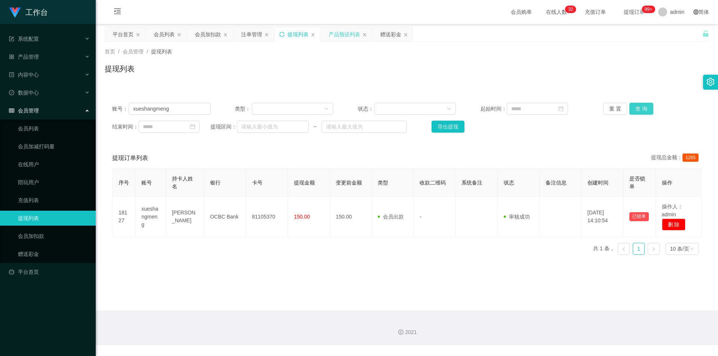
click at [636, 105] on button "查 询" at bounding box center [641, 109] width 24 height 12
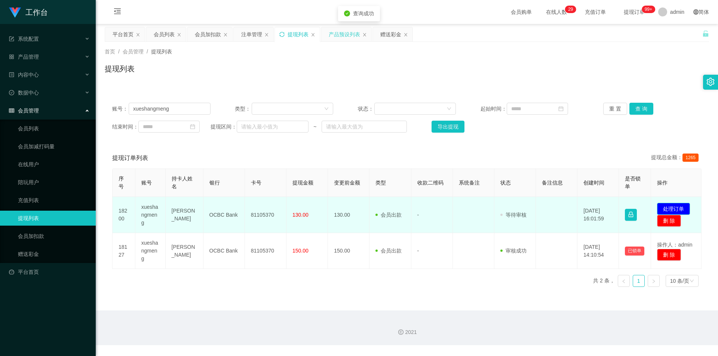
click at [668, 208] on button "处理订单" at bounding box center [673, 209] width 33 height 12
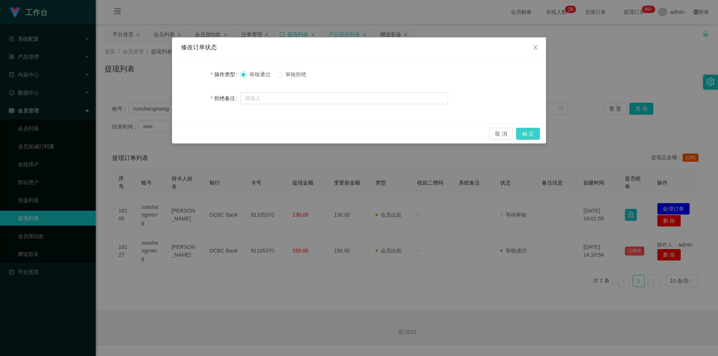
click at [529, 133] on button "确 定" at bounding box center [528, 134] width 24 height 12
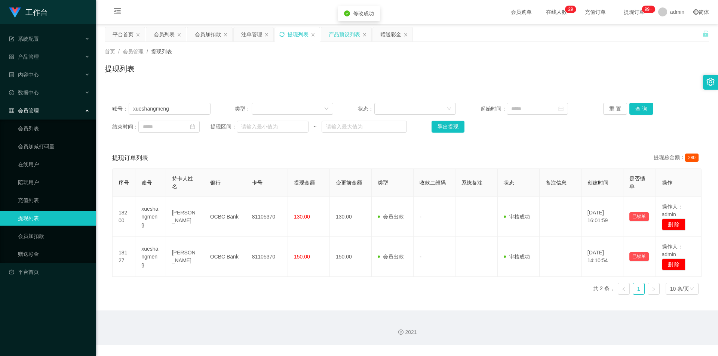
click at [554, 68] on div "提现列表" at bounding box center [407, 71] width 604 height 17
click at [640, 50] on div "首页 / 会员管理 / 提现列表 /" at bounding box center [407, 52] width 604 height 8
click at [643, 37] on div "平台首页 会员列表 会员加扣款 注单管理 提现列表 产品预设列表 赠送彩金" at bounding box center [404, 40] width 598 height 26
click at [280, 33] on icon "图标: sync" at bounding box center [281, 34] width 5 height 5
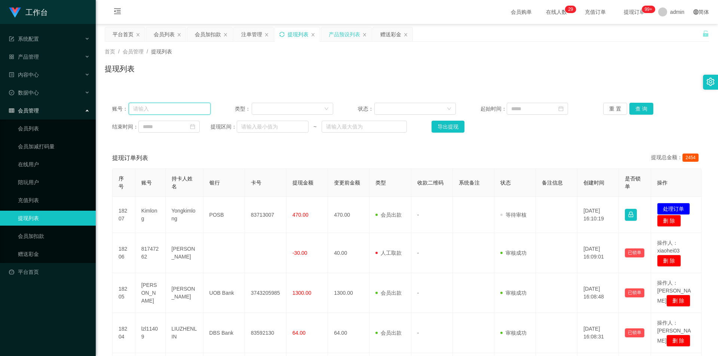
click at [192, 109] on input "text" at bounding box center [170, 109] width 82 height 12
paste input "xueshangmeng"
type input "xueshangmeng"
click at [638, 106] on button "查 询" at bounding box center [641, 109] width 24 height 12
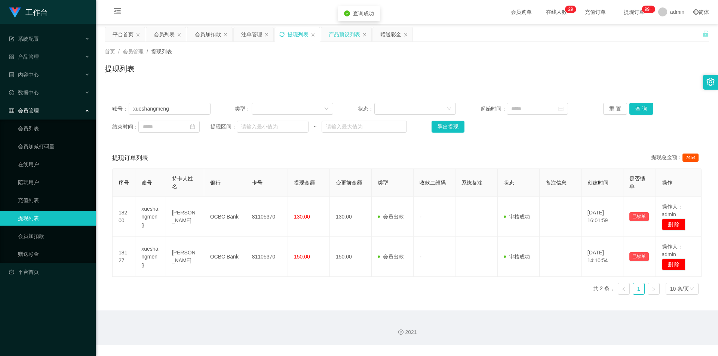
click at [565, 77] on div "提现列表" at bounding box center [407, 71] width 604 height 17
click at [430, 71] on div "提现列表" at bounding box center [407, 71] width 604 height 17
